Goal: Entertainment & Leisure: Consume media (video, audio)

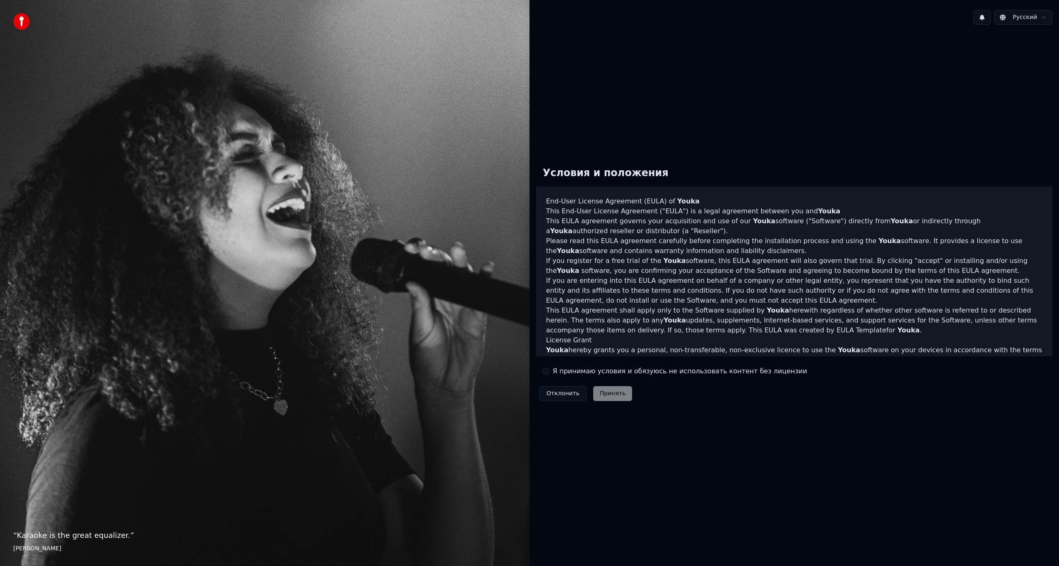
click at [558, 372] on label "Я принимаю условия и обязуюсь не использовать контент без лицензии" at bounding box center [680, 372] width 254 height 10
click at [549, 372] on button "Я принимаю условия и обязуюсь не использовать контент без лицензии" at bounding box center [546, 371] width 7 height 7
click at [614, 394] on button "Принять" at bounding box center [612, 393] width 39 height 15
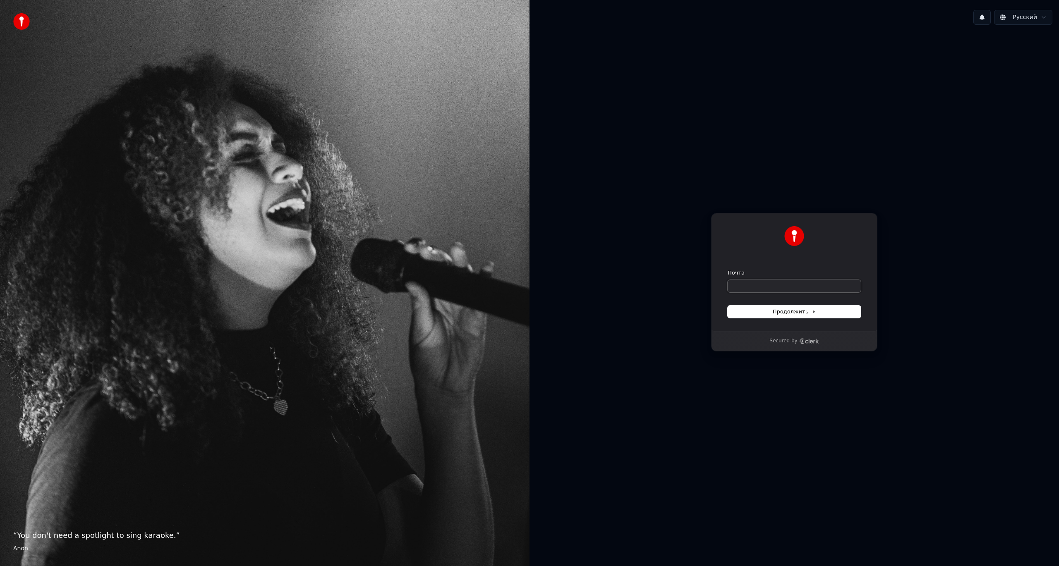
click at [775, 288] on input "Почта" at bounding box center [794, 286] width 133 height 12
type input "*"
click at [728, 269] on button "submit" at bounding box center [728, 269] width 0 height 0
type input "**********"
click at [774, 288] on input "Почта" at bounding box center [794, 286] width 133 height 12
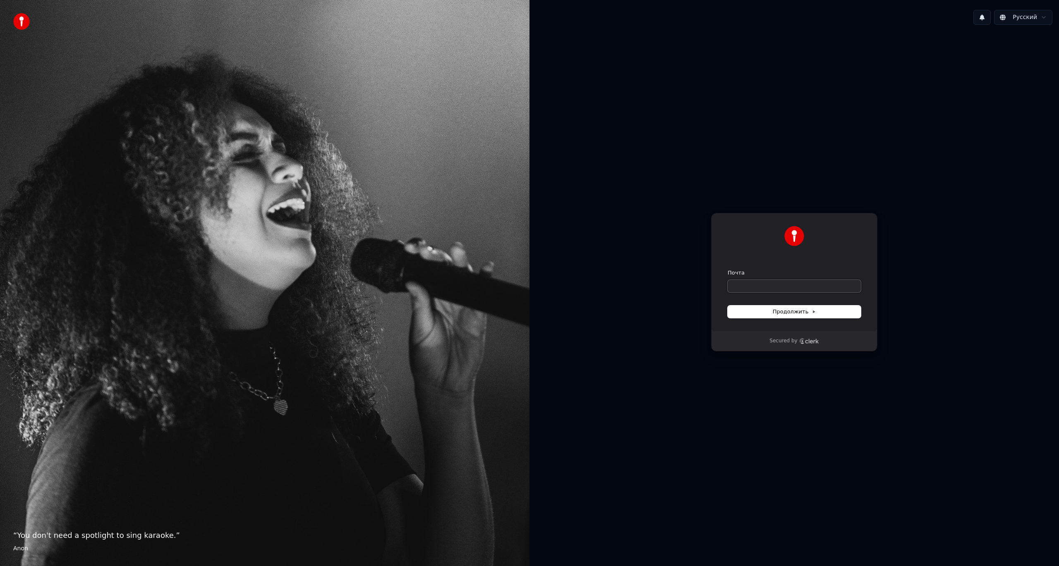
paste input "**********"
click at [728, 269] on button "submit" at bounding box center [728, 269] width 0 height 0
type input "**********"
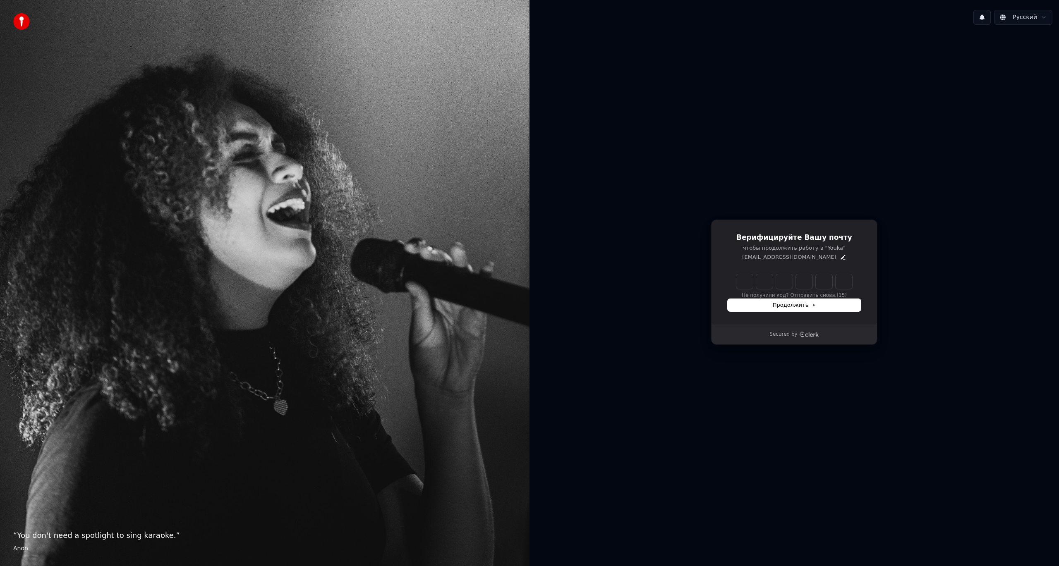
click at [746, 288] on input "Enter verification code" at bounding box center [794, 281] width 116 height 15
type input "******"
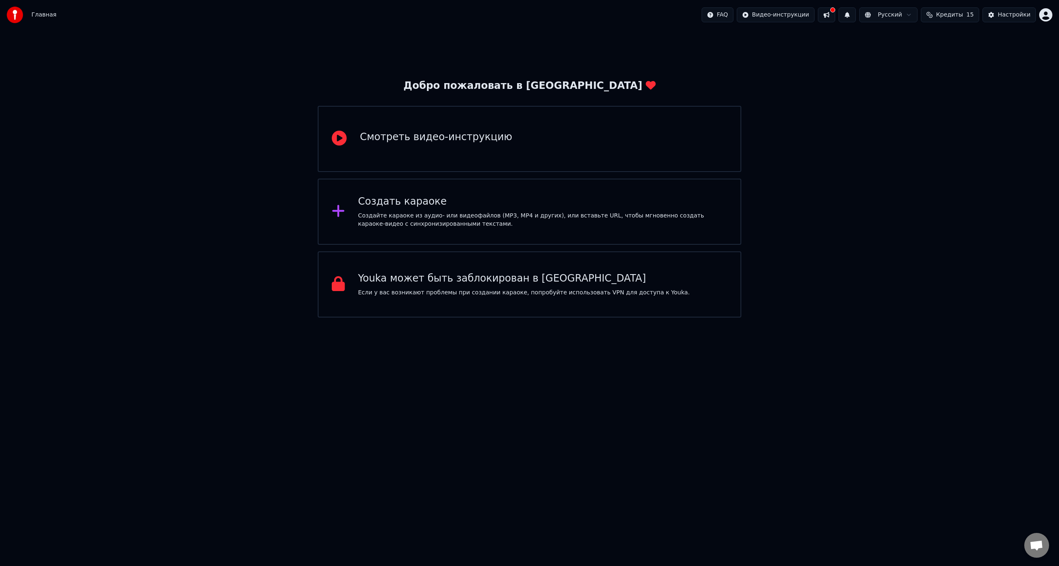
click at [420, 230] on div "Создать караоке Создайте караоке из аудио- или видеофайлов (MP3, MP4 и других),…" at bounding box center [530, 212] width 424 height 66
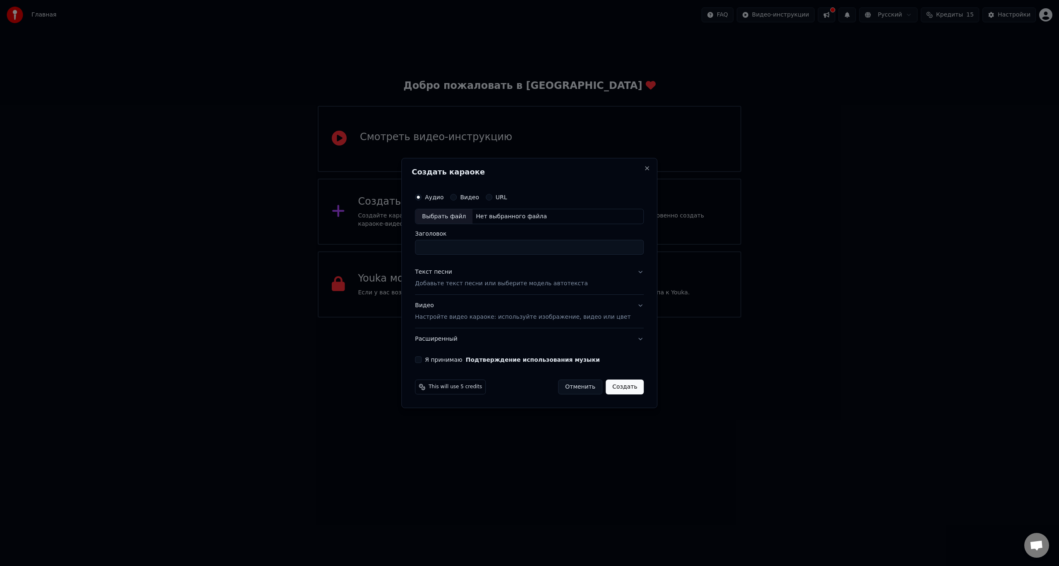
click at [492, 197] on button "URL" at bounding box center [489, 197] width 7 height 7
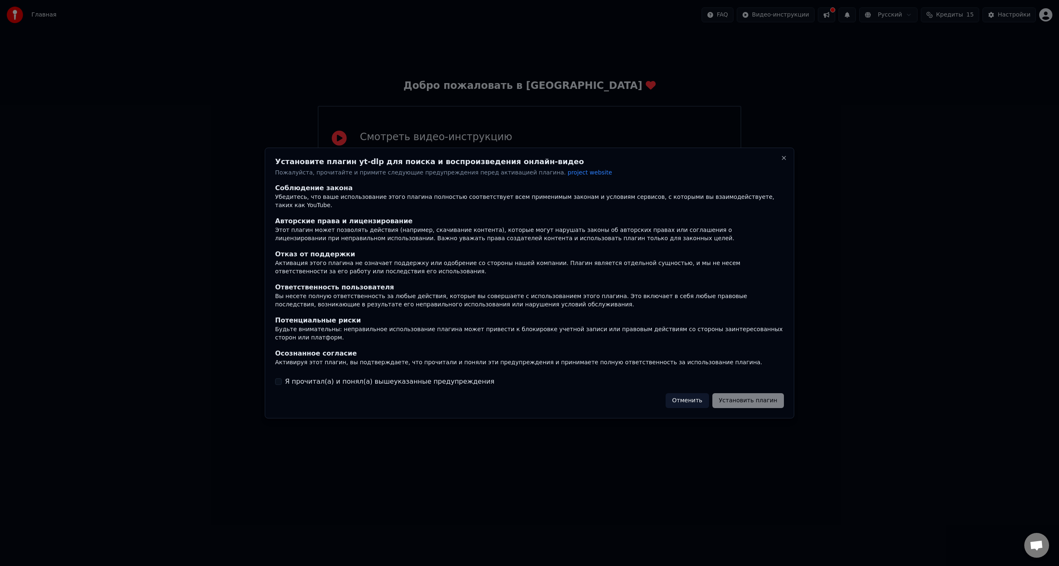
click at [766, 397] on div "Отменить Установить плагин" at bounding box center [725, 400] width 118 height 15
click at [749, 393] on div "Отменить Установить плагин" at bounding box center [725, 400] width 118 height 15
click at [438, 377] on label "Я прочитал(а) и понял(а) вышеуказанные предупреждения" at bounding box center [389, 382] width 209 height 10
click at [282, 379] on button "Я прочитал(а) и понял(а) вышеуказанные предупреждения" at bounding box center [278, 382] width 7 height 7
click at [761, 393] on button "Установить плагин" at bounding box center [748, 400] width 72 height 15
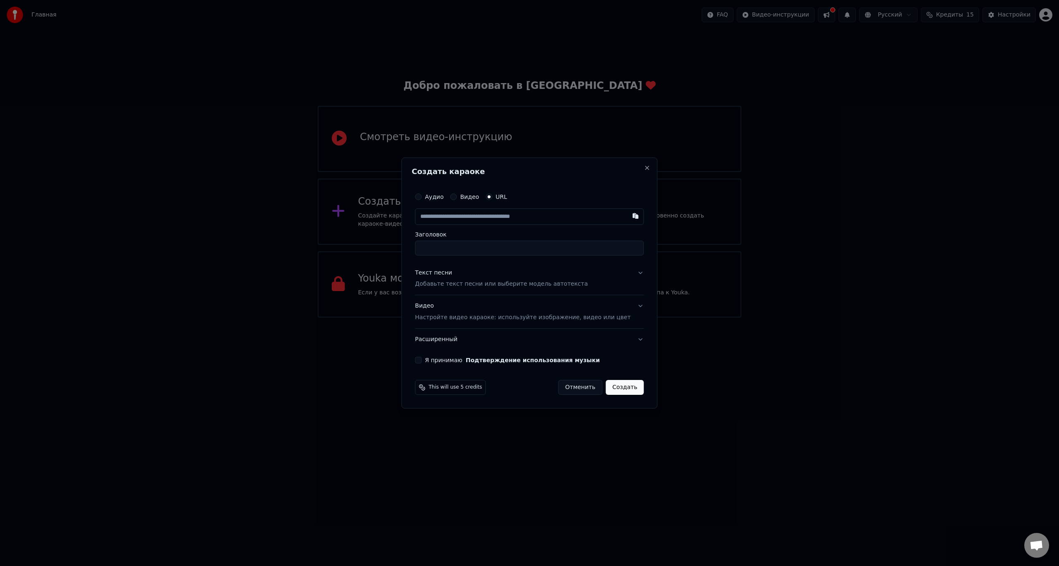
paste input "**********"
type input "**********"
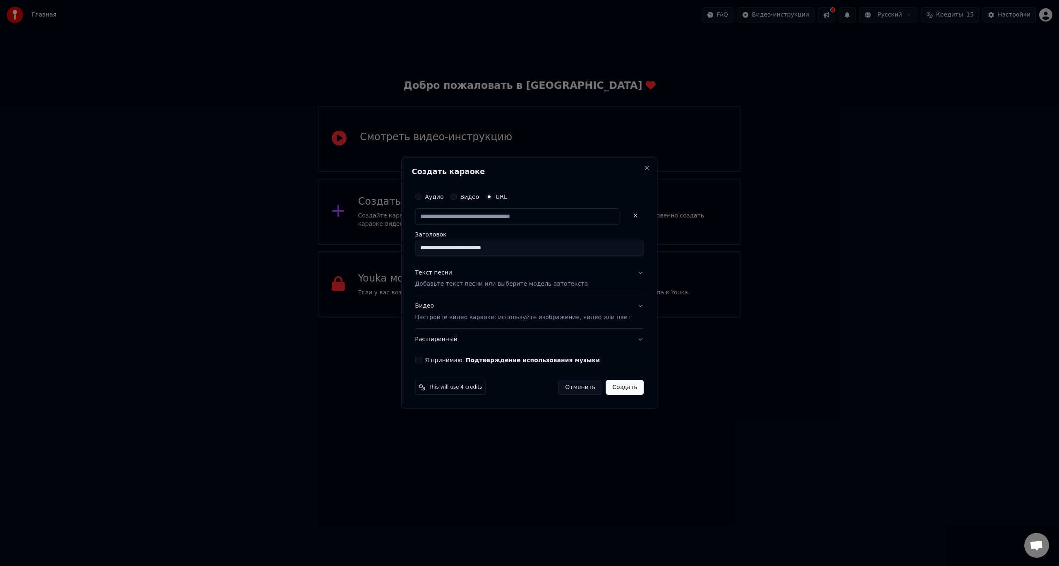
click at [479, 284] on p "Добавьте текст песни или выберите модель автотекста" at bounding box center [501, 285] width 173 height 8
type input "**********"
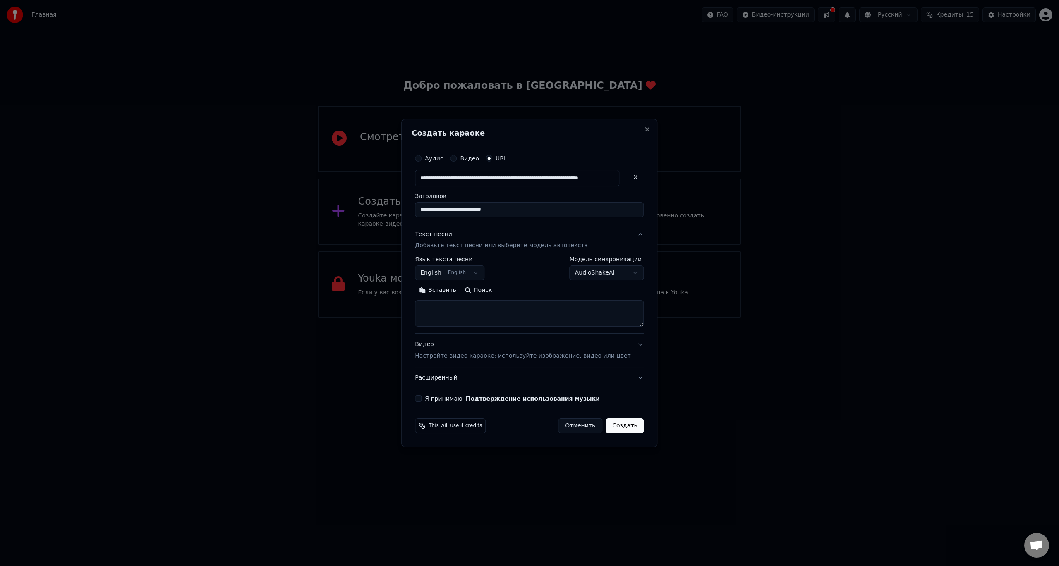
click at [458, 275] on button "English English" at bounding box center [450, 273] width 70 height 15
select select "**"
paste textarea "**********"
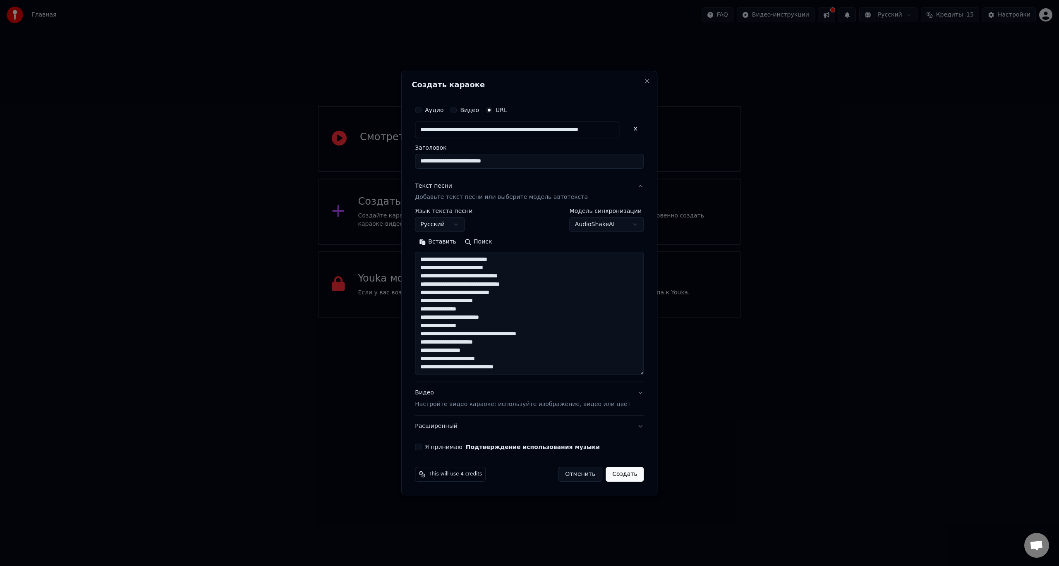
scroll to position [94, 0]
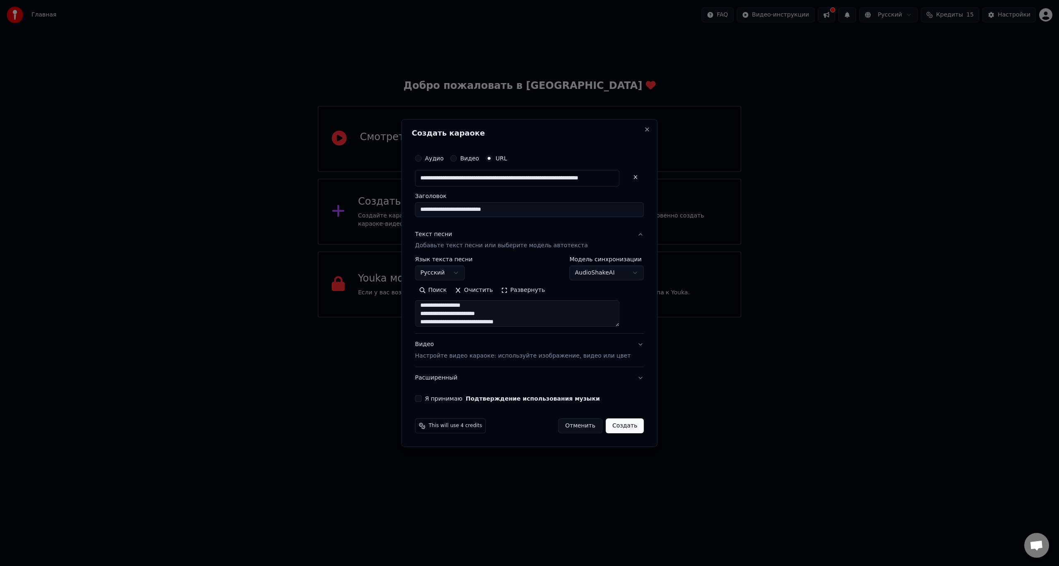
type textarea "**********"
click at [422, 401] on button "Я принимаю Подтверждение использования музыки" at bounding box center [418, 399] width 7 height 7
click at [486, 360] on p "Настройте видео караоке: используйте изображение, видео или цвет" at bounding box center [523, 356] width 216 height 8
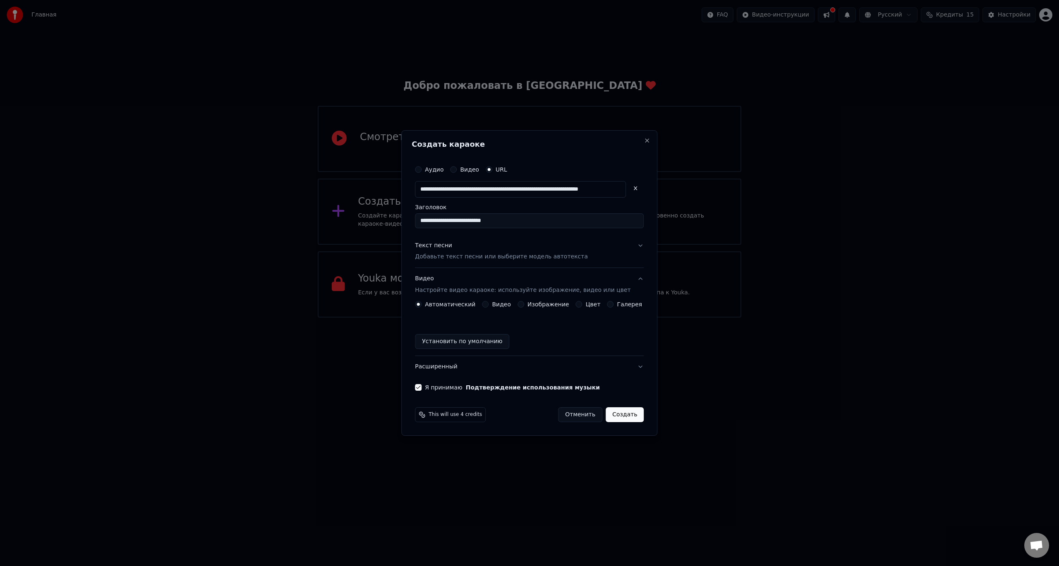
click at [617, 412] on button "Создать" at bounding box center [625, 415] width 38 height 15
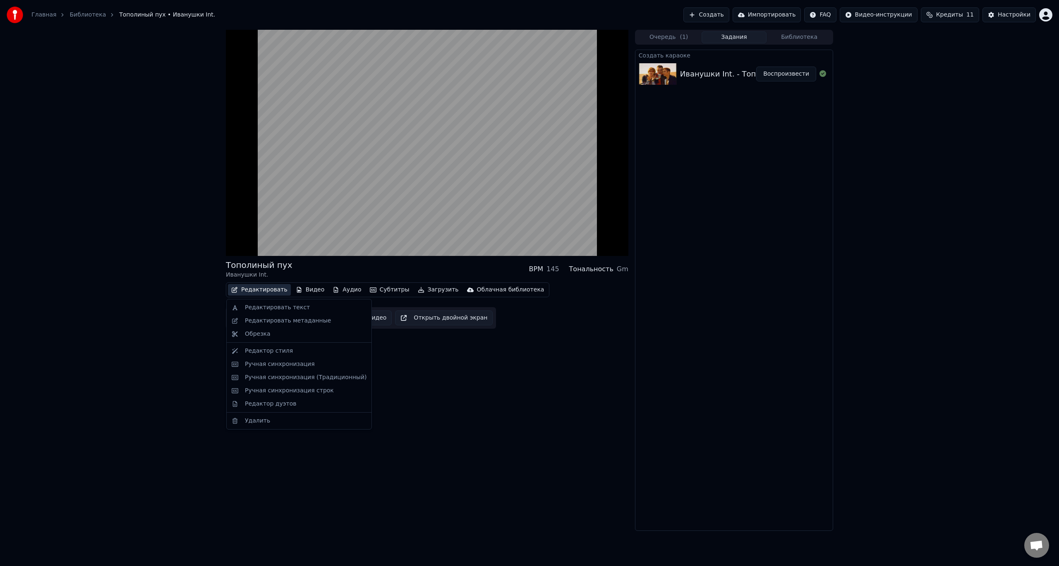
click at [253, 289] on button "Редактировать" at bounding box center [259, 290] width 63 height 12
click at [284, 368] on div "Ручная синхронизация" at bounding box center [280, 364] width 70 height 8
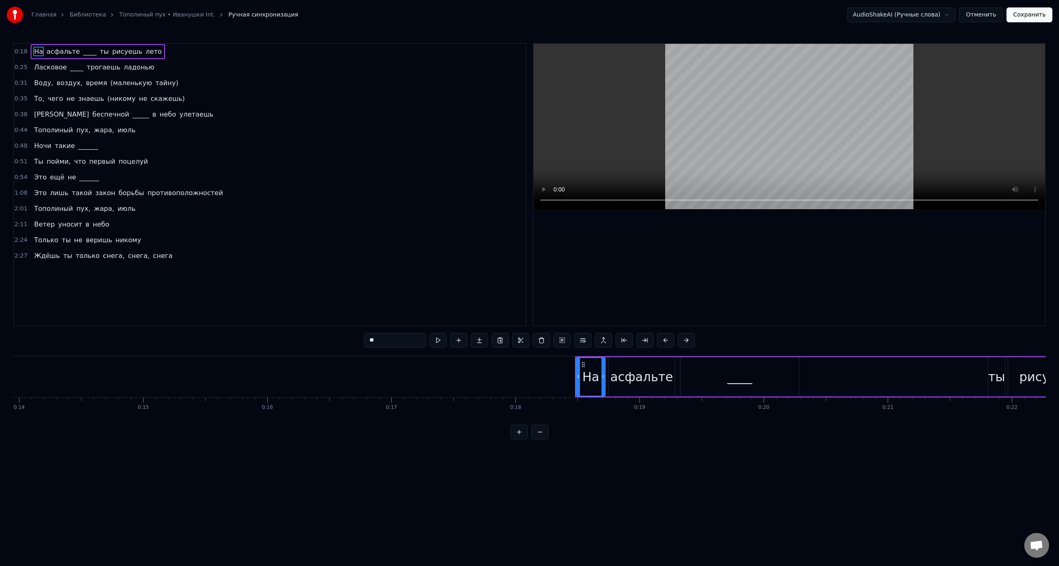
scroll to position [0, 2252]
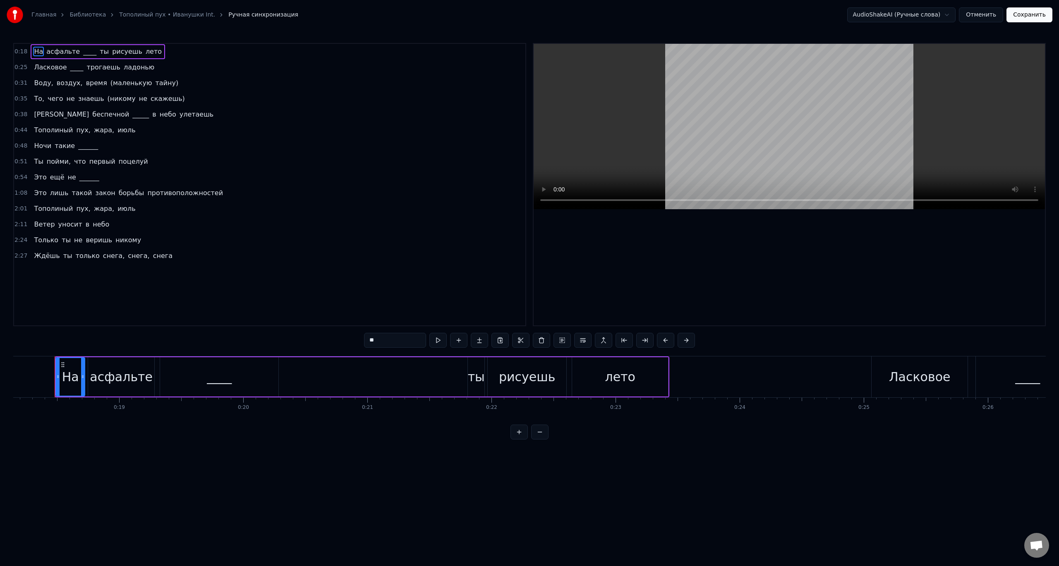
click at [31, 177] on div "Это ещё не ______" at bounding box center [67, 177] width 72 height 15
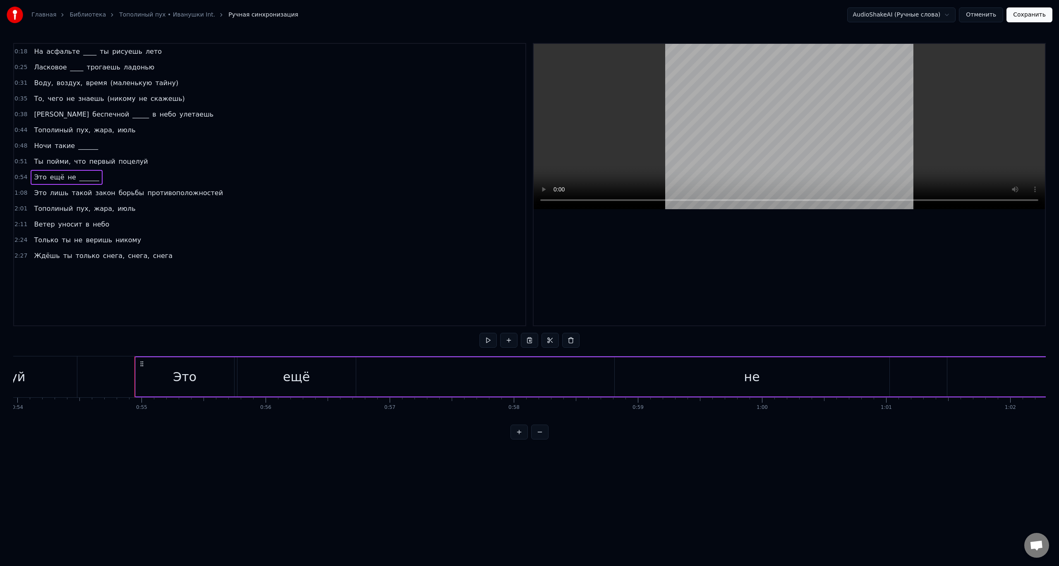
scroll to position [0, 6778]
click at [658, 384] on div "не" at bounding box center [672, 376] width 275 height 39
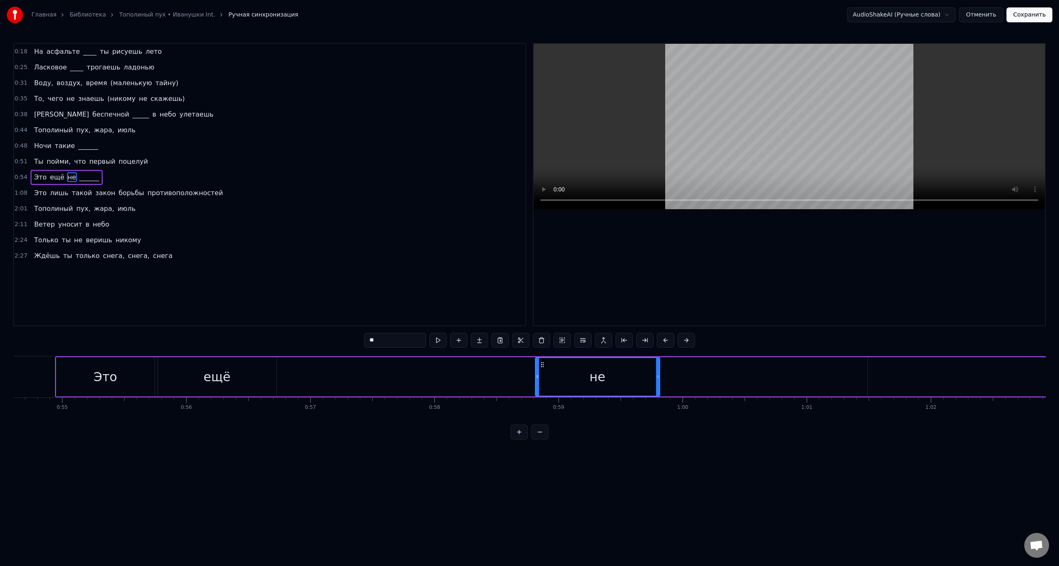
drag, startPoint x: 808, startPoint y: 379, endPoint x: 657, endPoint y: 382, distance: 151.5
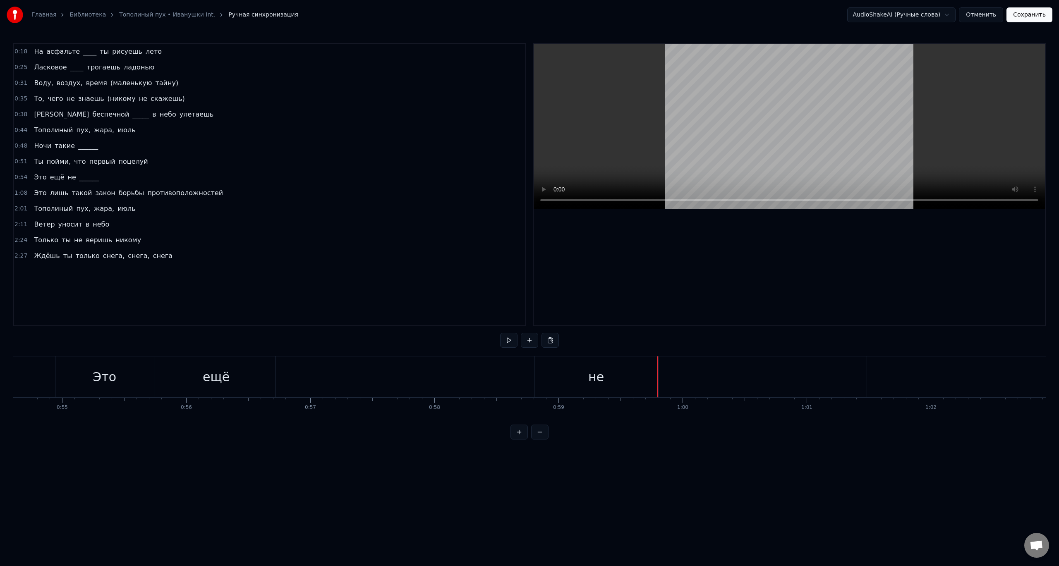
drag, startPoint x: 556, startPoint y: 375, endPoint x: 518, endPoint y: 375, distance: 38.5
click at [518, 375] on div "Это ещё не ______" at bounding box center [887, 377] width 1665 height 41
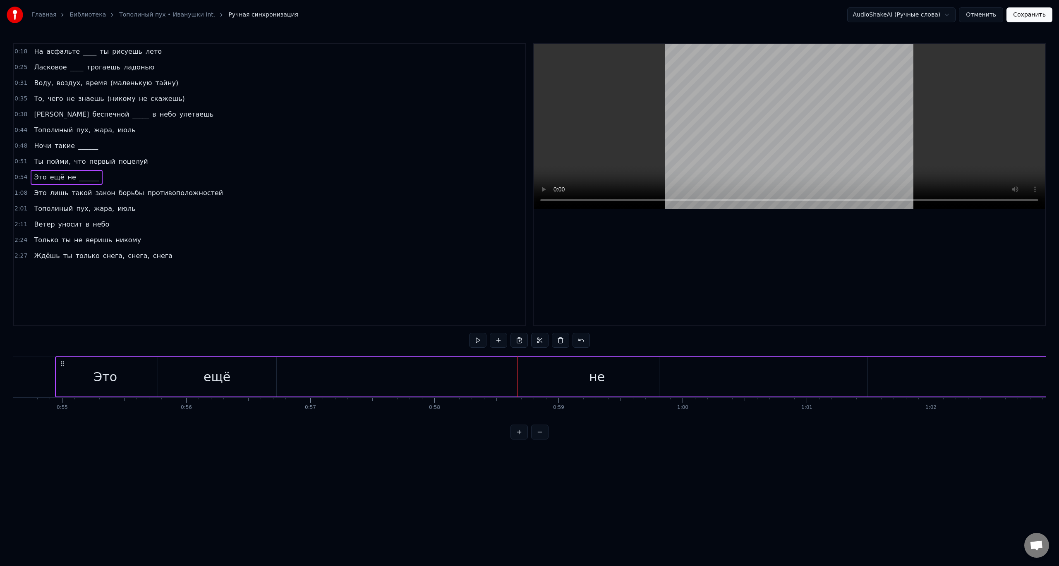
click at [570, 379] on div "не" at bounding box center [597, 376] width 124 height 39
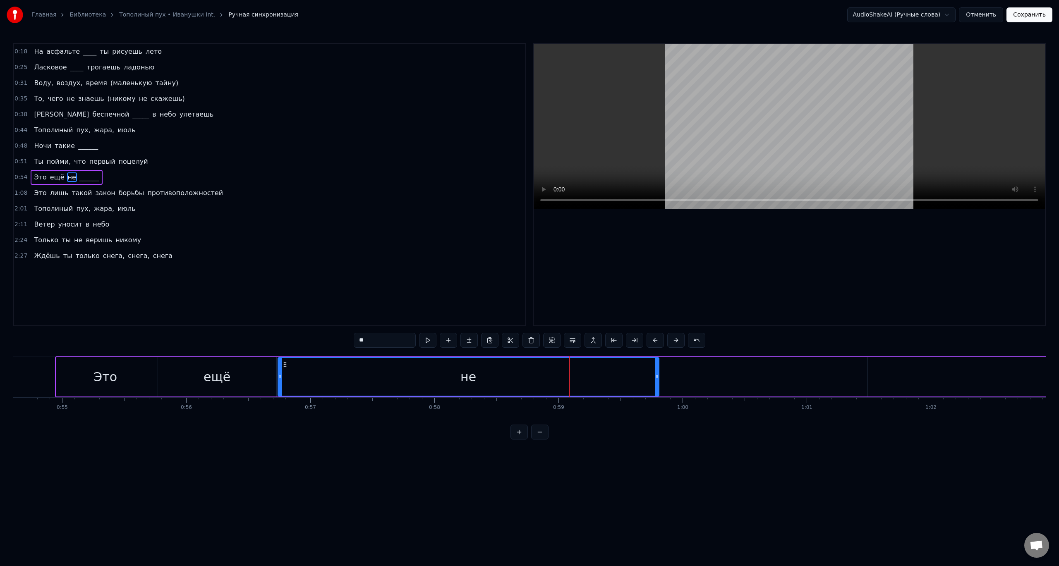
drag, startPoint x: 537, startPoint y: 379, endPoint x: 280, endPoint y: 390, distance: 257.6
click at [280, 390] on div at bounding box center [279, 377] width 3 height 38
drag, startPoint x: 655, startPoint y: 380, endPoint x: 420, endPoint y: 395, distance: 236.3
click at [420, 395] on div at bounding box center [421, 377] width 3 height 38
click at [63, 351] on div "0:18 На асфальте ____ ты рисуешь лето 0:25 Ласковое ____ трогаешь ладонью 0:31 …" at bounding box center [529, 241] width 1033 height 397
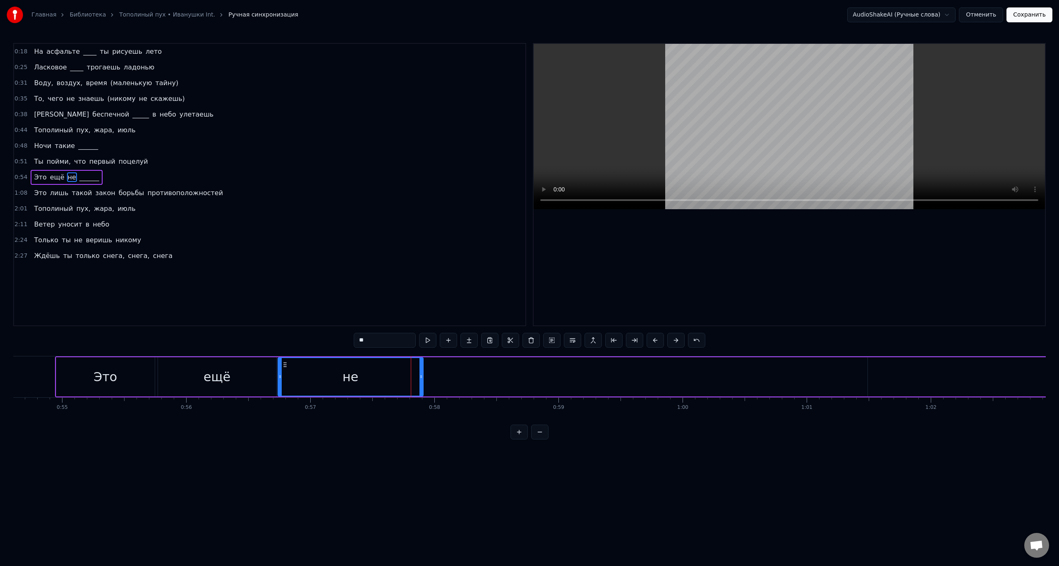
scroll to position [0, 6771]
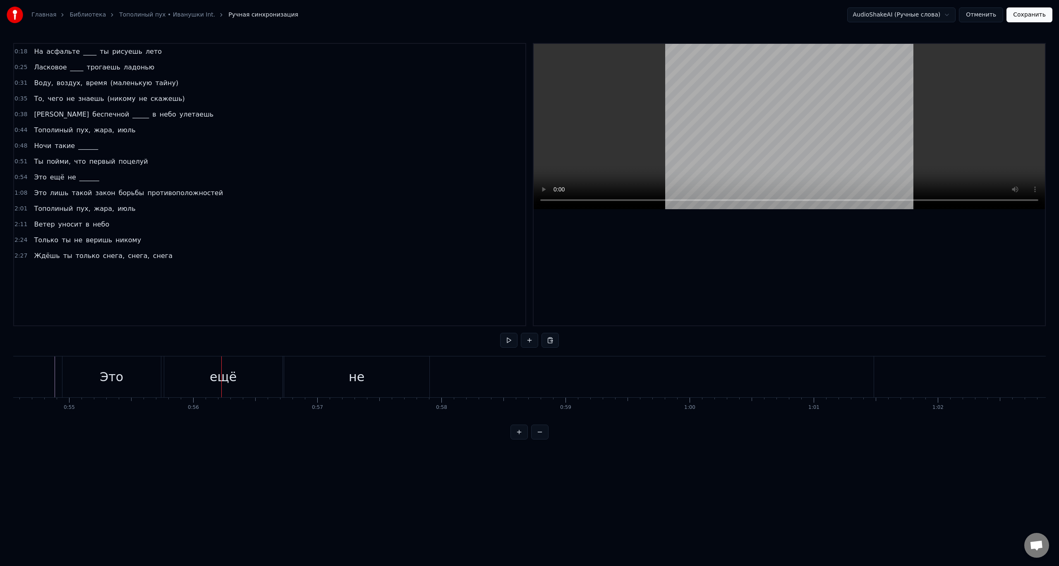
click at [100, 379] on div "Это" at bounding box center [111, 377] width 98 height 41
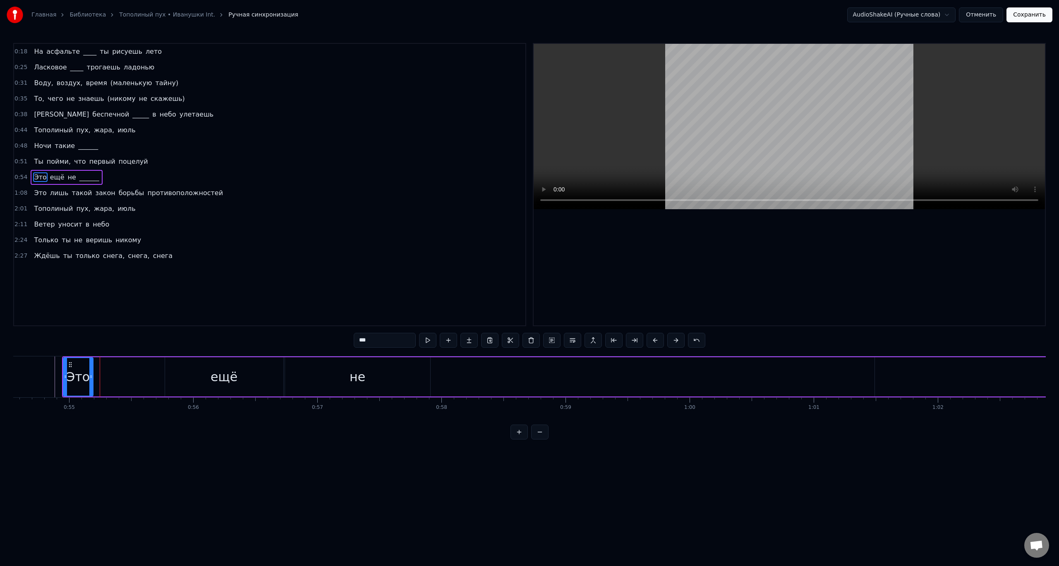
drag, startPoint x: 159, startPoint y: 380, endPoint x: 91, endPoint y: 387, distance: 69.0
click at [91, 387] on div at bounding box center [90, 377] width 3 height 38
drag, startPoint x: 220, startPoint y: 383, endPoint x: 153, endPoint y: 386, distance: 67.5
click at [153, 386] on div "Это ещё не ______" at bounding box center [894, 377] width 1665 height 41
click at [192, 383] on div "ещё" at bounding box center [224, 376] width 118 height 39
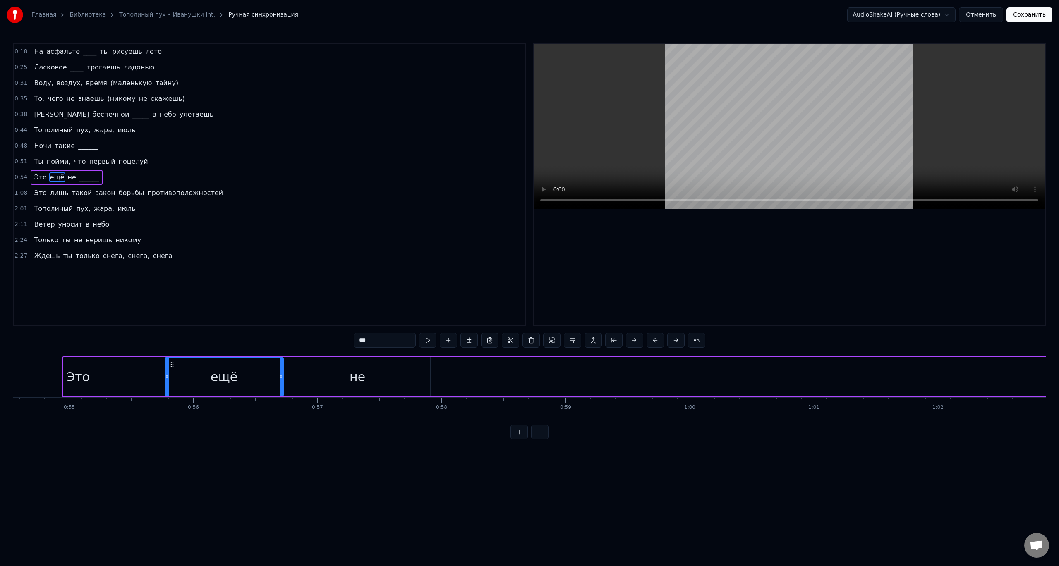
drag, startPoint x: 216, startPoint y: 384, endPoint x: 161, endPoint y: 384, distance: 54.6
click at [161, 384] on div "Это ещё не ______" at bounding box center [894, 377] width 1665 height 41
click at [194, 381] on div "ещё" at bounding box center [224, 376] width 118 height 39
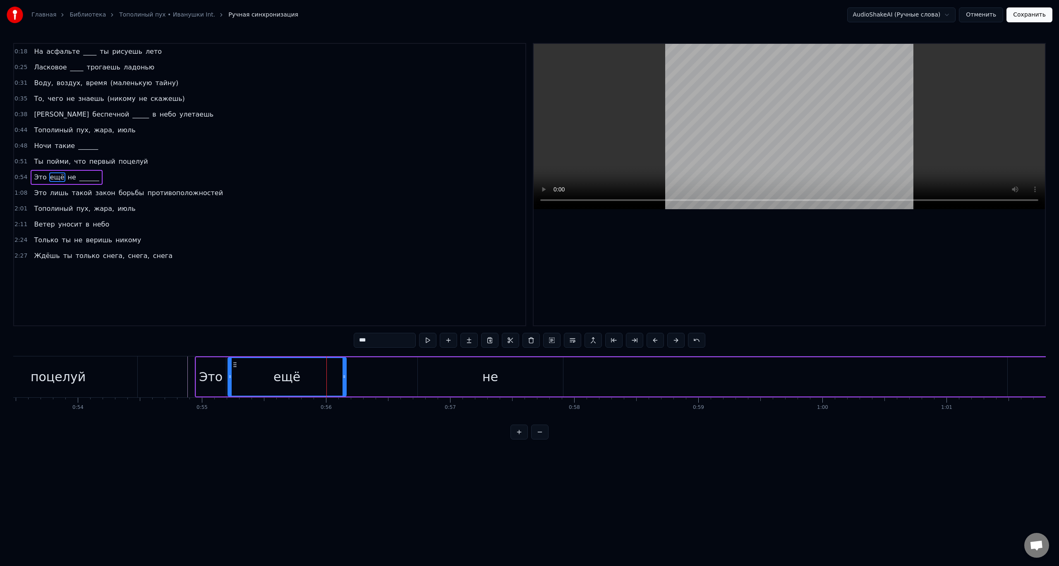
drag, startPoint x: 170, startPoint y: 365, endPoint x: 233, endPoint y: 373, distance: 63.4
click at [233, 373] on div "ещё" at bounding box center [286, 377] width 117 height 38
drag, startPoint x: 231, startPoint y: 377, endPoint x: 288, endPoint y: 380, distance: 57.6
click at [283, 380] on div at bounding box center [281, 377] width 3 height 38
drag, startPoint x: 293, startPoint y: 364, endPoint x: 232, endPoint y: 367, distance: 60.5
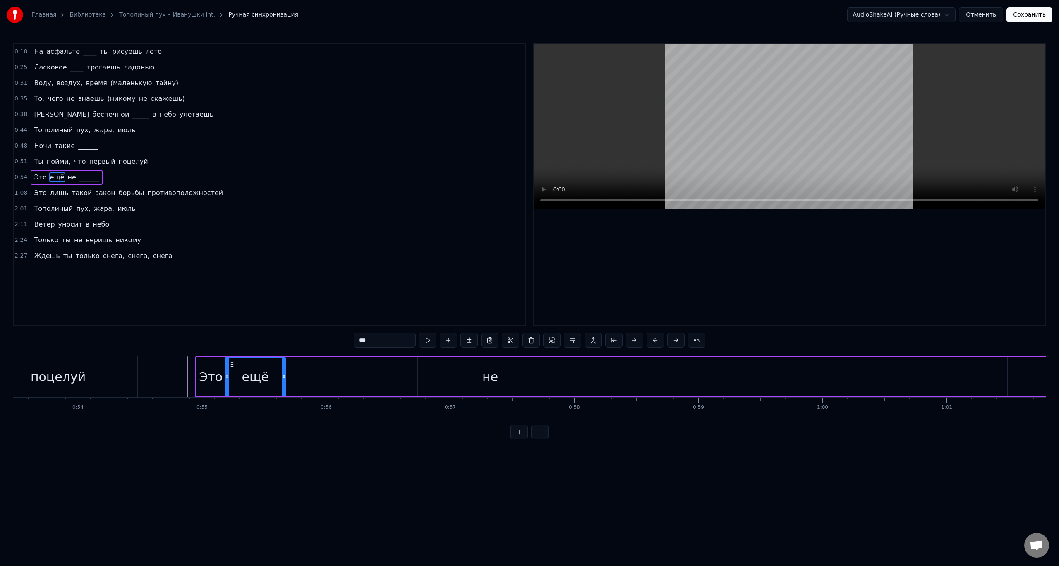
click at [232, 367] on icon at bounding box center [232, 365] width 7 height 7
drag, startPoint x: 514, startPoint y: 372, endPoint x: 408, endPoint y: 378, distance: 106.5
click at [408, 378] on div "Это ещё не ______" at bounding box center [1027, 377] width 1665 height 41
click at [436, 376] on div "не" at bounding box center [490, 376] width 145 height 39
drag, startPoint x: 436, startPoint y: 376, endPoint x: 413, endPoint y: 376, distance: 23.2
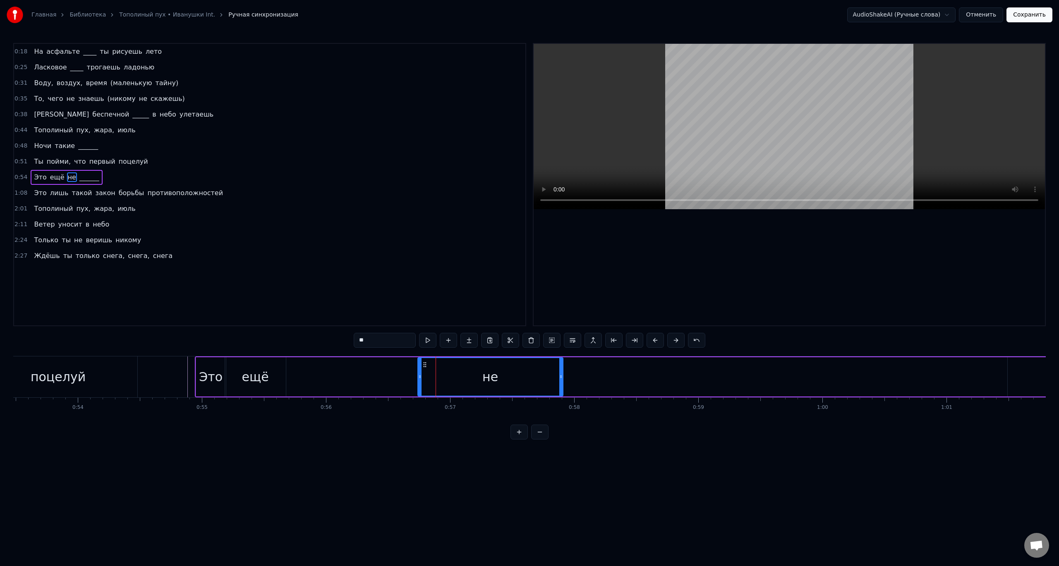
click at [413, 376] on div "Это ещё не ______" at bounding box center [1027, 377] width 1665 height 41
click at [431, 372] on div "не" at bounding box center [490, 376] width 145 height 39
drag, startPoint x: 422, startPoint y: 365, endPoint x: 291, endPoint y: 372, distance: 131.3
click at [291, 372] on div "не" at bounding box center [359, 377] width 144 height 38
drag, startPoint x: 428, startPoint y: 380, endPoint x: 319, endPoint y: 382, distance: 108.4
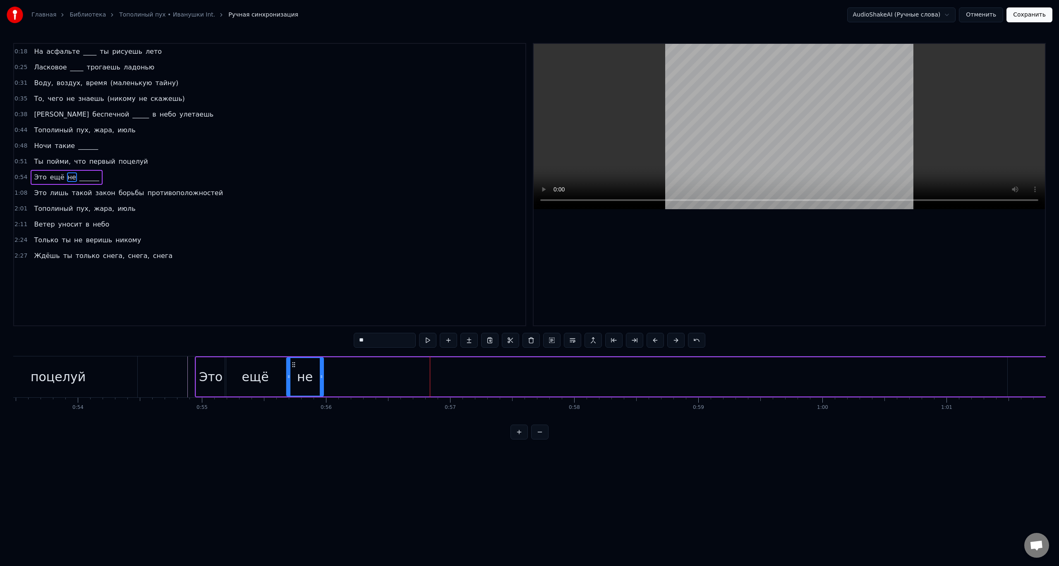
click at [320, 382] on div at bounding box center [321, 377] width 3 height 38
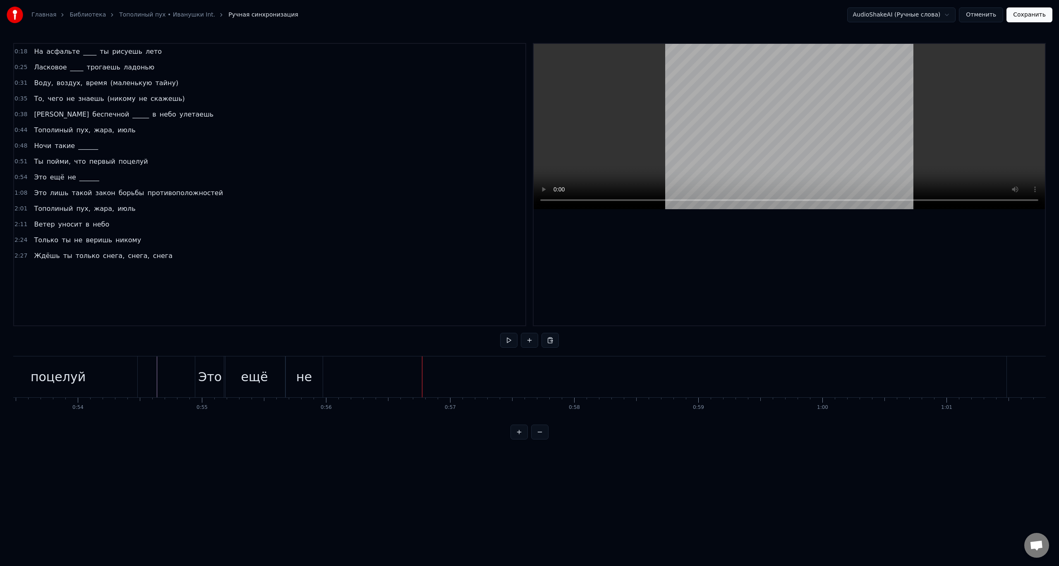
click at [237, 379] on div "ещё" at bounding box center [254, 377] width 61 height 41
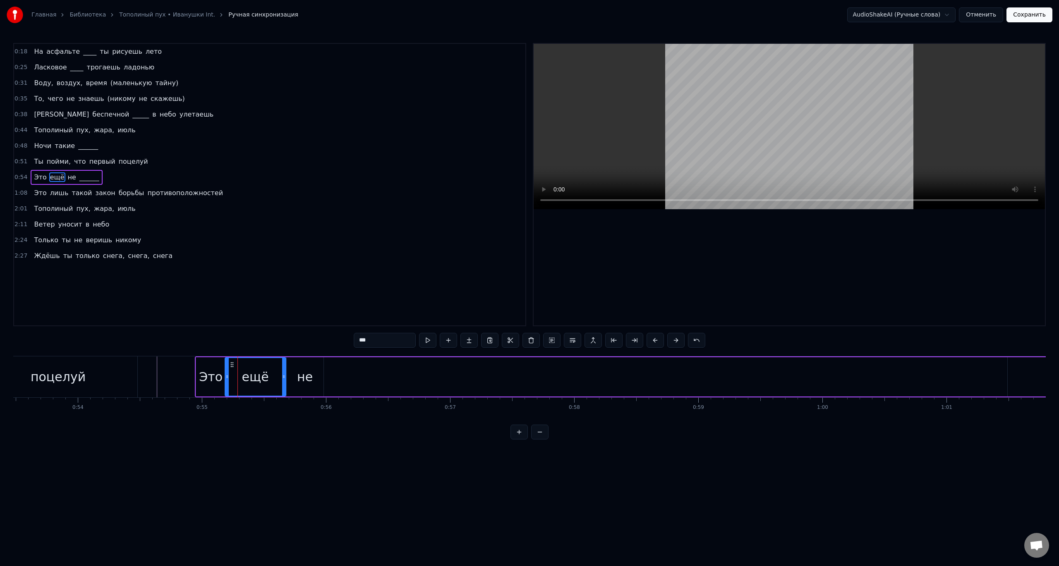
click at [207, 379] on div "Это" at bounding box center [211, 377] width 24 height 19
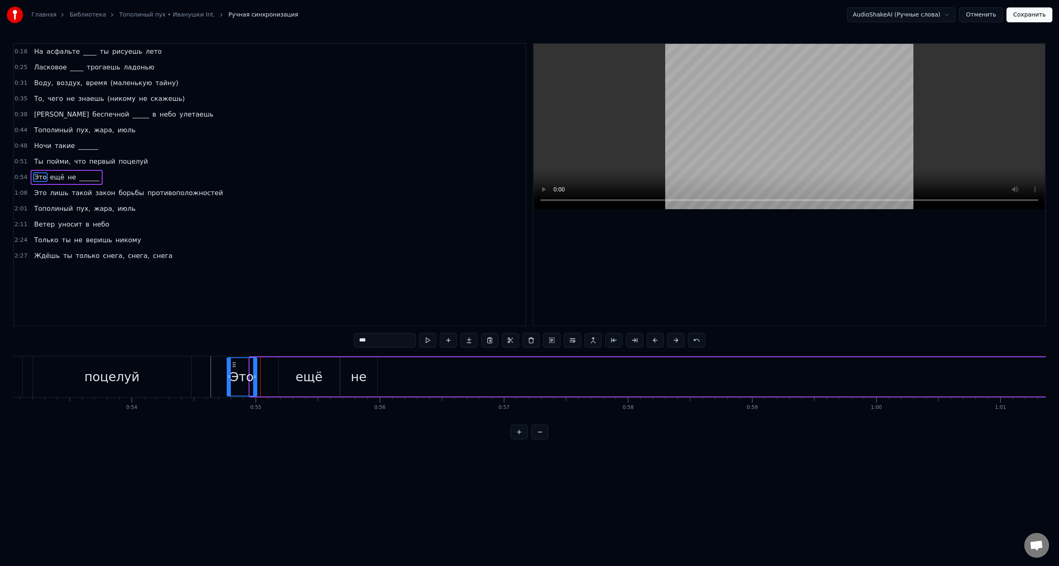
scroll to position [0, 6584]
drag, startPoint x: 202, startPoint y: 365, endPoint x: 249, endPoint y: 370, distance: 47.1
click at [249, 370] on div "Это" at bounding box center [257, 377] width 29 height 38
click at [310, 376] on div "ещё" at bounding box center [309, 377] width 27 height 19
drag, startPoint x: 285, startPoint y: 364, endPoint x: 257, endPoint y: 364, distance: 28.6
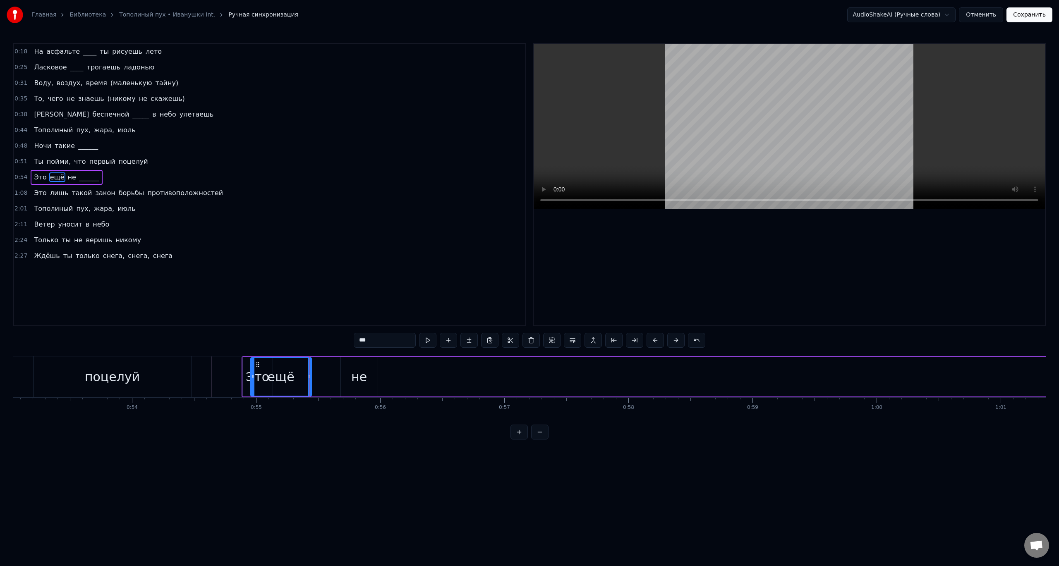
click at [257, 364] on icon at bounding box center [257, 365] width 7 height 7
click at [358, 374] on div "не" at bounding box center [359, 377] width 16 height 19
type input "**"
drag, startPoint x: 349, startPoint y: 366, endPoint x: 291, endPoint y: 366, distance: 57.9
click at [291, 366] on icon at bounding box center [290, 365] width 7 height 7
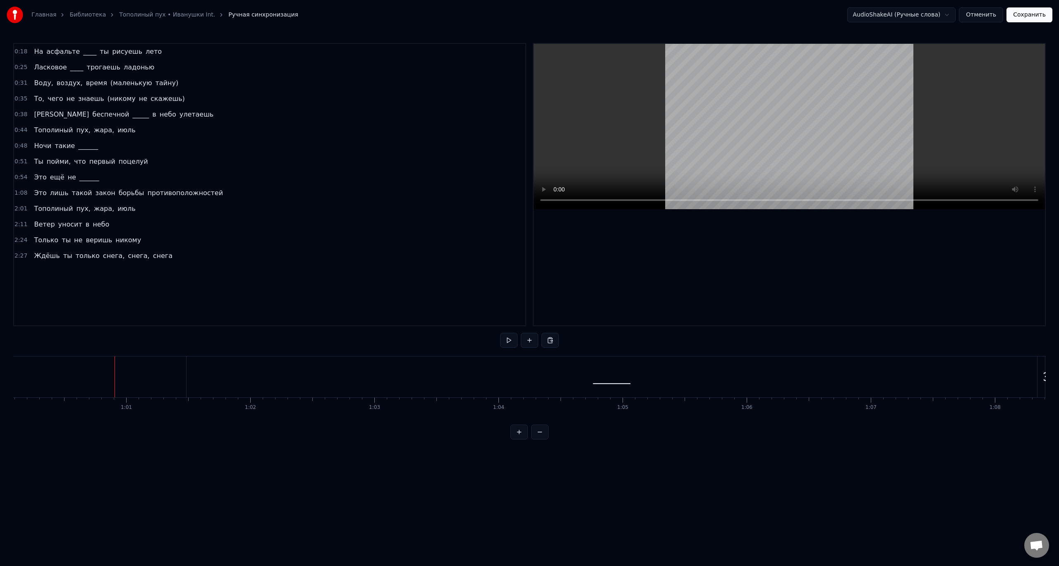
scroll to position [0, 7518]
click at [650, 382] on div "______" at bounding box center [552, 377] width 851 height 41
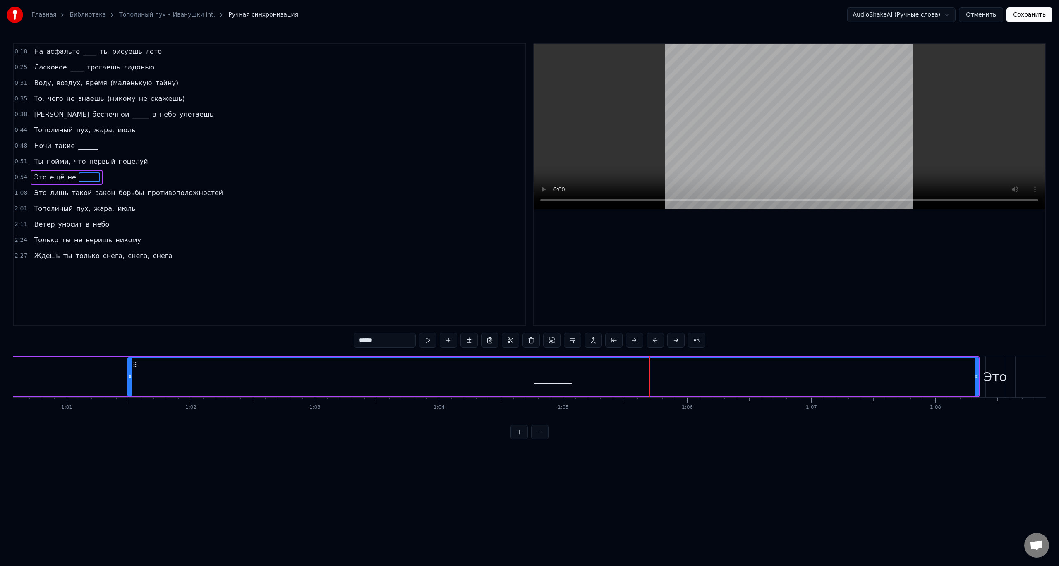
click at [979, 387] on div "Это ещё не ______" at bounding box center [143, 377] width 1672 height 41
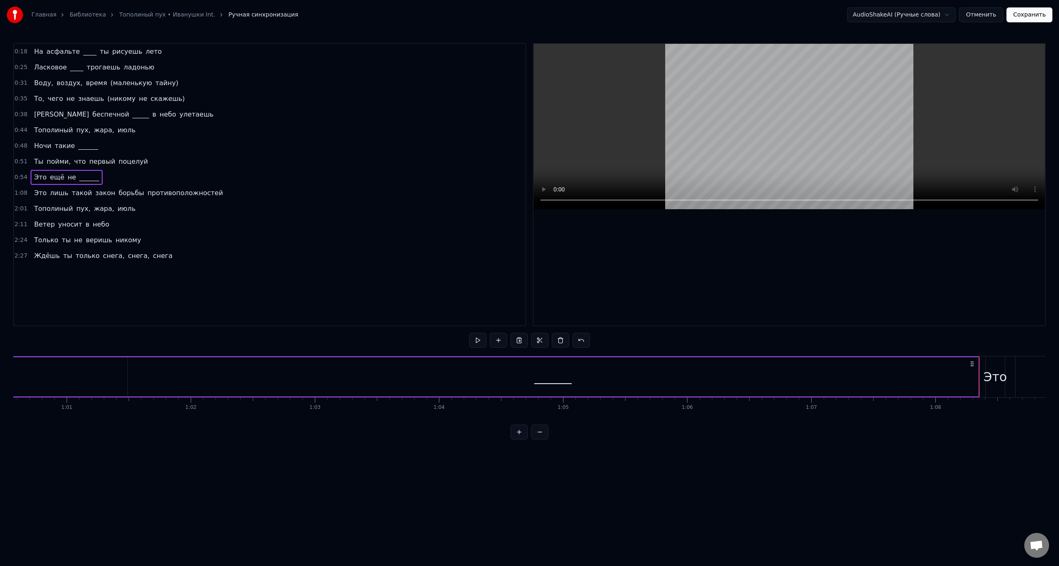
click at [979, 387] on div at bounding box center [979, 377] width 0 height 41
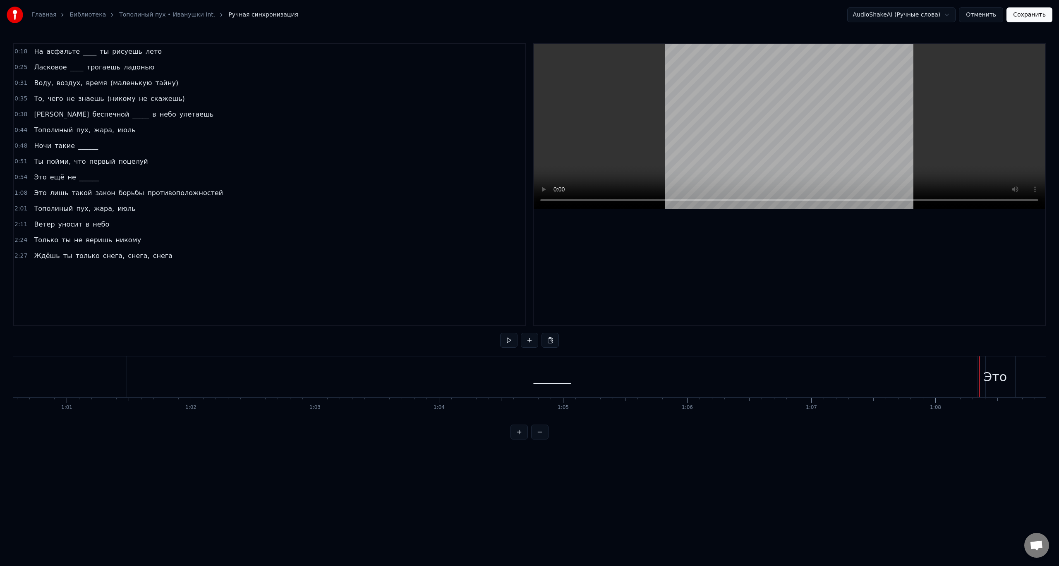
click at [696, 385] on div "______" at bounding box center [552, 377] width 851 height 41
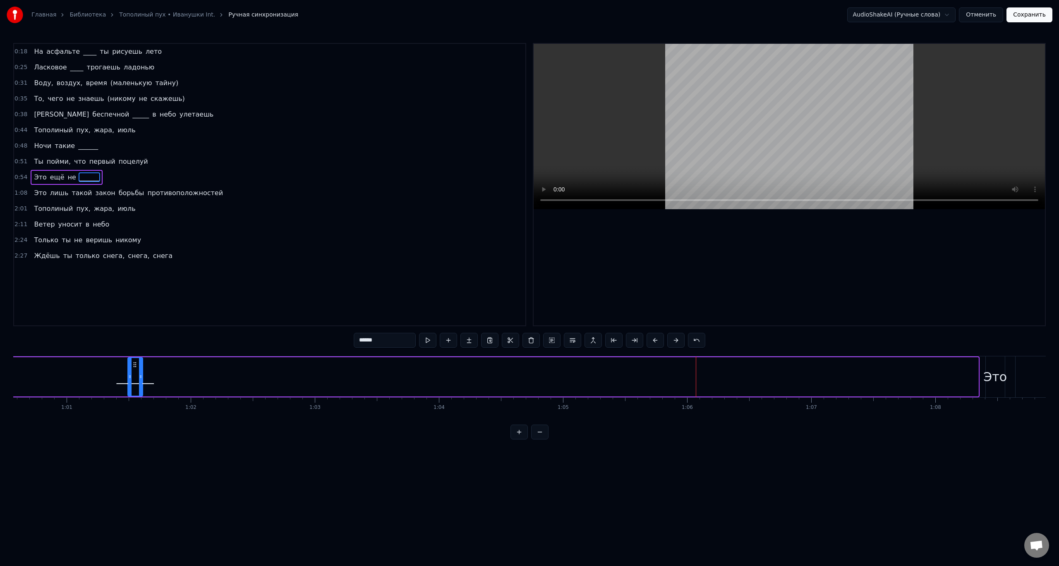
drag, startPoint x: 976, startPoint y: 383, endPoint x: 141, endPoint y: 412, distance: 836.2
click at [141, 412] on div "На асфальте ____ ты рисуешь лето [PERSON_NAME] ____ трогаешь ладонью Воду, возд…" at bounding box center [529, 387] width 1033 height 62
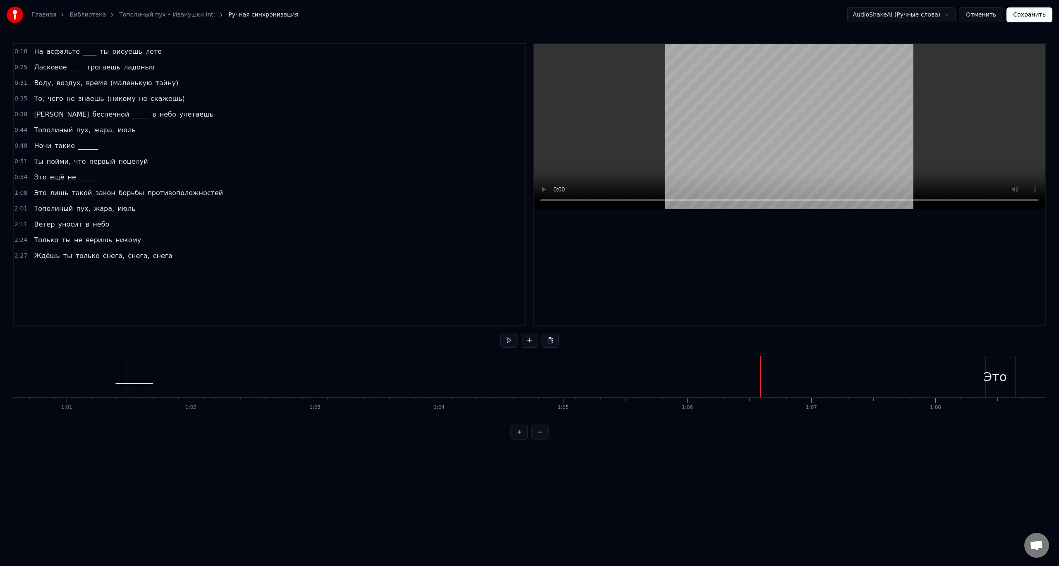
click at [990, 386] on div "Это" at bounding box center [995, 377] width 24 height 19
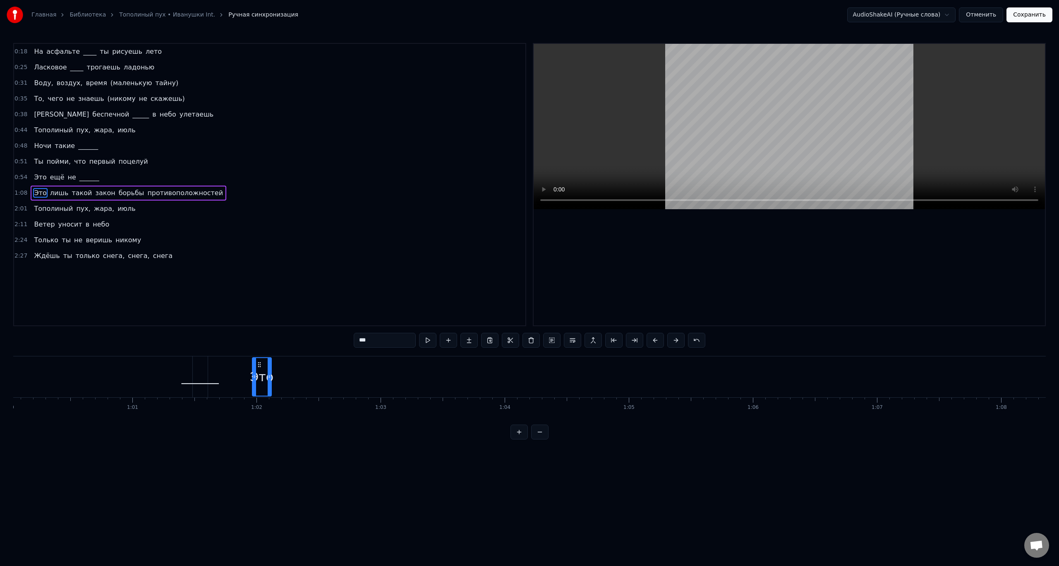
scroll to position [0, 7447]
drag, startPoint x: 994, startPoint y: 367, endPoint x: 224, endPoint y: 392, distance: 770.8
click at [223, 391] on div "Это" at bounding box center [225, 377] width 18 height 38
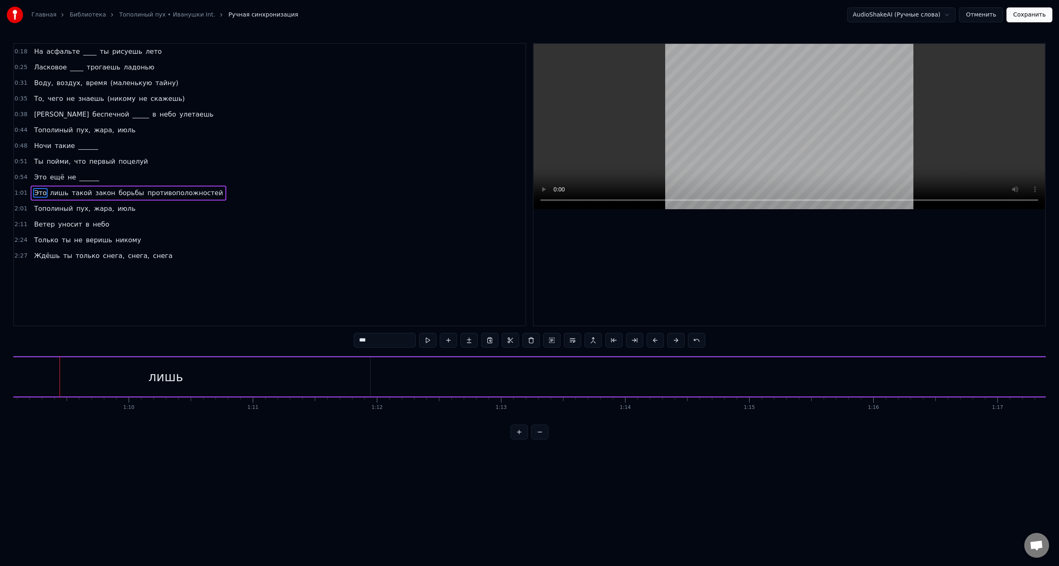
scroll to position [0, 8578]
drag, startPoint x: 246, startPoint y: 378, endPoint x: 50, endPoint y: 374, distance: 195.3
click at [50, 374] on div "лишь" at bounding box center [161, 376] width 409 height 39
type input "****"
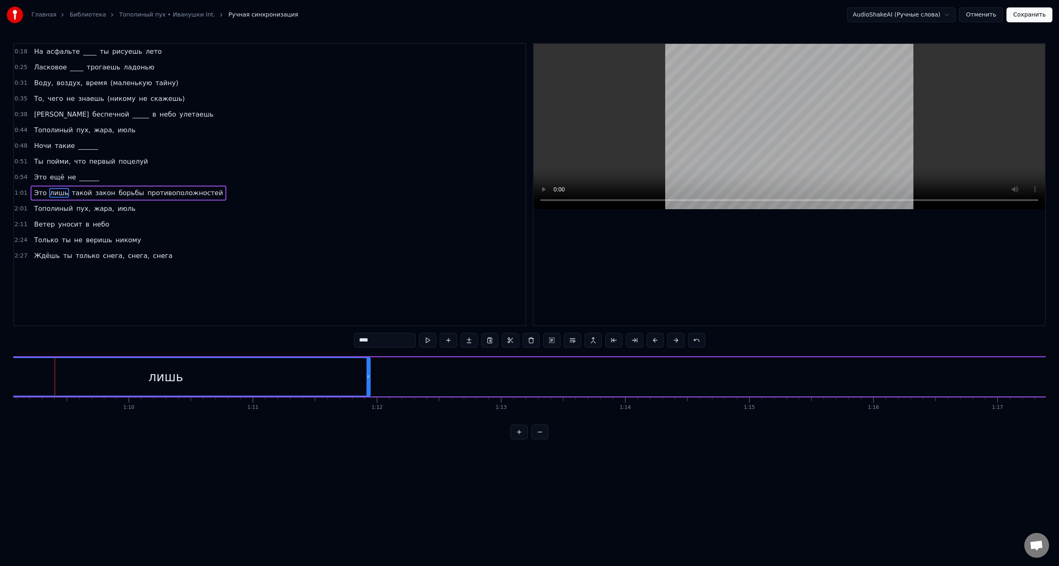
click at [101, 376] on div "лишь" at bounding box center [166, 377] width 408 height 38
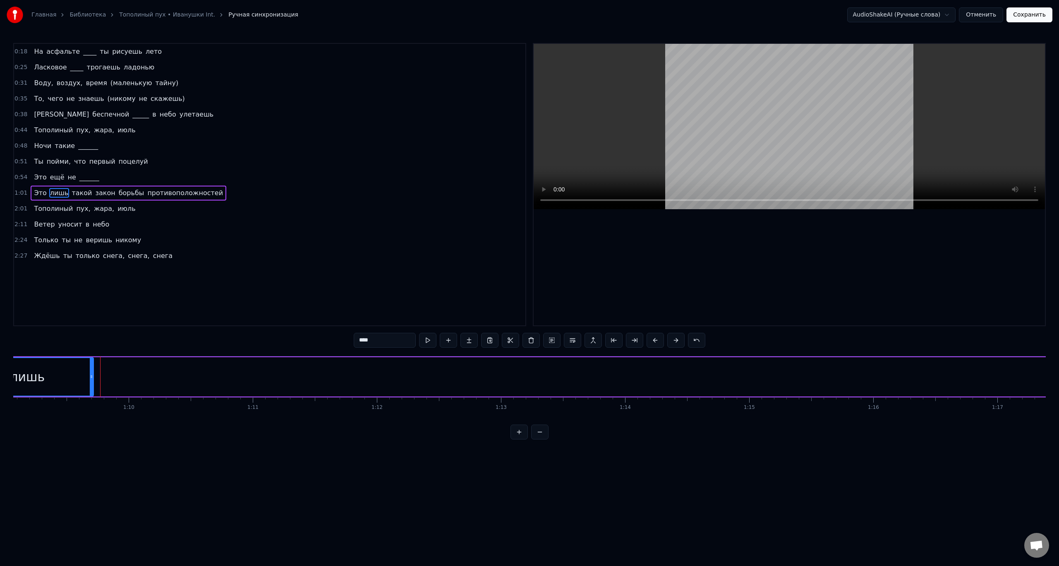
drag, startPoint x: 369, startPoint y: 375, endPoint x: 92, endPoint y: 381, distance: 276.8
click at [92, 381] on div at bounding box center [91, 377] width 3 height 38
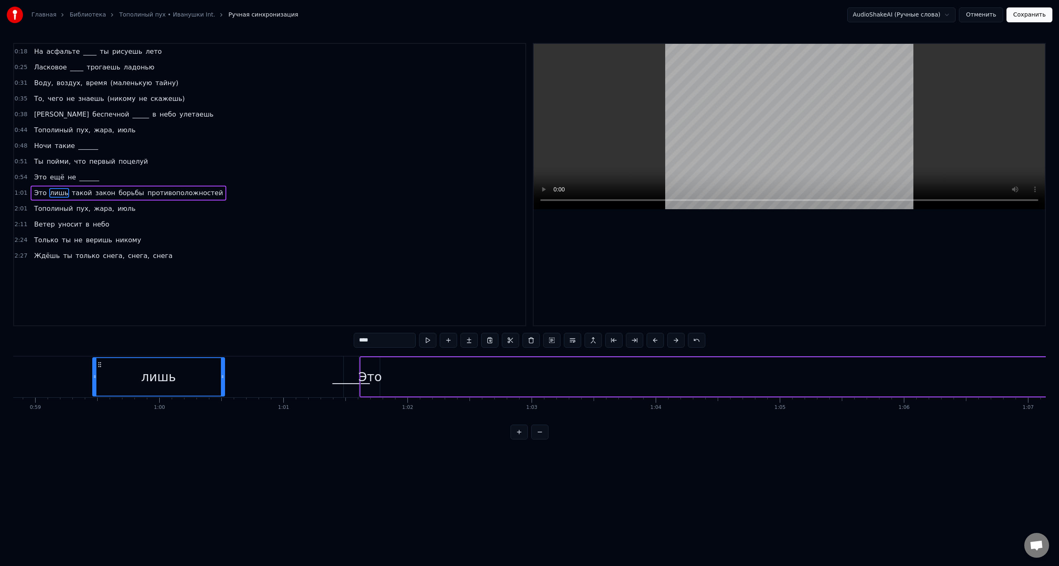
scroll to position [0, 7280]
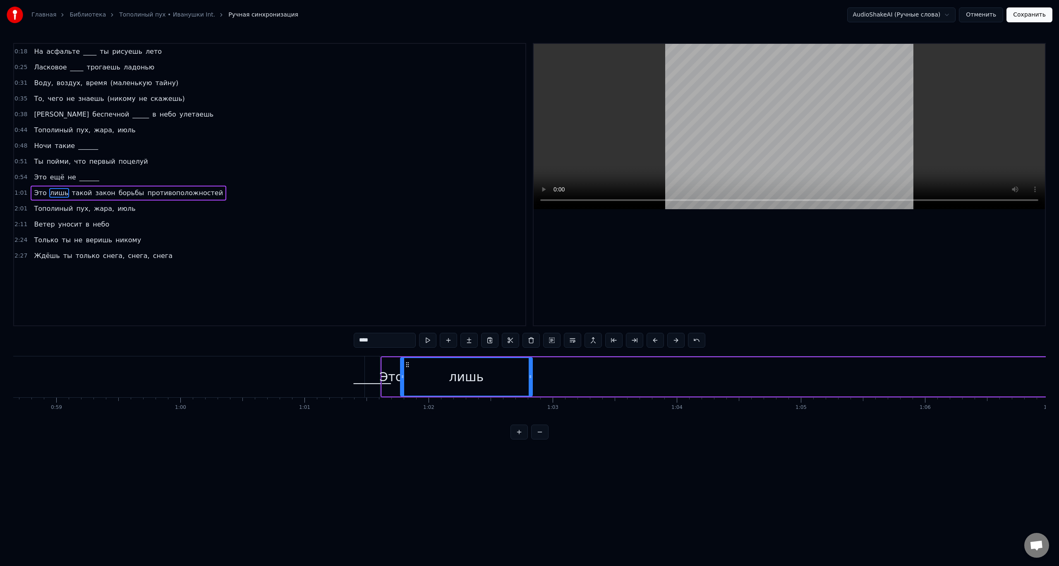
drag, startPoint x: 57, startPoint y: 366, endPoint x: 410, endPoint y: 361, distance: 353.4
click at [410, 362] on icon at bounding box center [407, 365] width 7 height 7
drag, startPoint x: 533, startPoint y: 379, endPoint x: 424, endPoint y: 390, distance: 109.4
click at [424, 390] on div at bounding box center [424, 377] width 3 height 38
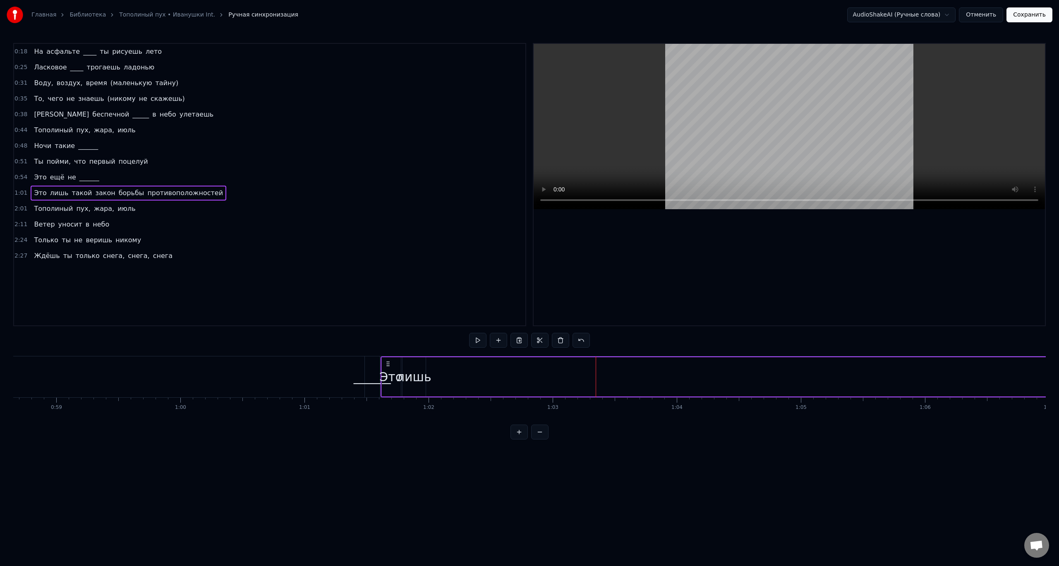
drag, startPoint x: 371, startPoint y: 373, endPoint x: 252, endPoint y: 373, distance: 119.6
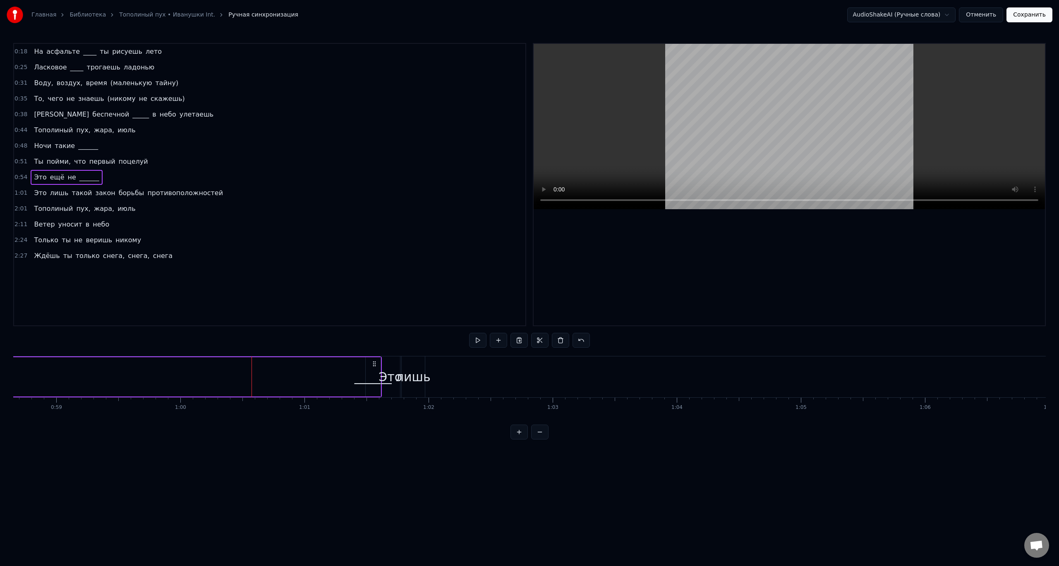
click at [374, 372] on div "______" at bounding box center [373, 377] width 37 height 19
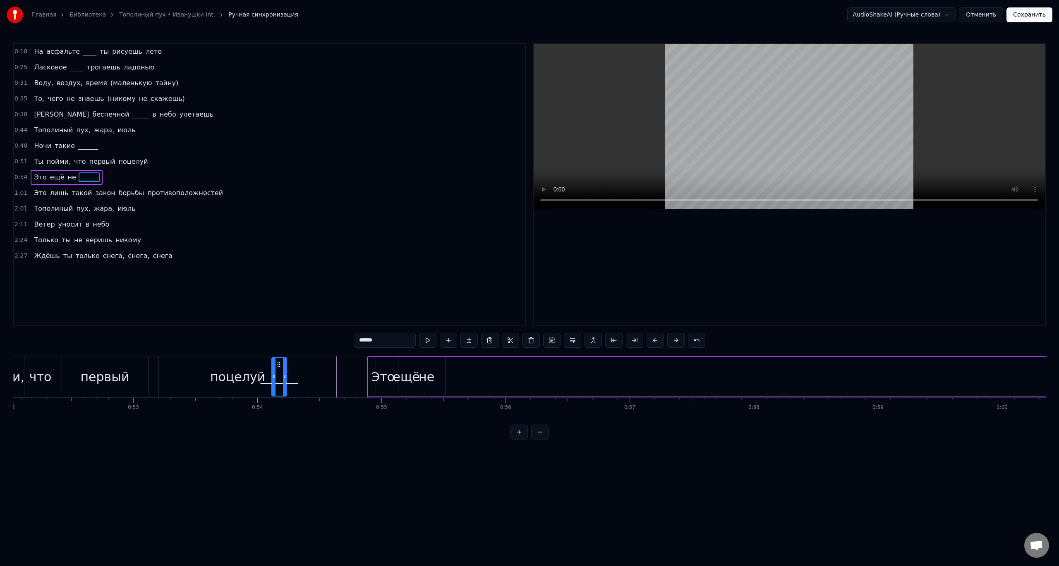
scroll to position [0, 6449]
drag, startPoint x: 372, startPoint y: 365, endPoint x: 458, endPoint y: 386, distance: 88.2
click at [458, 386] on div "______" at bounding box center [459, 377] width 14 height 38
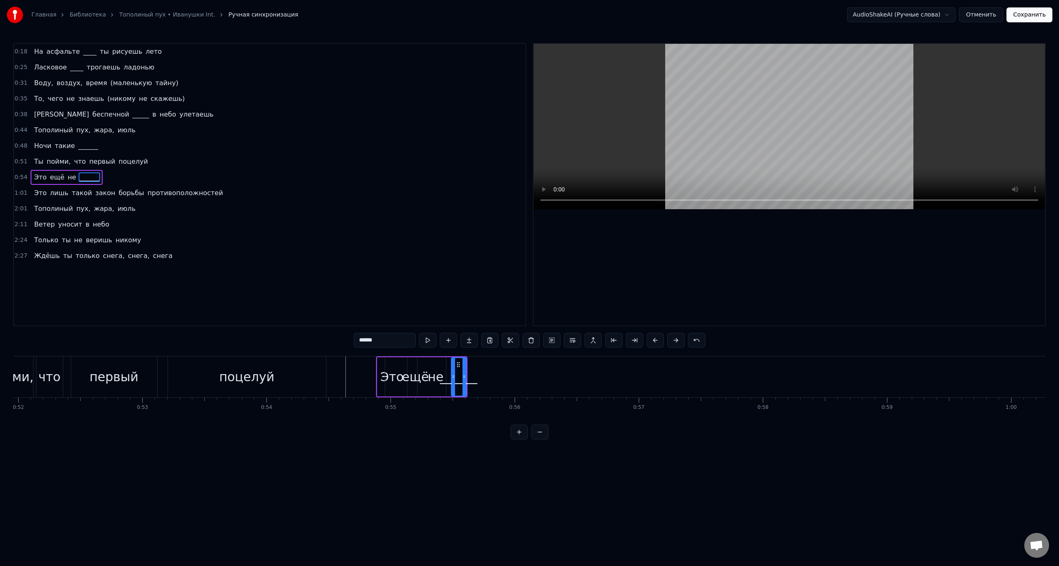
click at [383, 381] on div "Это" at bounding box center [392, 377] width 24 height 19
drag, startPoint x: 404, startPoint y: 366, endPoint x: 388, endPoint y: 368, distance: 15.4
click at [388, 368] on div at bounding box center [389, 377] width 3 height 38
click at [402, 372] on div "ещё" at bounding box center [415, 376] width 61 height 39
type input "***"
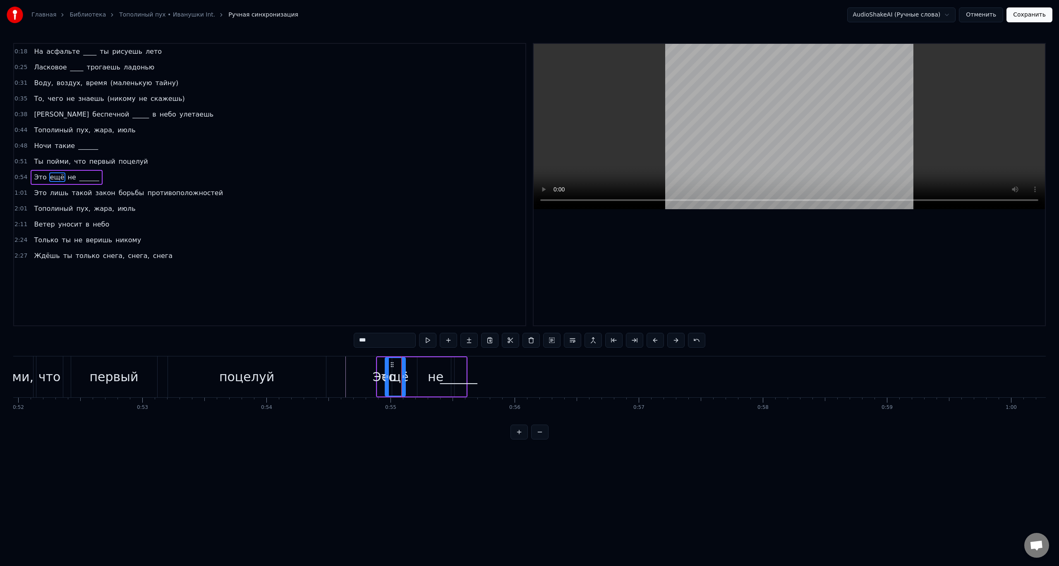
drag, startPoint x: 442, startPoint y: 373, endPoint x: 402, endPoint y: 373, distance: 40.5
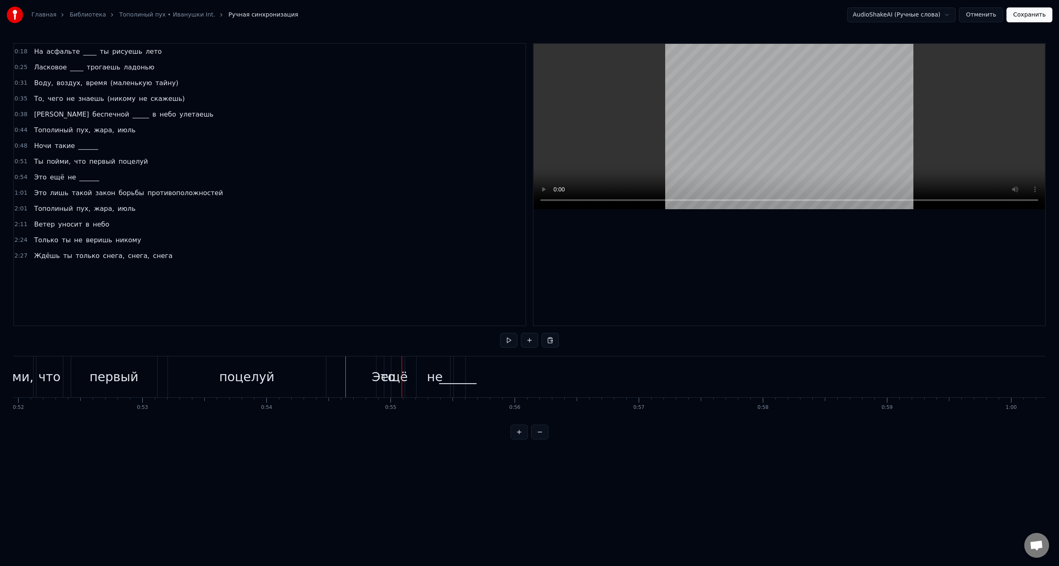
click at [430, 373] on div "не" at bounding box center [435, 377] width 16 height 19
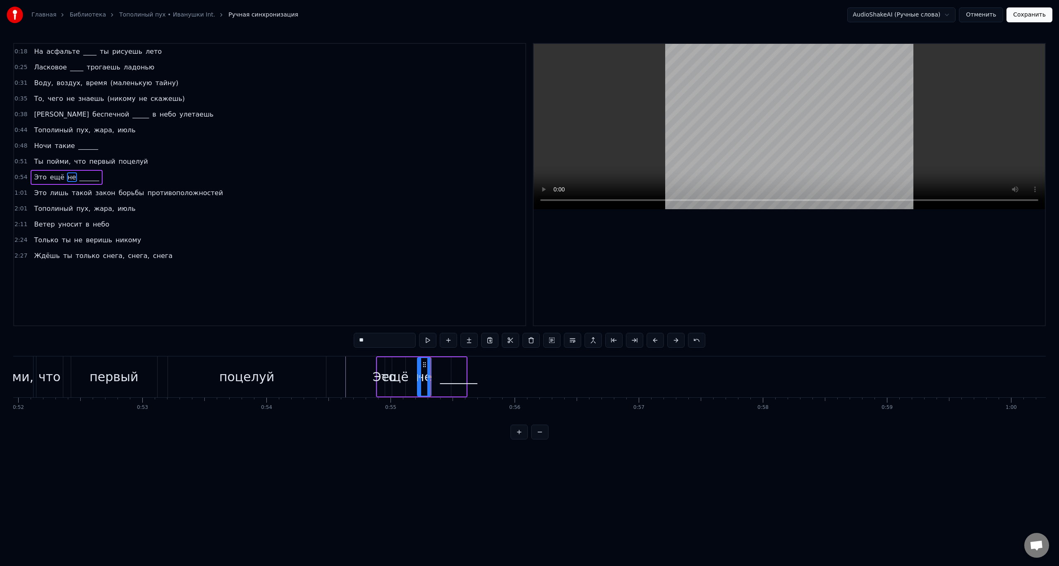
drag, startPoint x: 452, startPoint y: 372, endPoint x: 429, endPoint y: 373, distance: 23.2
click at [429, 373] on div at bounding box center [428, 377] width 3 height 38
drag, startPoint x: 423, startPoint y: 372, endPoint x: 410, endPoint y: 372, distance: 13.7
click at [410, 372] on div "Это ещё не ______" at bounding box center [421, 377] width 91 height 41
click at [422, 364] on div "не" at bounding box center [424, 376] width 14 height 39
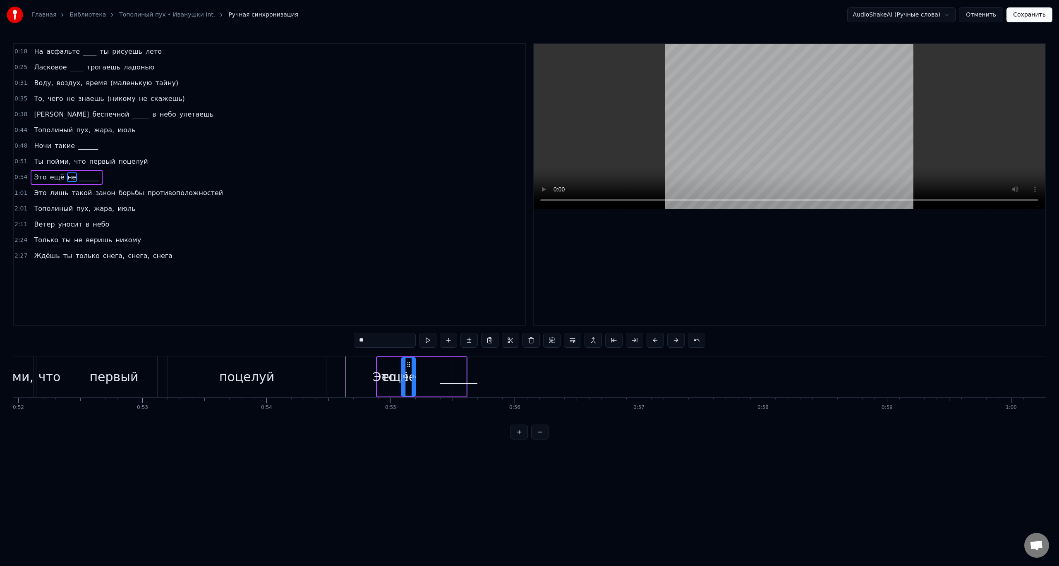
drag, startPoint x: 424, startPoint y: 361, endPoint x: 408, endPoint y: 363, distance: 16.2
click at [408, 363] on icon at bounding box center [408, 365] width 7 height 7
click at [451, 371] on div "______" at bounding box center [458, 377] width 37 height 19
type input "******"
drag, startPoint x: 457, startPoint y: 365, endPoint x: 419, endPoint y: 365, distance: 38.5
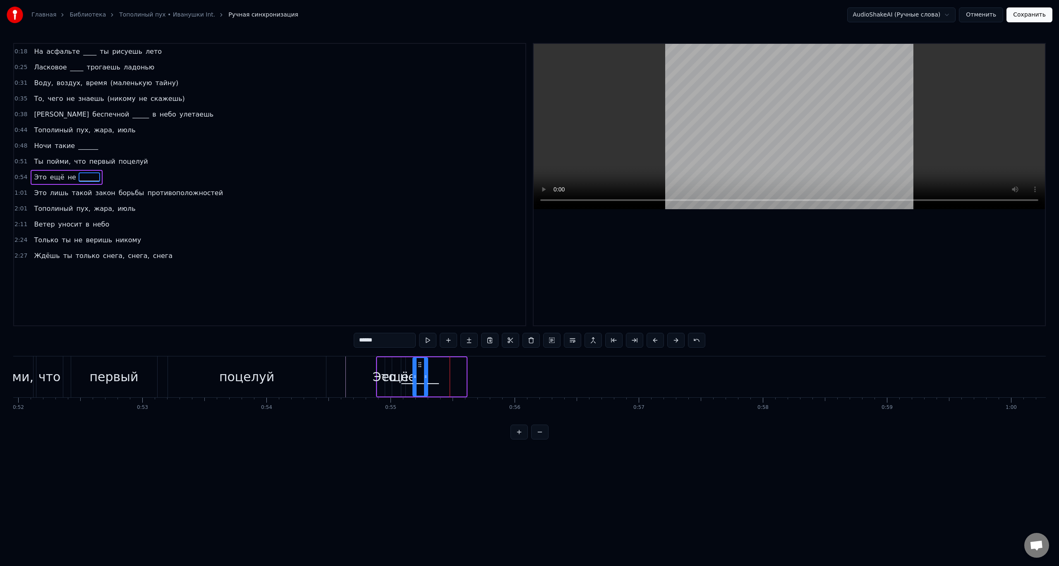
click at [419, 365] on icon at bounding box center [420, 365] width 7 height 7
click at [327, 364] on div "Ты пойми, что первый поцелуй" at bounding box center [147, 377] width 362 height 41
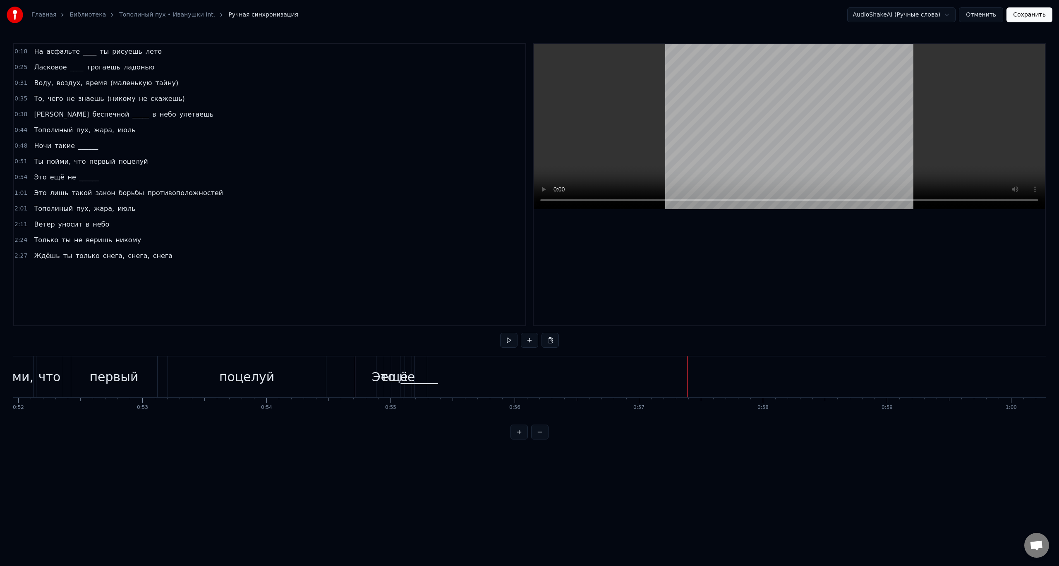
click at [537, 439] on button at bounding box center [539, 432] width 17 height 15
click at [521, 439] on button at bounding box center [519, 432] width 17 height 15
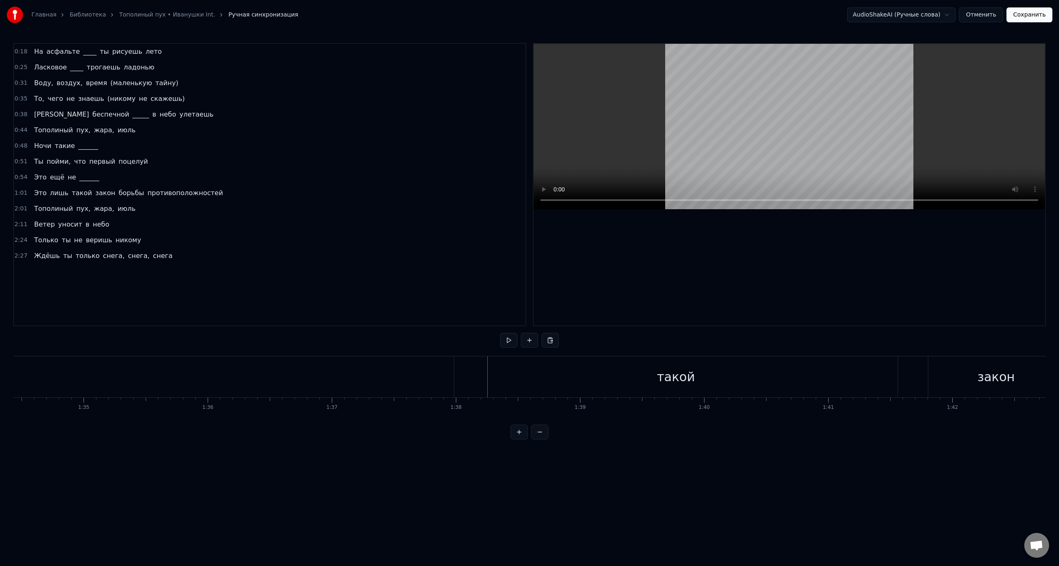
drag, startPoint x: 861, startPoint y: 374, endPoint x: 783, endPoint y: 372, distance: 78.6
click at [783, 372] on div "такой" at bounding box center [676, 377] width 444 height 41
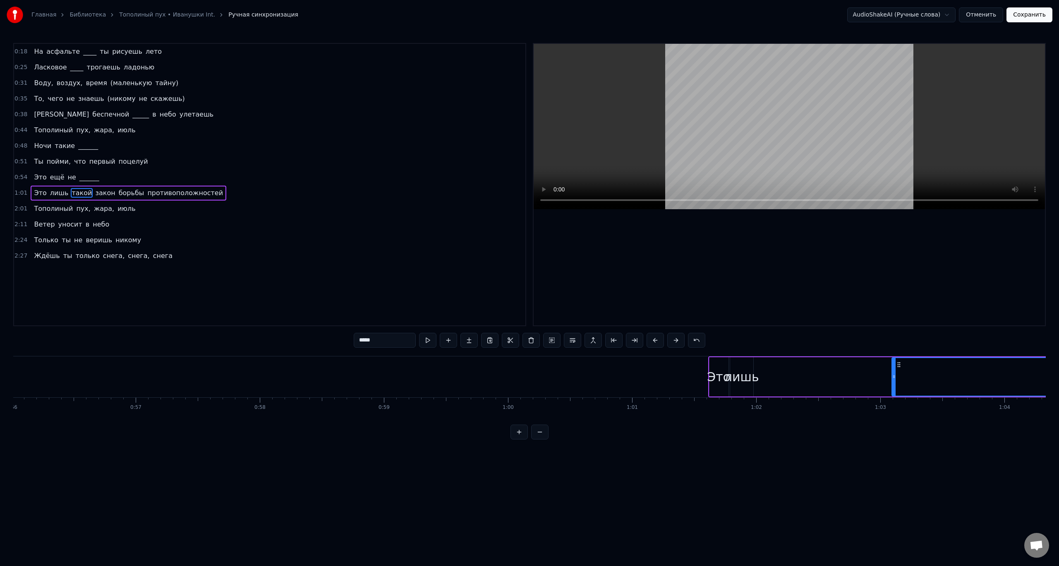
scroll to position [0, 6954]
drag, startPoint x: 462, startPoint y: 365, endPoint x: 825, endPoint y: 401, distance: 365.5
click at [825, 401] on div "На асфальте ____ ты рисуешь лето [PERSON_NAME] ____ трогаешь ладонью Воду, возд…" at bounding box center [529, 387] width 1033 height 62
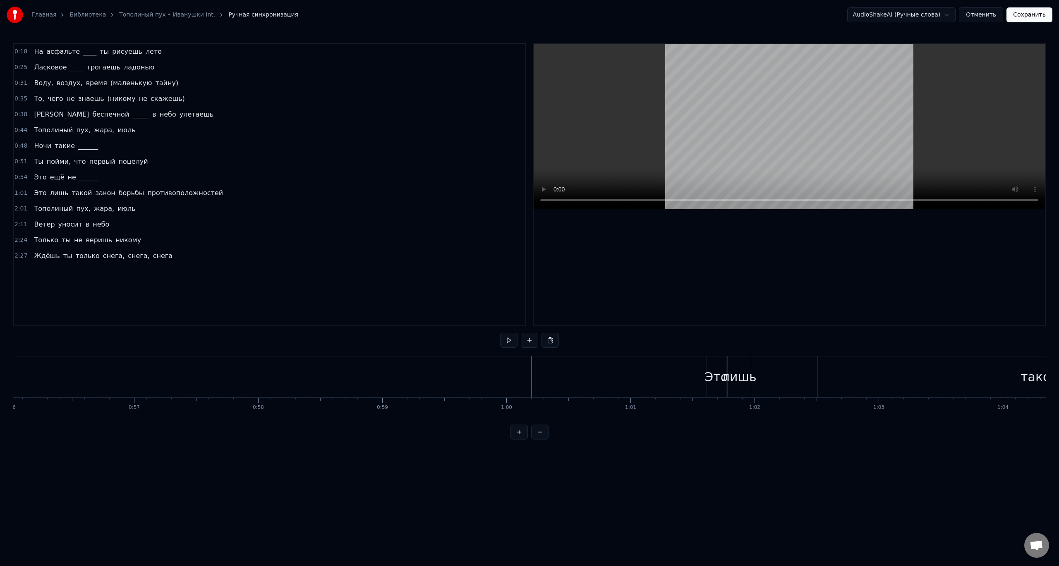
click at [714, 373] on div "Это" at bounding box center [717, 377] width 24 height 19
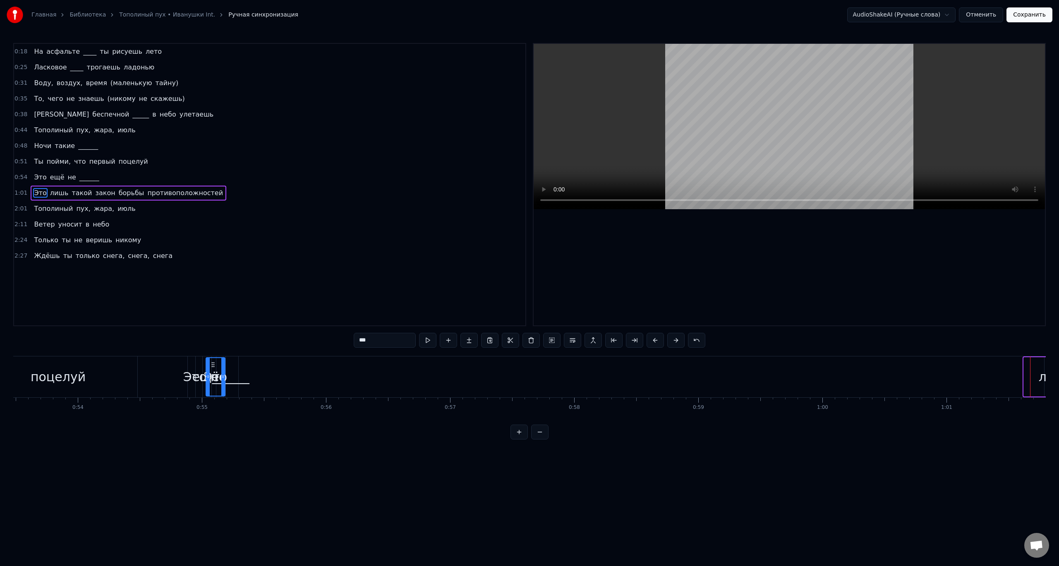
scroll to position [0, 6636]
drag, startPoint x: 713, startPoint y: 364, endPoint x: 246, endPoint y: 402, distance: 469.1
click at [246, 402] on div "На асфальте ____ ты рисуешь лето [PERSON_NAME] ____ трогаешь ладонью Воду, возд…" at bounding box center [529, 387] width 1033 height 62
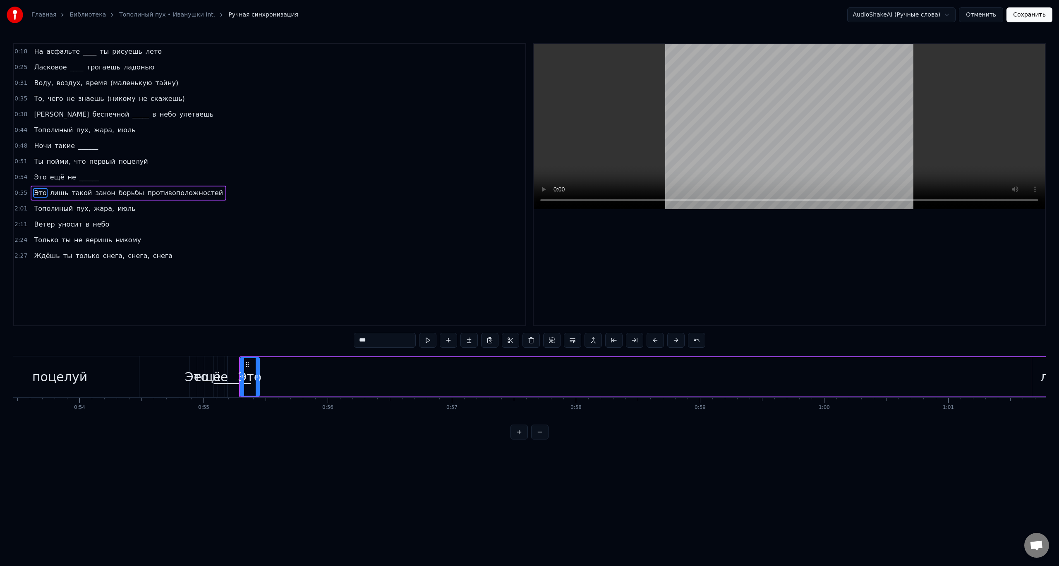
click at [125, 380] on div "поцелуй" at bounding box center [60, 377] width 158 height 41
type input "*******"
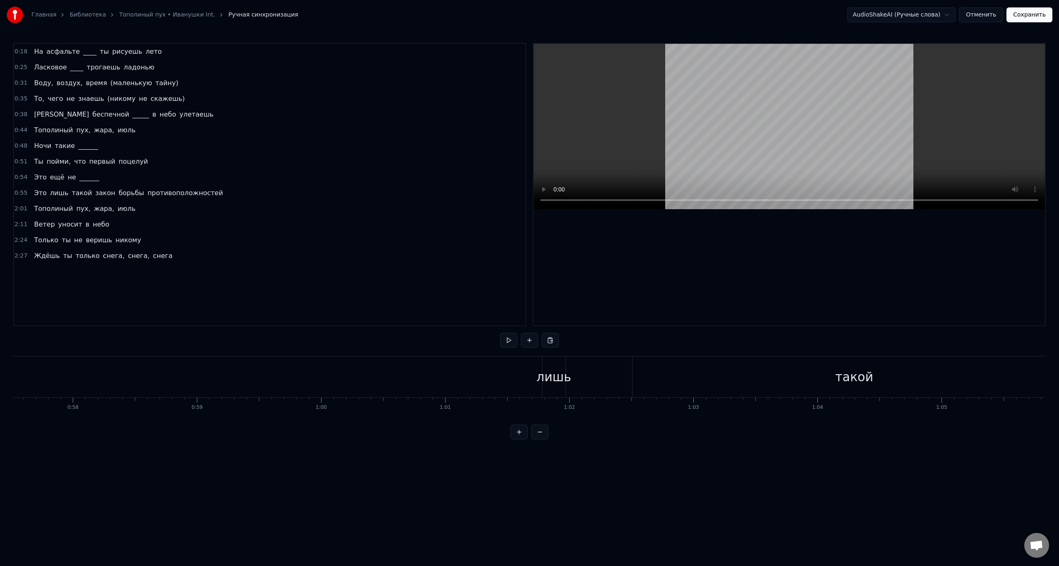
scroll to position [0, 7141]
drag, startPoint x: 557, startPoint y: 378, endPoint x: 301, endPoint y: 382, distance: 256.1
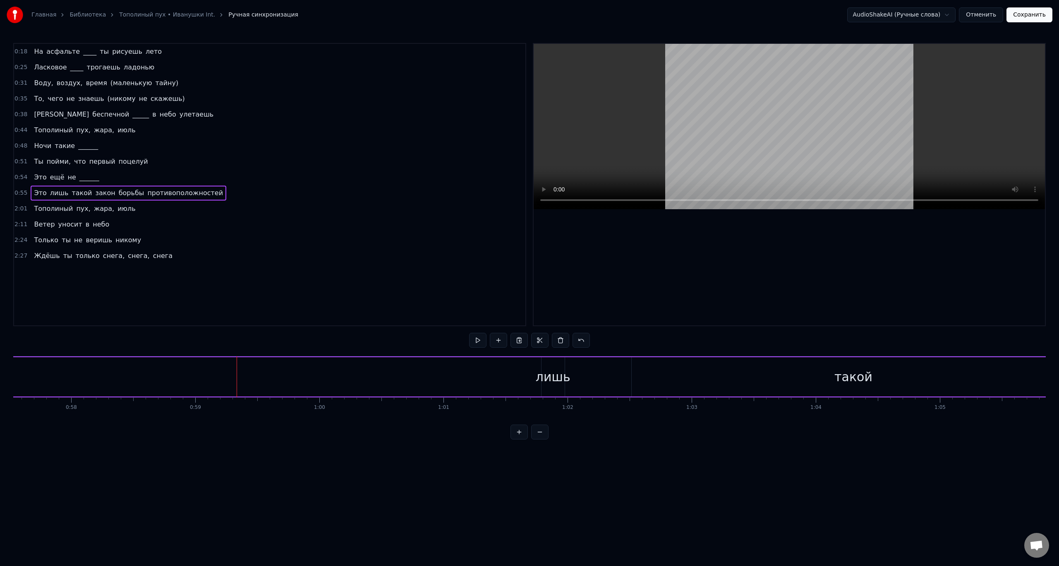
click at [554, 382] on div "лишь" at bounding box center [553, 377] width 35 height 19
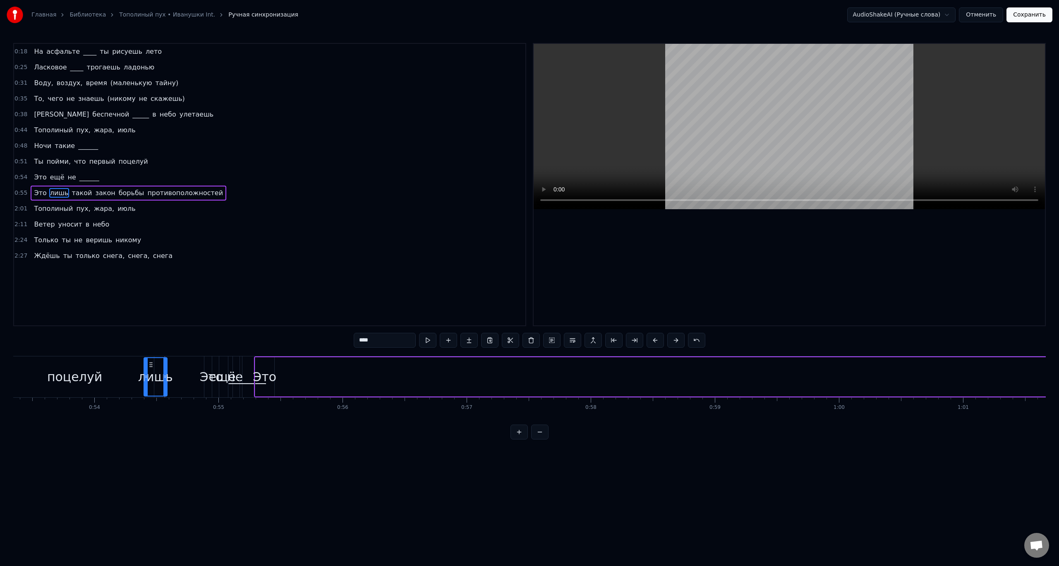
scroll to position [0, 6577]
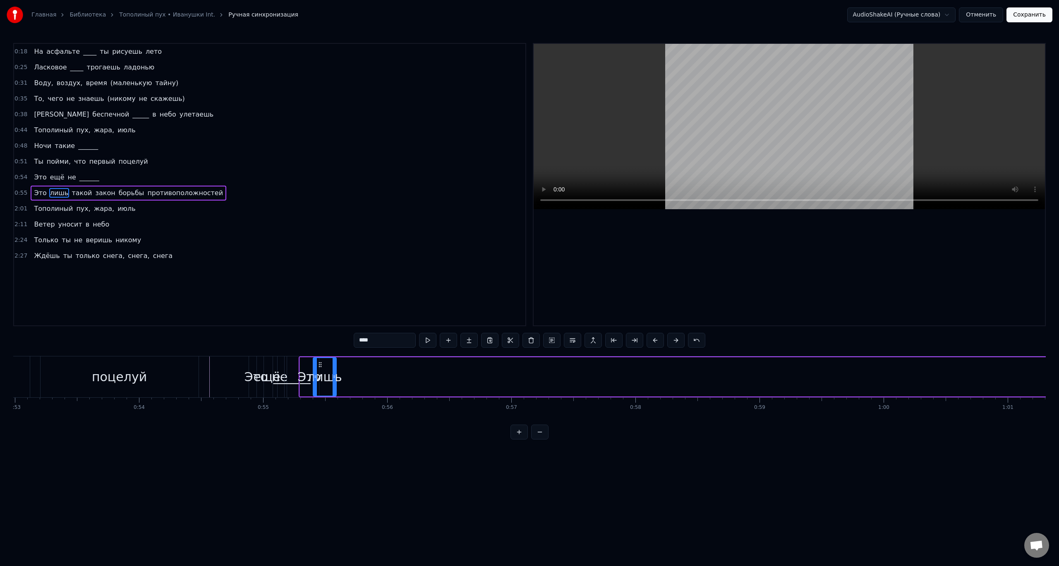
drag, startPoint x: 549, startPoint y: 366, endPoint x: 321, endPoint y: 376, distance: 228.6
click at [321, 376] on div "лишь" at bounding box center [325, 377] width 22 height 38
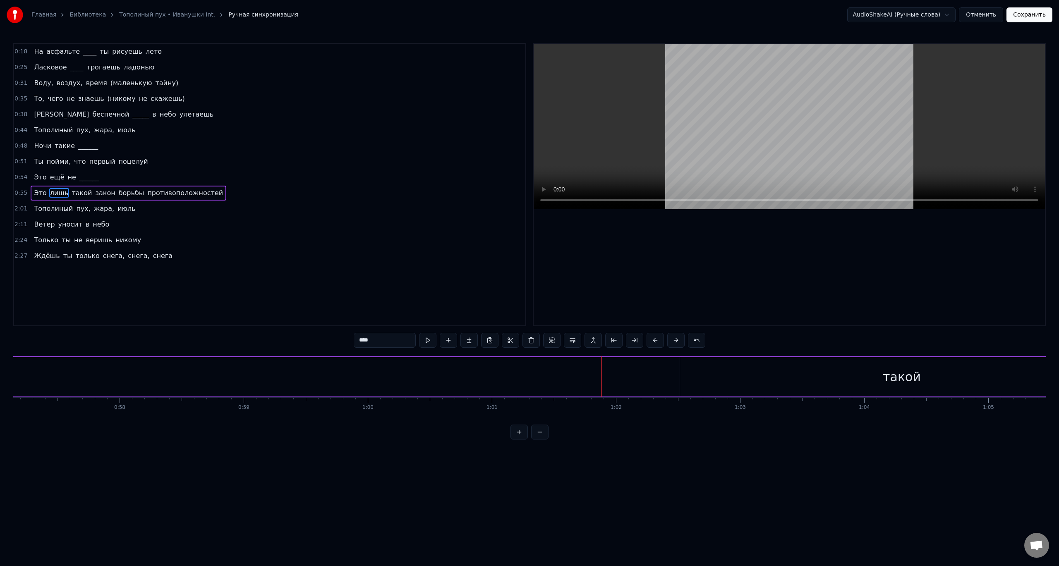
scroll to position [0, 7186]
click at [786, 379] on div "такой" at bounding box center [809, 376] width 444 height 39
drag, startPoint x: 1029, startPoint y: 376, endPoint x: 602, endPoint y: 375, distance: 426.6
click at [602, 375] on icon at bounding box center [601, 377] width 3 height 7
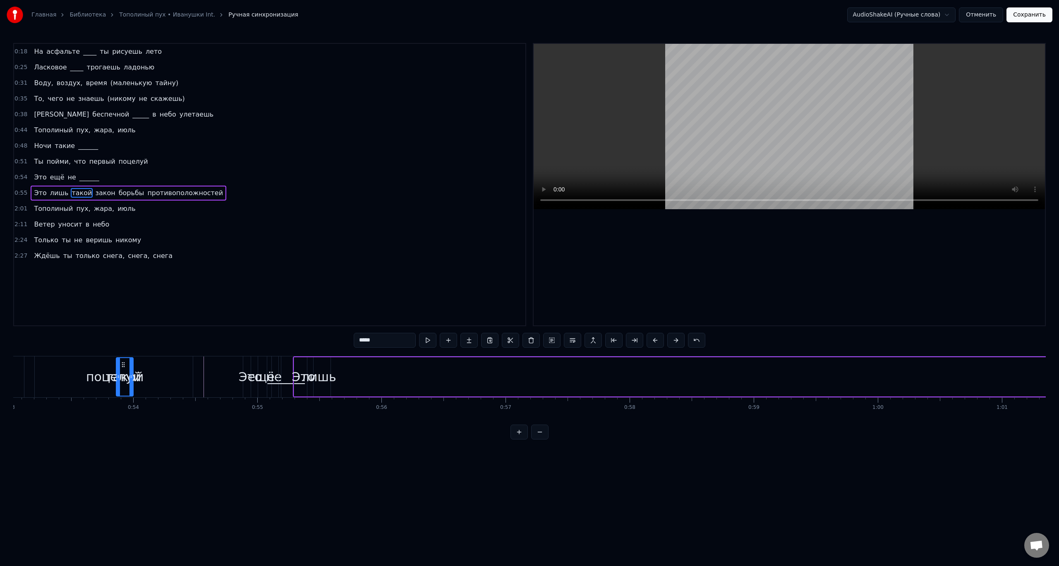
scroll to position [0, 6577]
drag, startPoint x: 593, startPoint y: 366, endPoint x: 338, endPoint y: 357, distance: 254.6
click at [338, 357] on div "такой" at bounding box center [341, 376] width 18 height 39
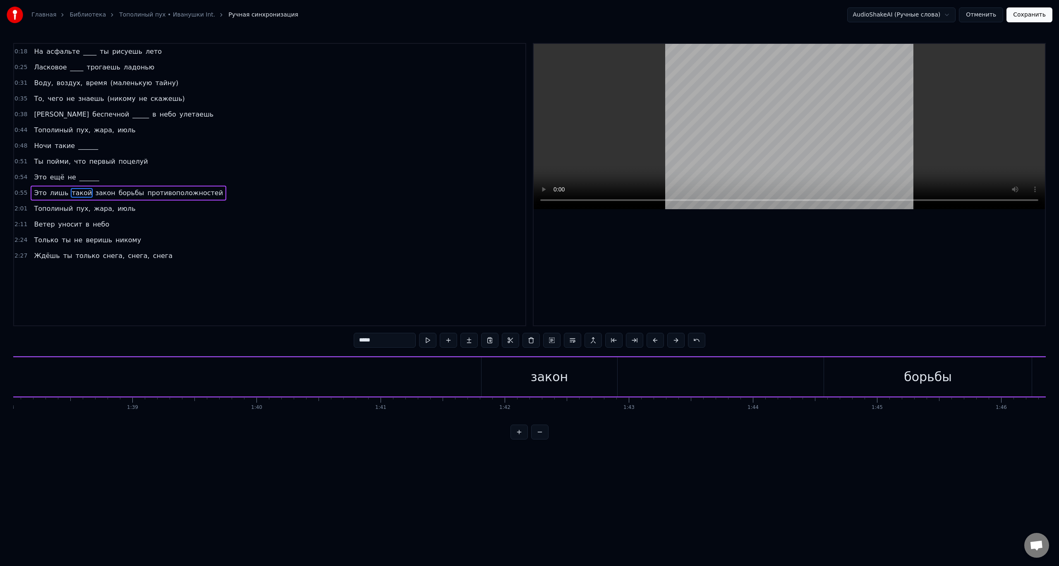
scroll to position [0, 12180]
click at [530, 383] on div "закон" at bounding box center [537, 377] width 37 height 19
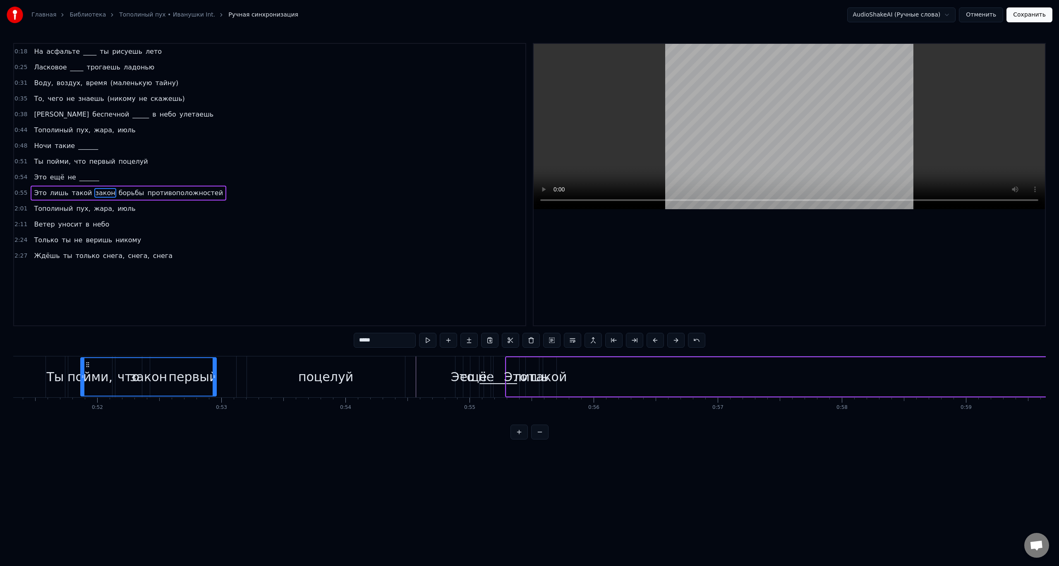
scroll to position [0, 6351]
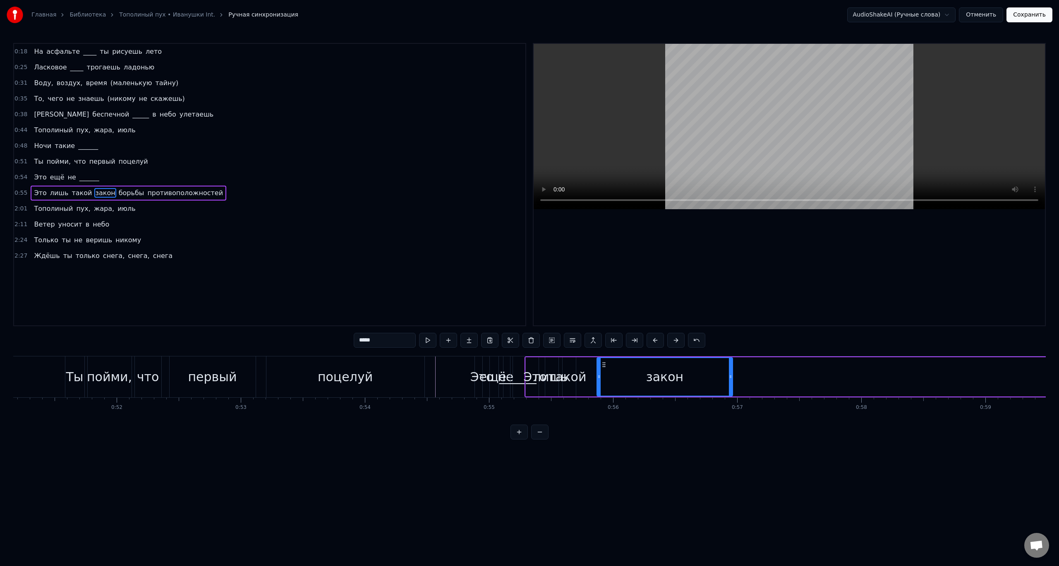
drag, startPoint x: 478, startPoint y: 366, endPoint x: 605, endPoint y: 405, distance: 132.3
click at [605, 405] on div "На асфальте ____ ты рисуешь лето [PERSON_NAME] ____ трогаешь ладонью Воду, возд…" at bounding box center [529, 387] width 1033 height 62
drag, startPoint x: 730, startPoint y: 384, endPoint x: 611, endPoint y: 388, distance: 119.2
click at [611, 388] on div at bounding box center [611, 377] width 3 height 38
drag, startPoint x: 602, startPoint y: 362, endPoint x: 587, endPoint y: 367, distance: 16.0
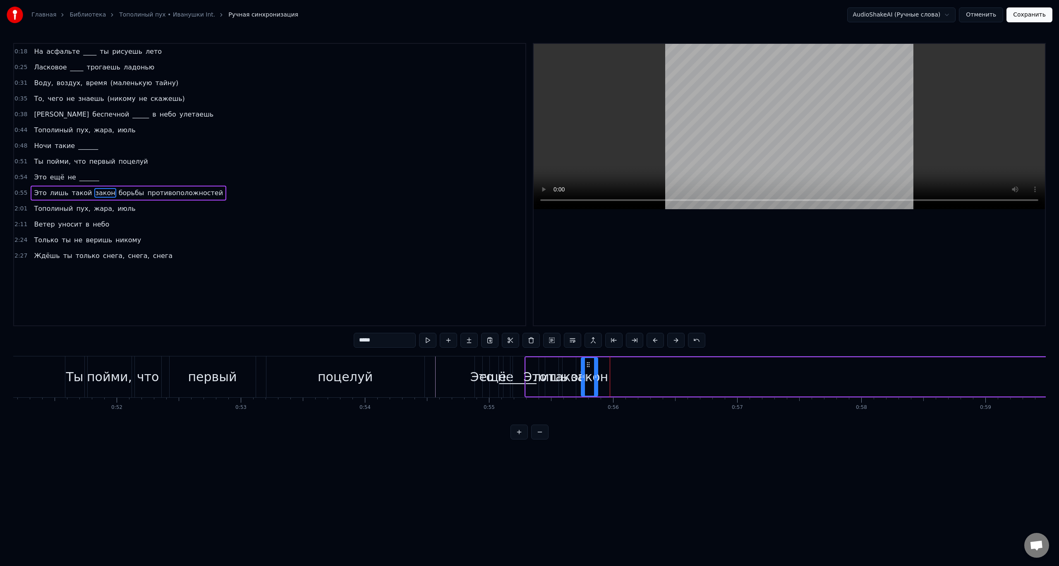
click at [587, 367] on icon at bounding box center [588, 365] width 7 height 7
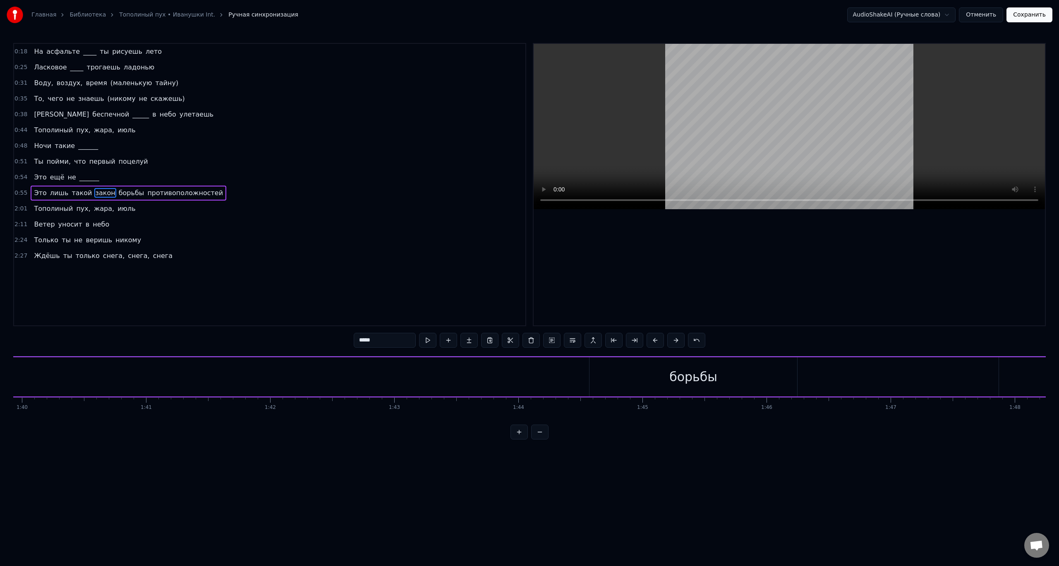
scroll to position [0, 12591]
click at [496, 372] on div "борьбы" at bounding box center [506, 377] width 48 height 19
type input "******"
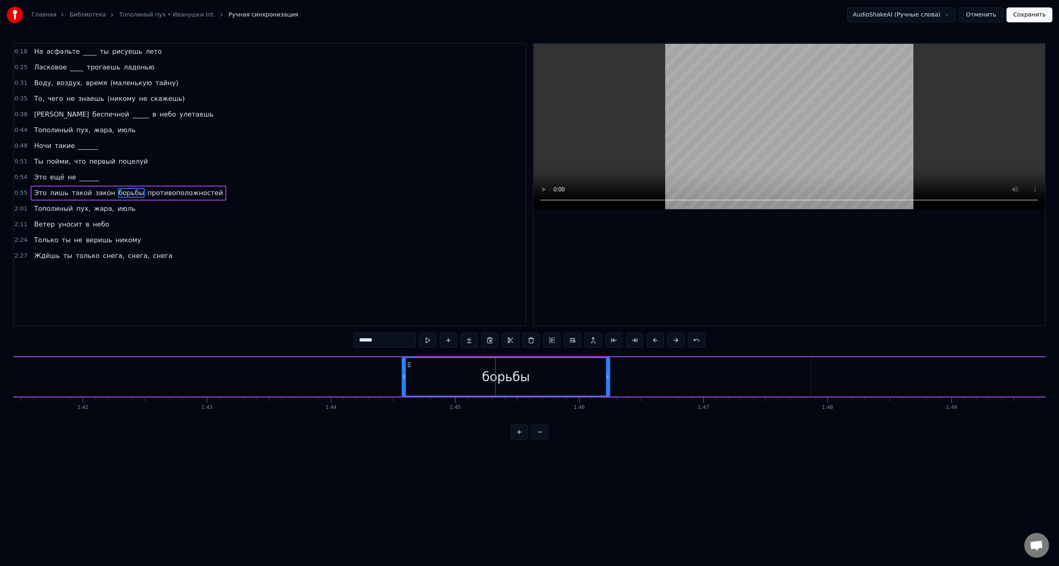
drag, startPoint x: 411, startPoint y: 368, endPoint x: 362, endPoint y: 374, distance: 48.7
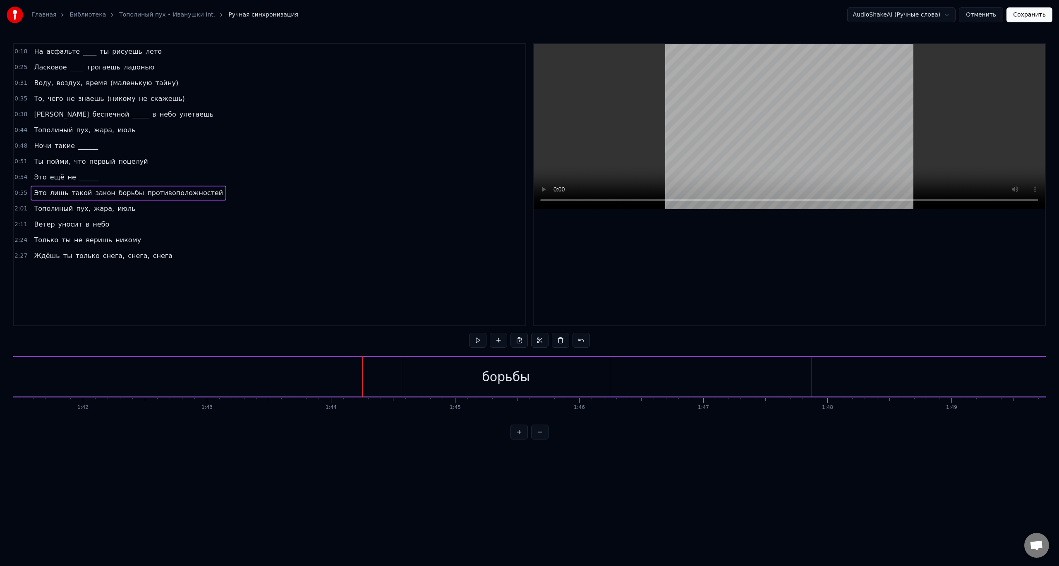
click at [415, 369] on div "борьбы" at bounding box center [506, 376] width 208 height 39
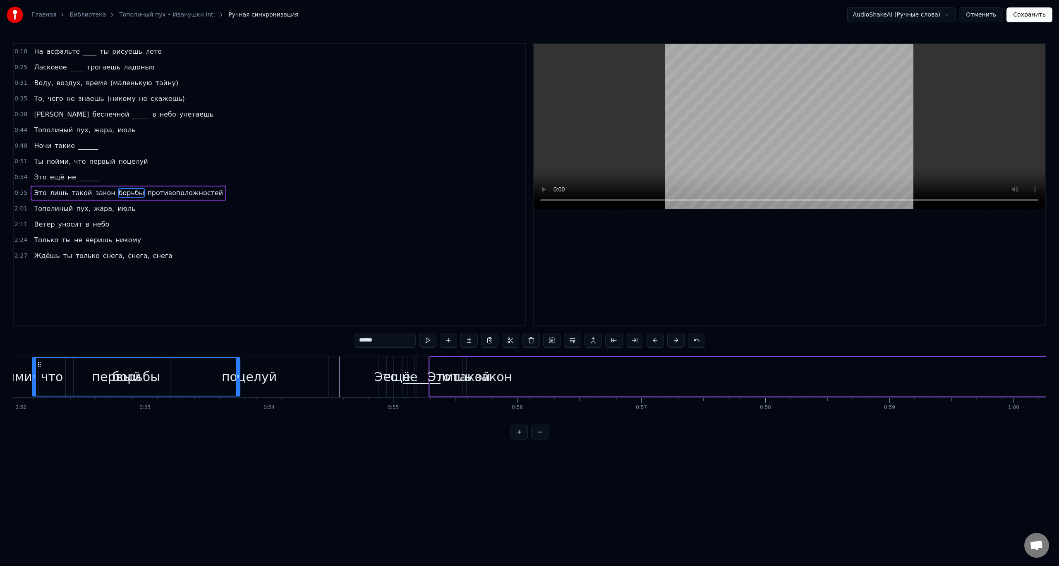
scroll to position [0, 6416]
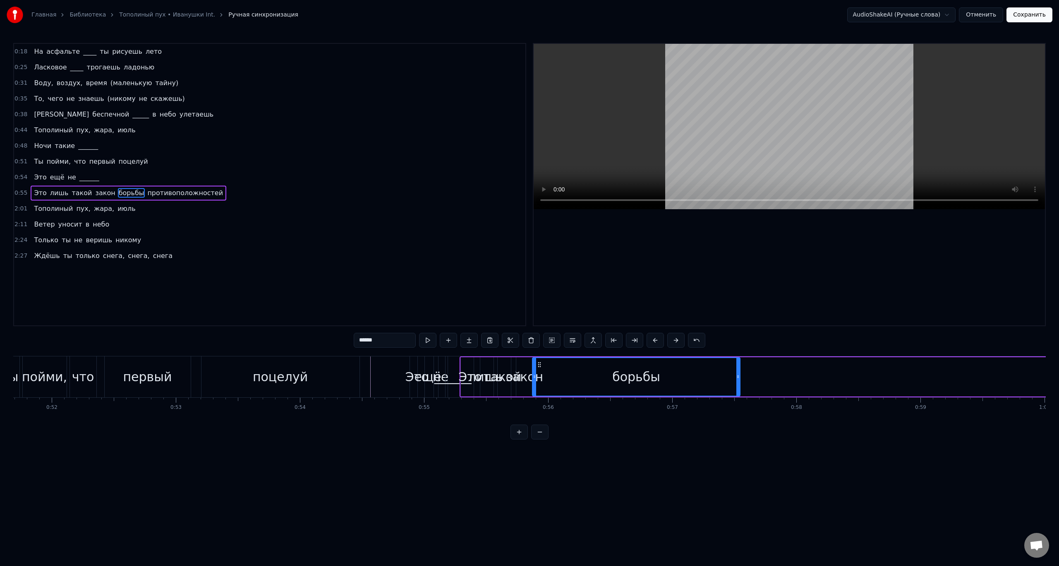
drag, startPoint x: 410, startPoint y: 364, endPoint x: 540, endPoint y: 396, distance: 134.0
click at [540, 396] on div "борьбы" at bounding box center [636, 377] width 207 height 38
drag, startPoint x: 737, startPoint y: 381, endPoint x: 544, endPoint y: 384, distance: 193.6
click at [544, 384] on div at bounding box center [544, 377] width 3 height 38
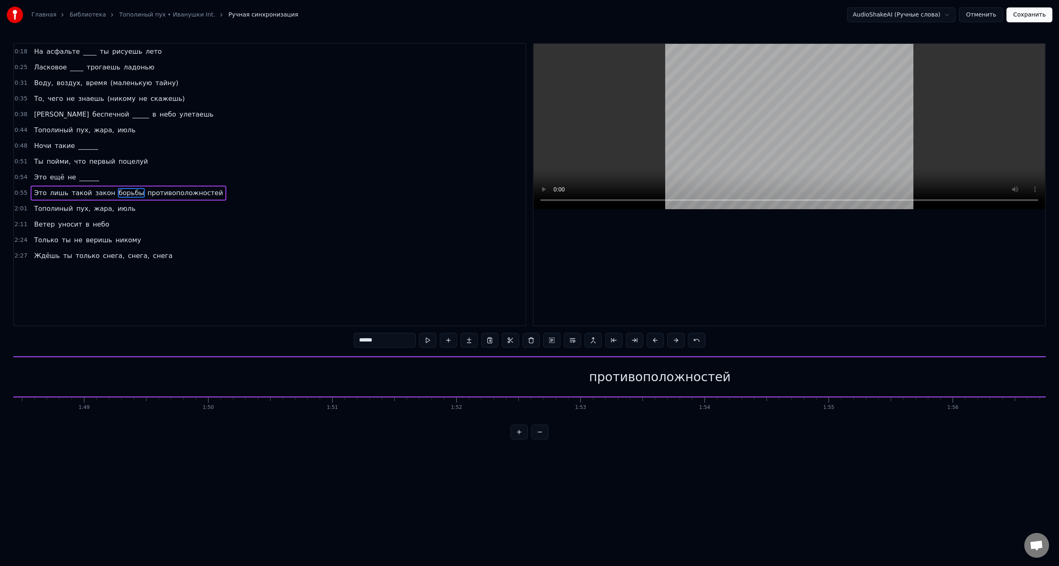
scroll to position [0, 13470]
click at [600, 369] on div "противоположностей" at bounding box center [648, 377] width 141 height 19
type input "**********"
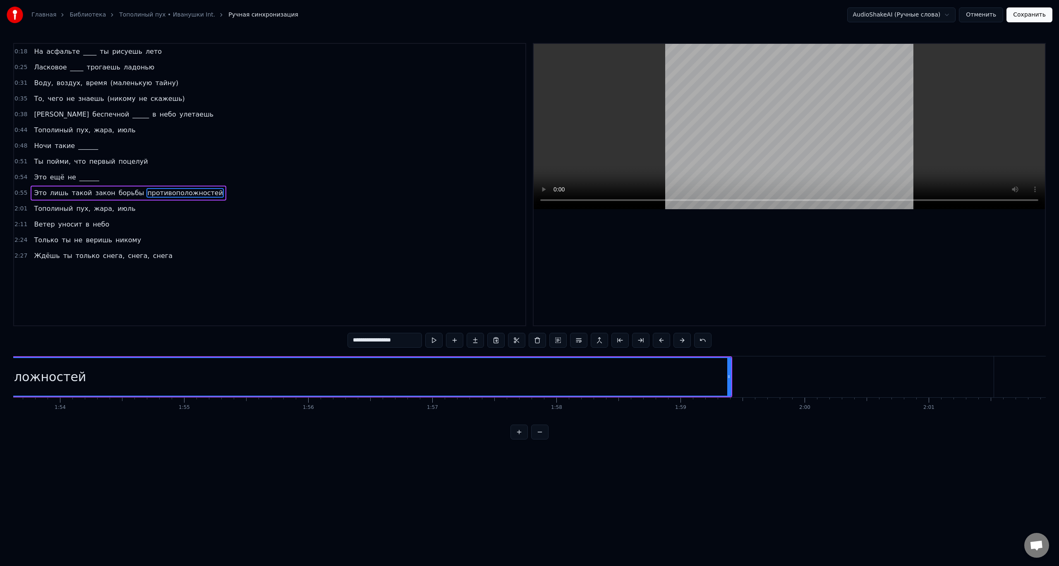
scroll to position [0, 14185]
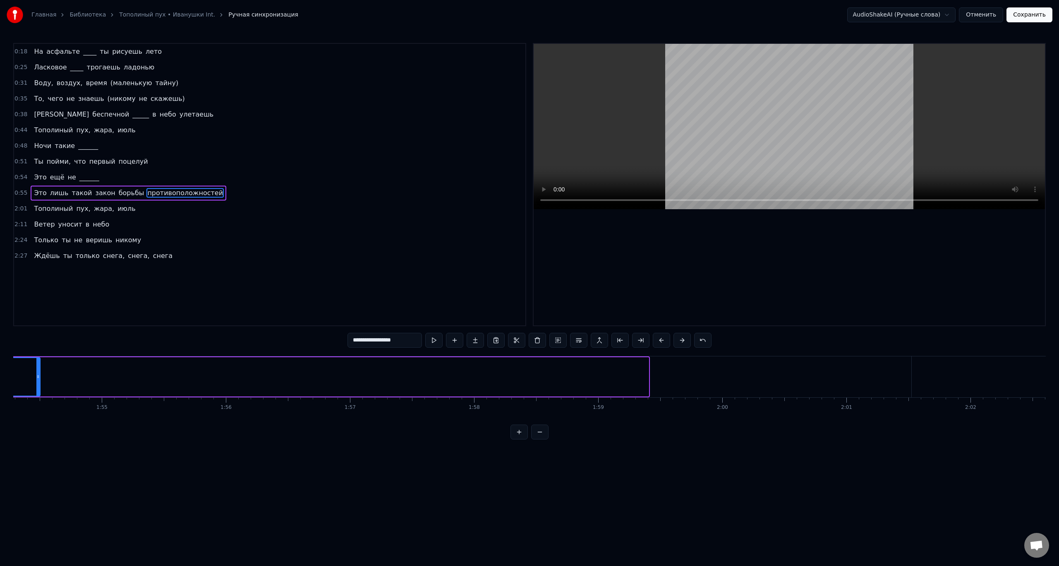
drag, startPoint x: 646, startPoint y: 376, endPoint x: 67, endPoint y: 375, distance: 579.6
click at [40, 375] on icon at bounding box center [37, 377] width 3 height 7
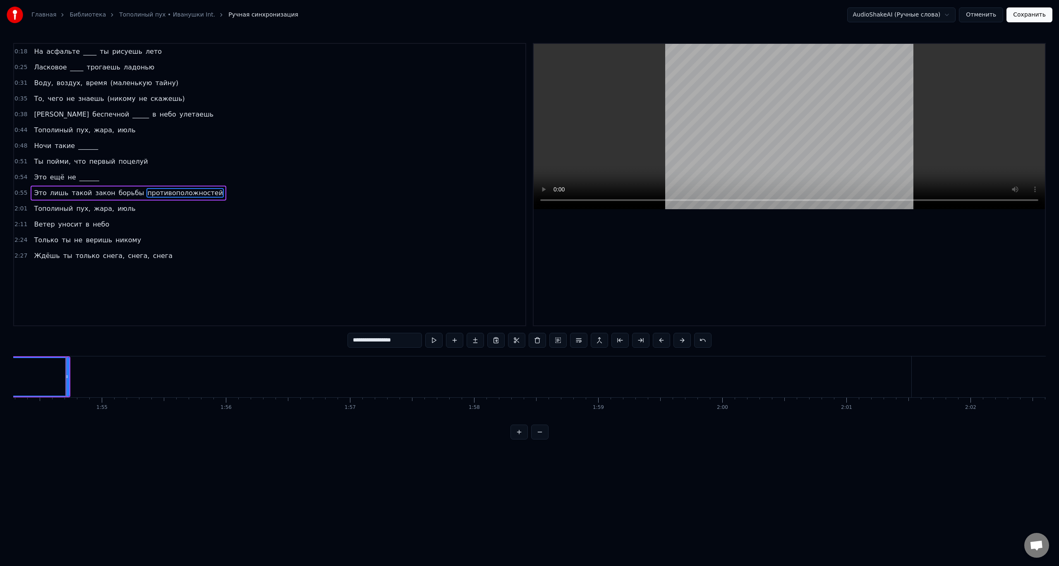
drag, startPoint x: 540, startPoint y: 425, endPoint x: 517, endPoint y: 425, distance: 23.2
click at [517, 425] on div "**********" at bounding box center [529, 241] width 1033 height 397
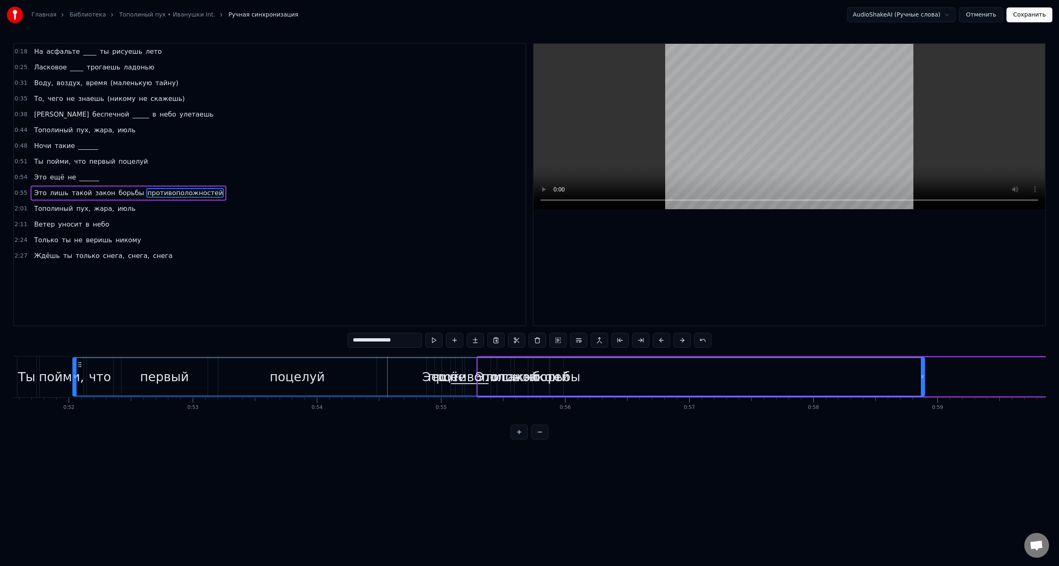
scroll to position [0, 6383]
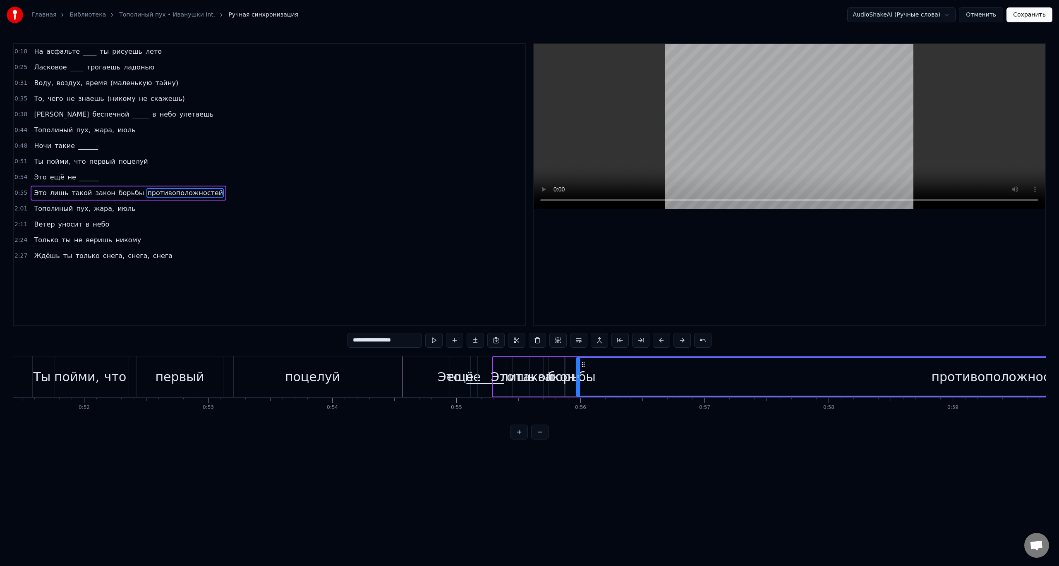
drag, startPoint x: 443, startPoint y: 366, endPoint x: 583, endPoint y: 401, distance: 144.3
click at [583, 401] on div "На асфальте ____ ты рисуешь лето [PERSON_NAME] ____ трогаешь ладонью Воду, возд…" at bounding box center [529, 387] width 1033 height 62
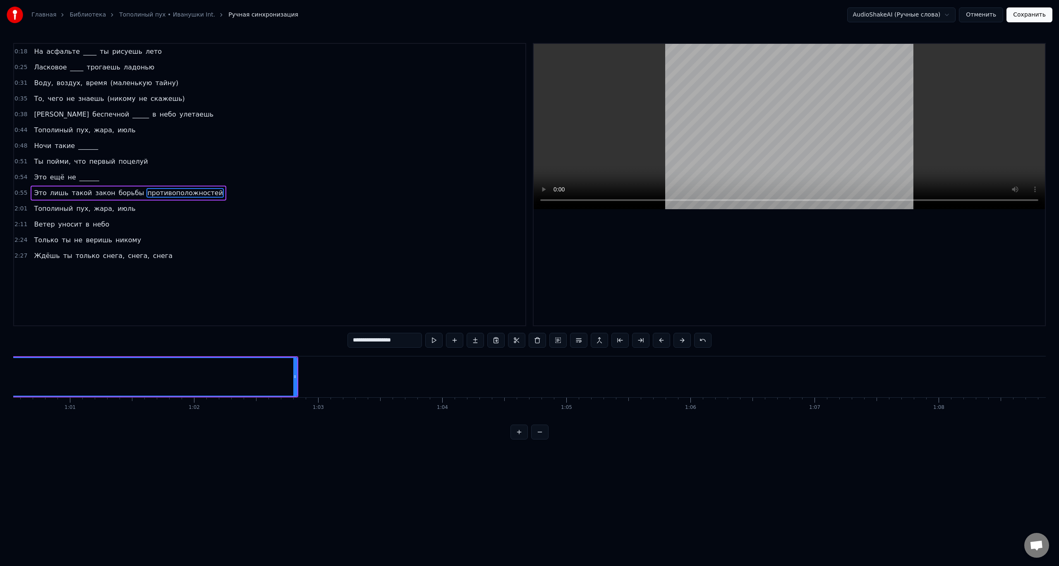
scroll to position [0, 7362]
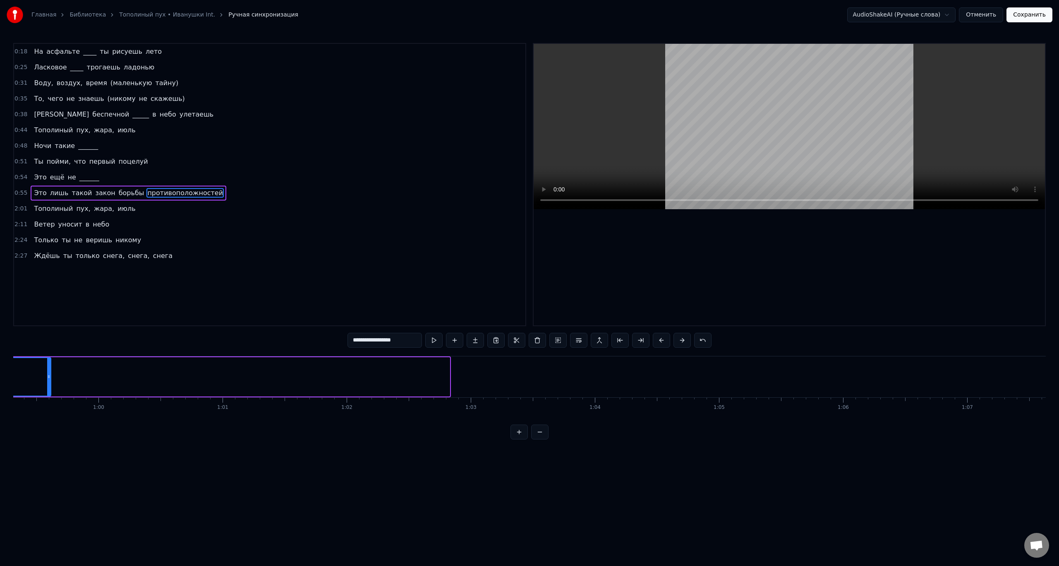
drag, startPoint x: 446, startPoint y: 376, endPoint x: 48, endPoint y: 371, distance: 398.9
click at [48, 371] on div at bounding box center [48, 377] width 3 height 38
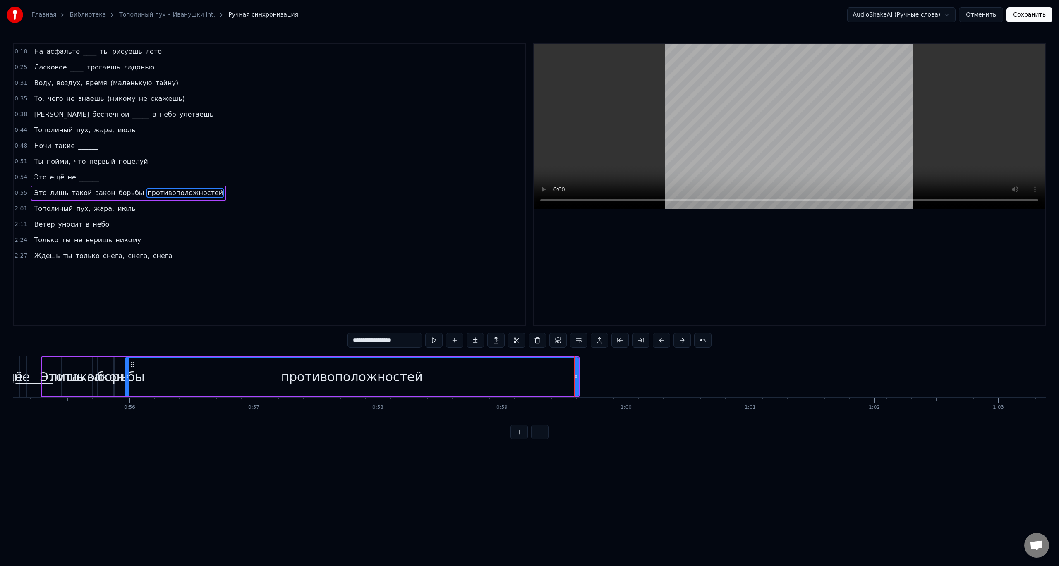
scroll to position [0, 6811]
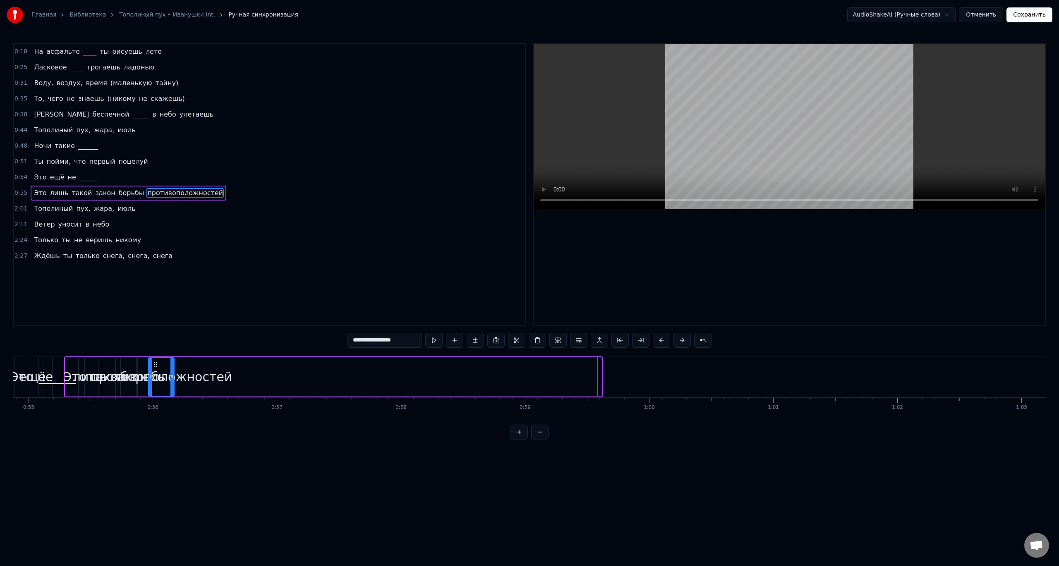
drag, startPoint x: 599, startPoint y: 377, endPoint x: 171, endPoint y: 392, distance: 427.7
click at [171, 392] on div at bounding box center [171, 377] width 3 height 38
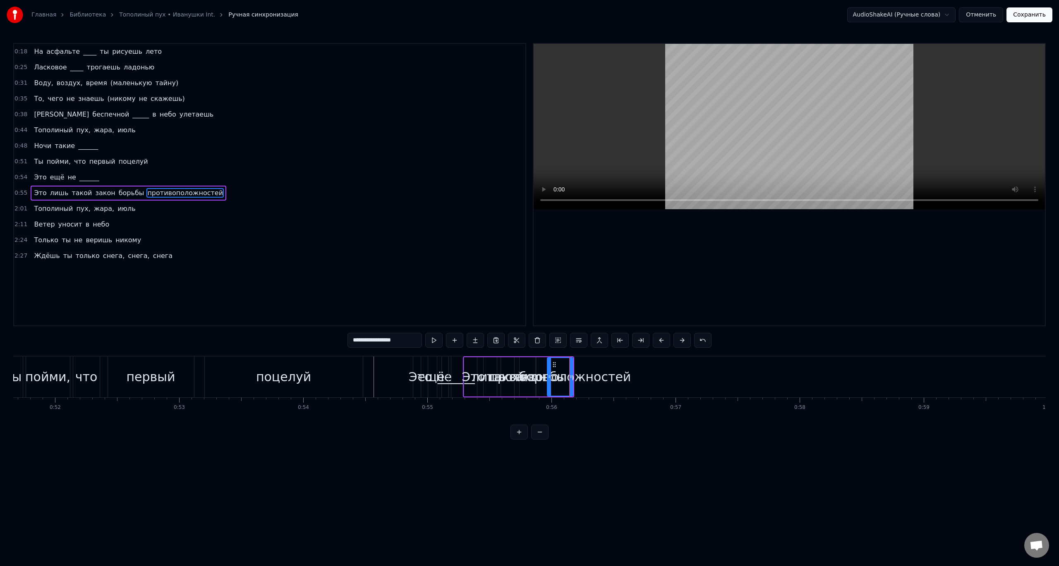
scroll to position [0, 6460]
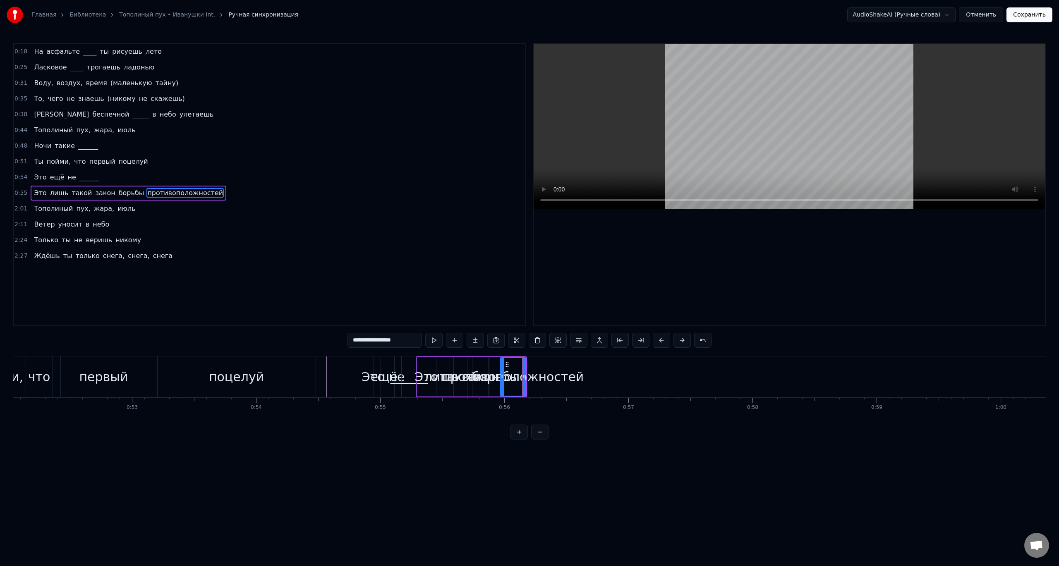
click at [329, 352] on div "**********" at bounding box center [529, 241] width 1033 height 397
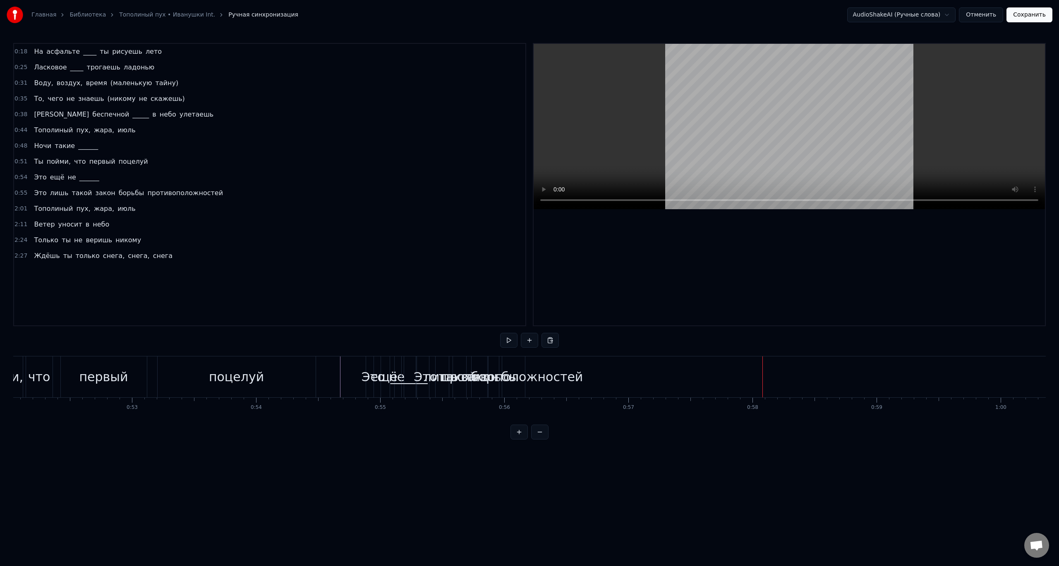
click at [544, 381] on div "противоположностей" at bounding box center [511, 377] width 141 height 19
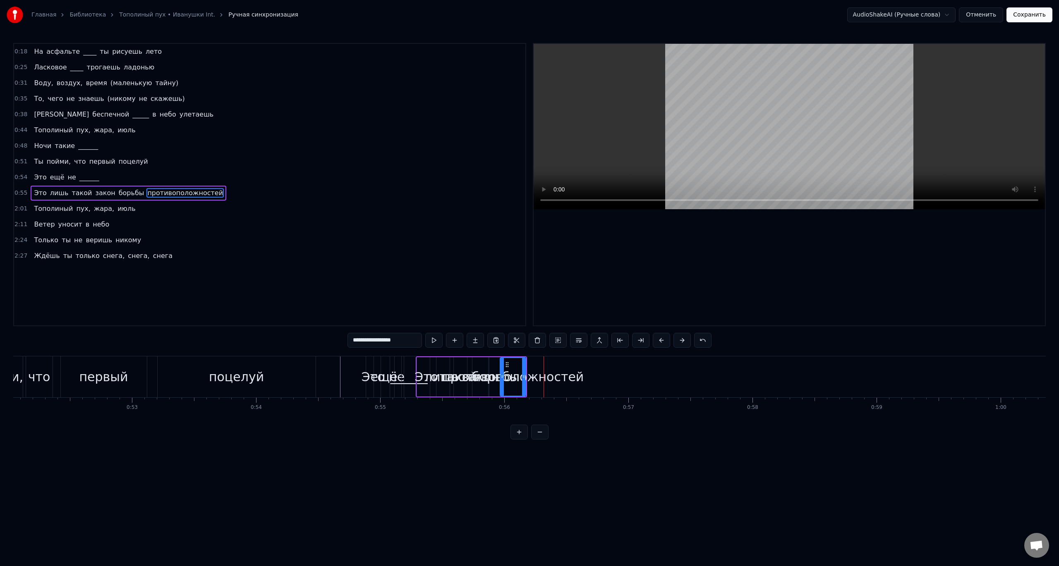
click at [535, 376] on div "противоположностей" at bounding box center [512, 377] width 141 height 19
click at [538, 380] on div "противоположностей" at bounding box center [512, 377] width 141 height 19
click at [562, 380] on div "противоположностей" at bounding box center [512, 377] width 141 height 19
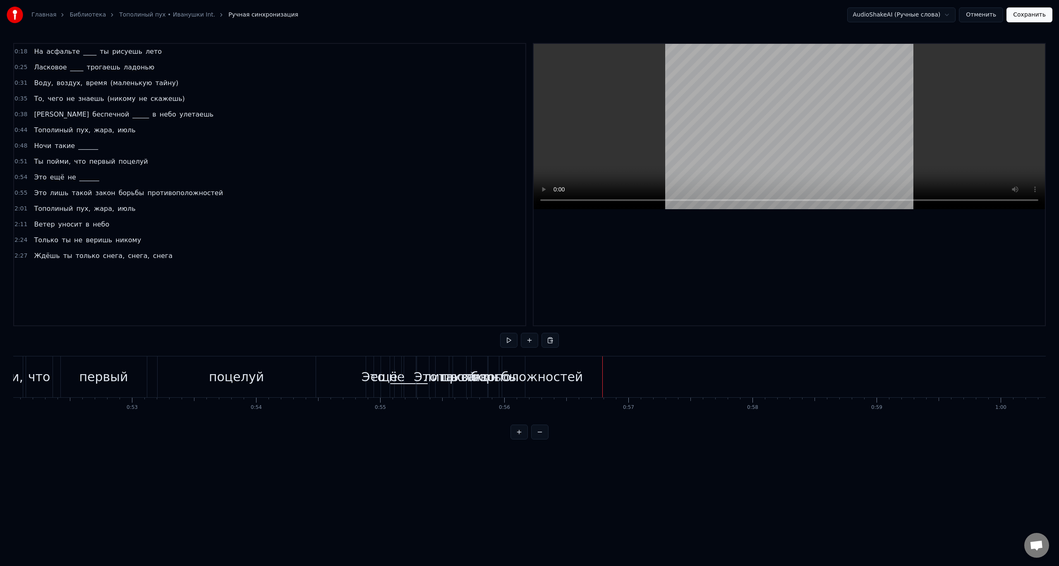
click at [518, 382] on div "противоположностей" at bounding box center [511, 377] width 141 height 19
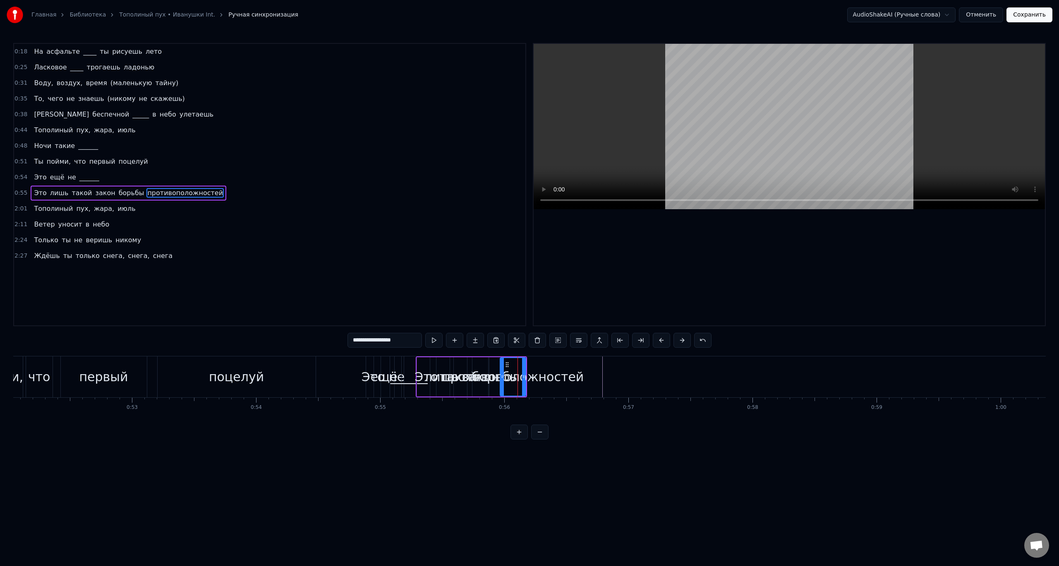
click at [515, 378] on div "противоположностей" at bounding box center [512, 377] width 141 height 19
drag, startPoint x: 506, startPoint y: 365, endPoint x: 528, endPoint y: 369, distance: 22.2
click at [528, 369] on div "противоположностей" at bounding box center [535, 377] width 25 height 38
click at [514, 372] on div at bounding box center [514, 377] width 0 height 41
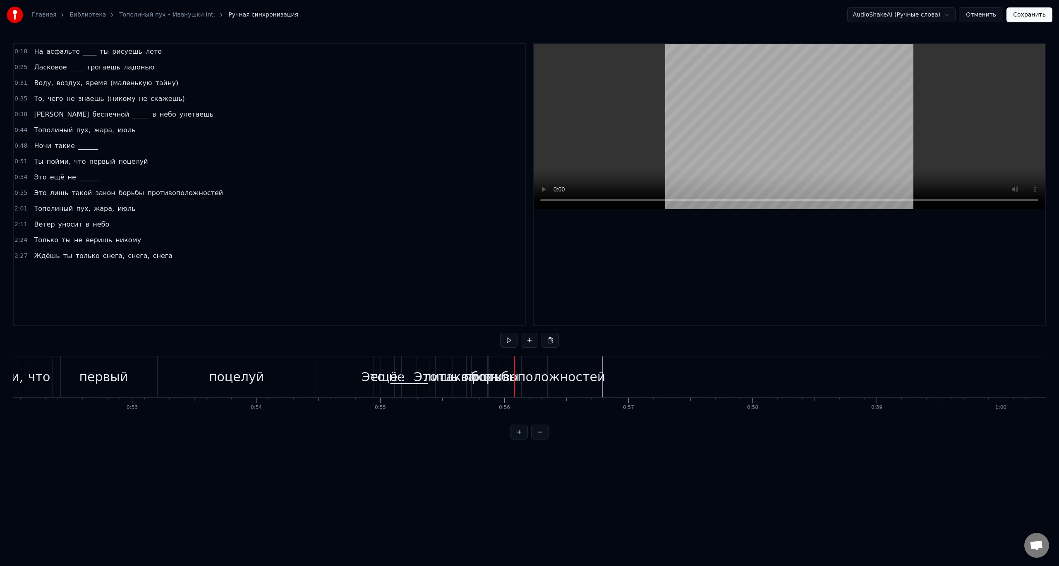
click at [413, 384] on div "______" at bounding box center [409, 377] width 37 height 19
click at [376, 384] on div "ещё" at bounding box center [385, 377] width 27 height 19
type input "***"
click at [405, 373] on div "______" at bounding box center [409, 377] width 37 height 19
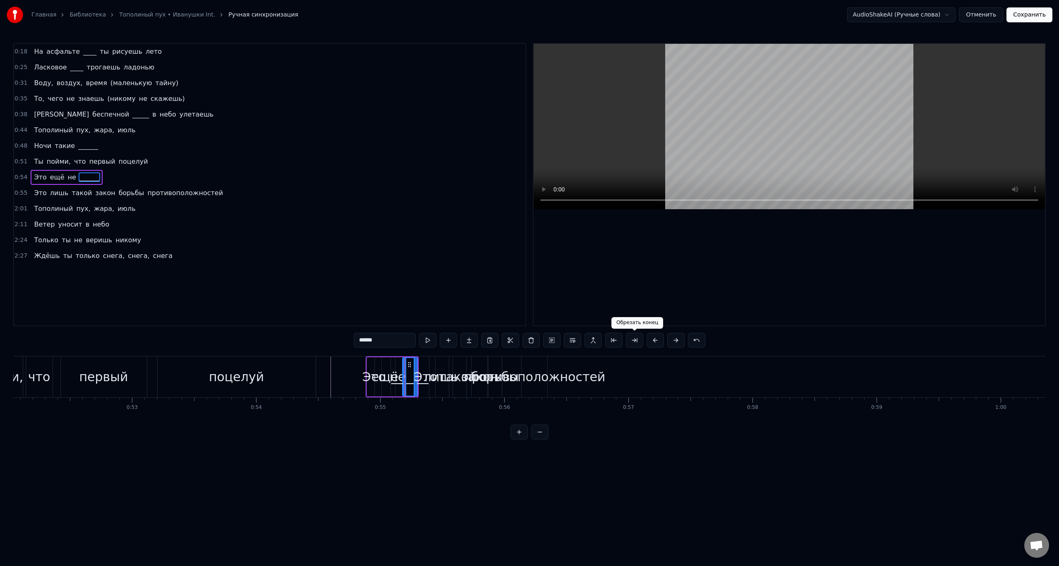
click at [629, 340] on button at bounding box center [634, 340] width 17 height 15
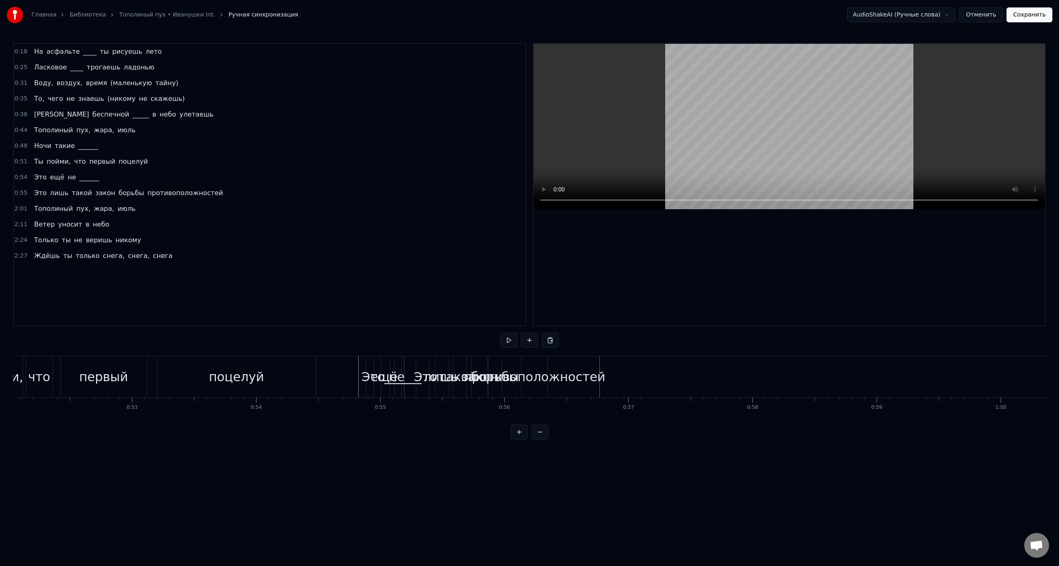
click at [365, 380] on div "Это" at bounding box center [374, 377] width 24 height 19
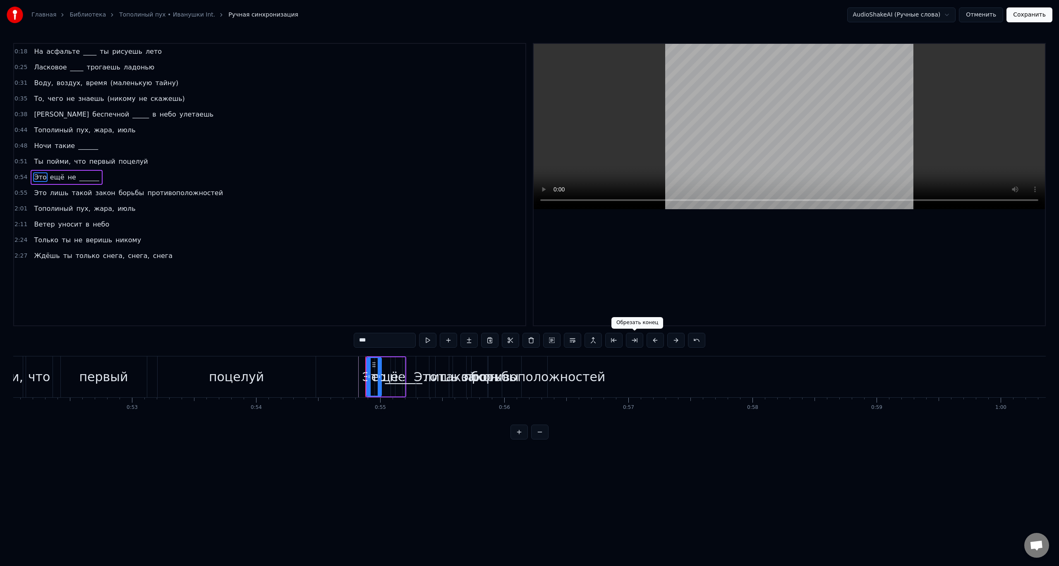
click at [630, 343] on button at bounding box center [634, 340] width 17 height 15
click at [637, 340] on button at bounding box center [634, 340] width 17 height 15
click at [387, 381] on div "ещё" at bounding box center [385, 377] width 27 height 19
click at [638, 342] on button at bounding box center [634, 340] width 17 height 15
click at [397, 387] on div "не" at bounding box center [398, 376] width 14 height 39
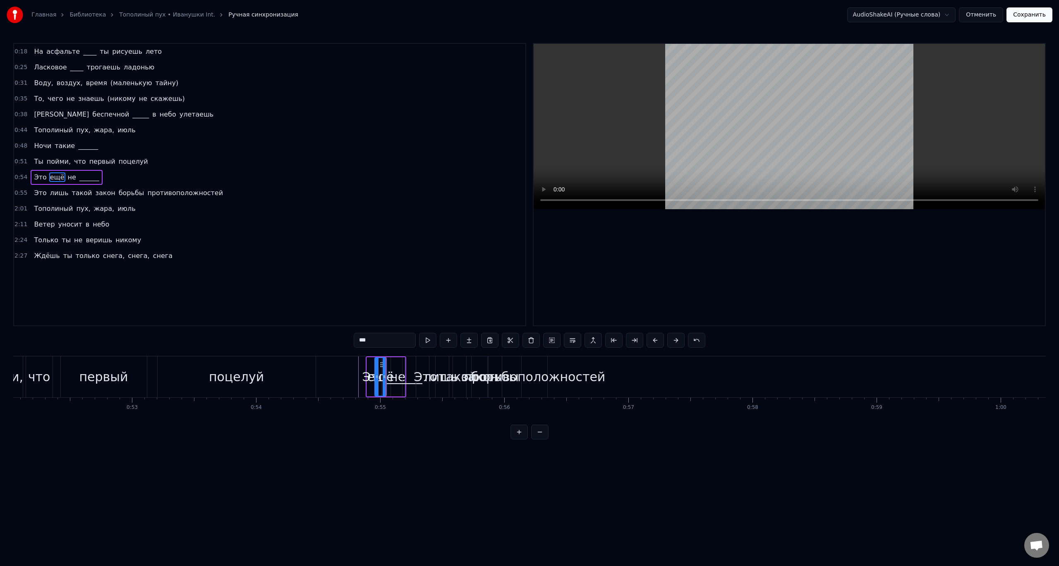
type input "**"
click at [403, 381] on div "______" at bounding box center [402, 377] width 37 height 19
click at [410, 369] on div "______" at bounding box center [403, 377] width 37 height 19
click at [418, 369] on div "Это" at bounding box center [426, 377] width 24 height 19
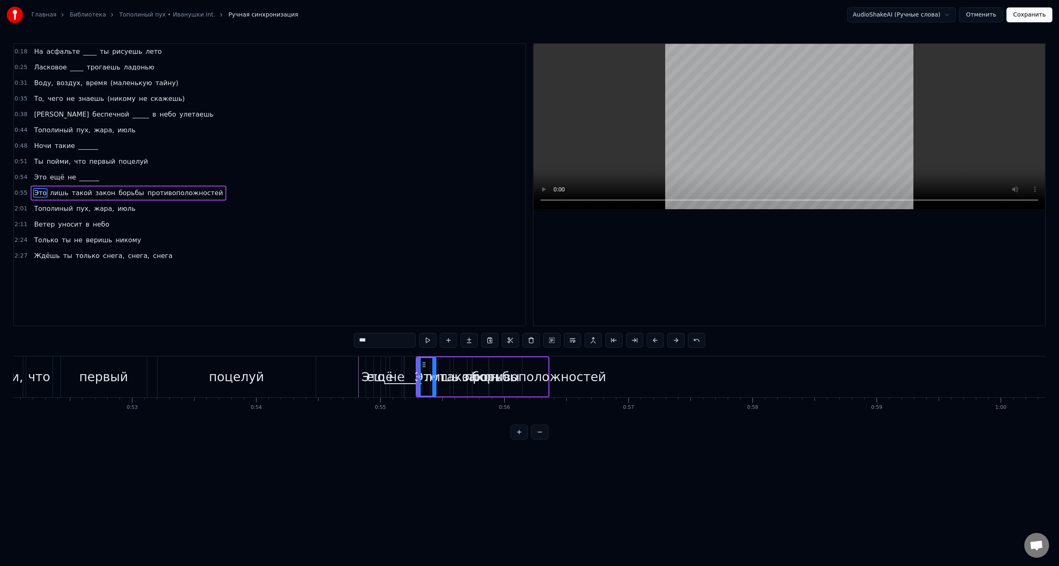
click at [424, 364] on icon at bounding box center [424, 365] width 7 height 7
click at [631, 338] on button at bounding box center [634, 340] width 17 height 15
click at [437, 382] on div "лишь" at bounding box center [441, 377] width 35 height 19
click at [634, 345] on button at bounding box center [634, 340] width 17 height 15
click at [456, 386] on div "такой" at bounding box center [459, 377] width 38 height 19
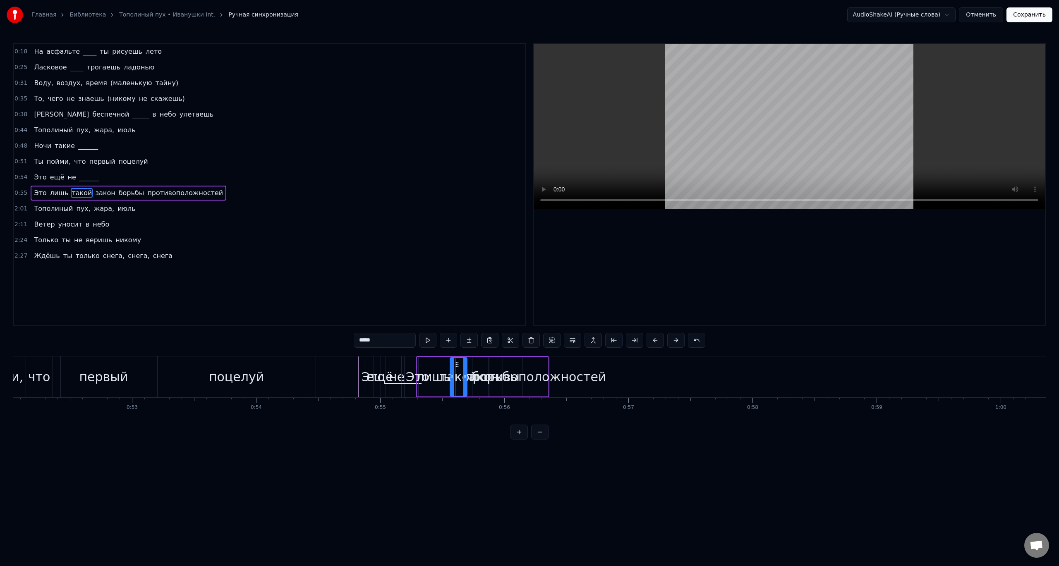
click at [427, 376] on div "лишь" at bounding box center [433, 377] width 35 height 19
click at [409, 379] on div "Это" at bounding box center [418, 377] width 24 height 19
click at [403, 382] on div "______" at bounding box center [402, 377] width 37 height 19
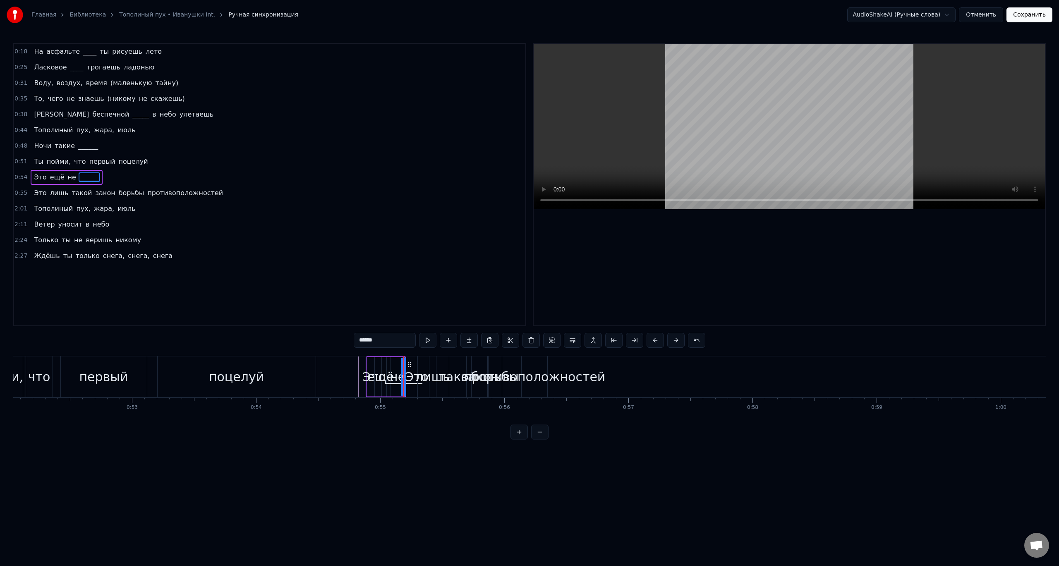
click at [415, 381] on div "Это" at bounding box center [417, 377] width 24 height 19
type input "***"
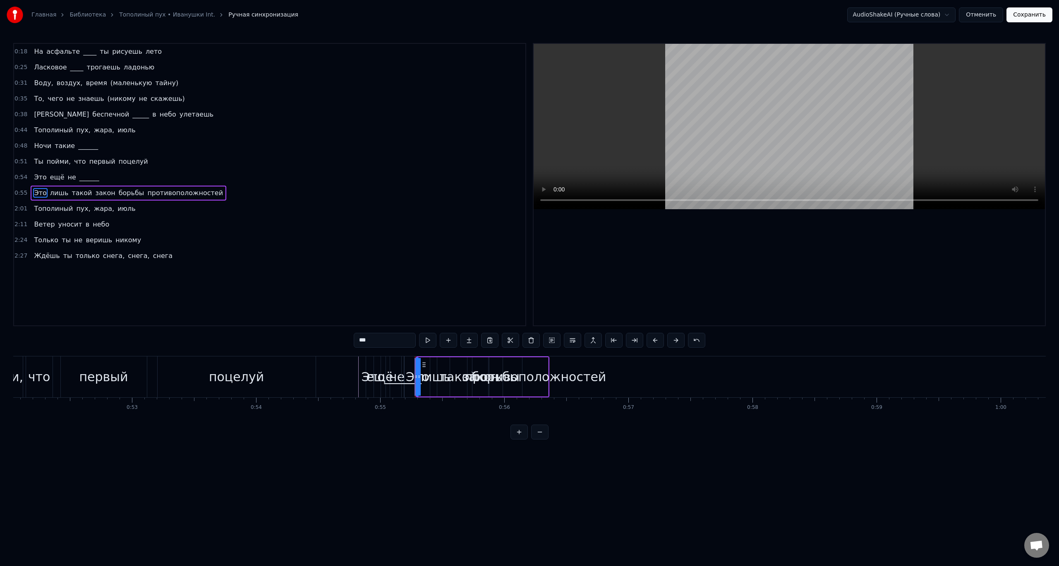
click at [408, 381] on div "Это" at bounding box center [418, 377] width 24 height 19
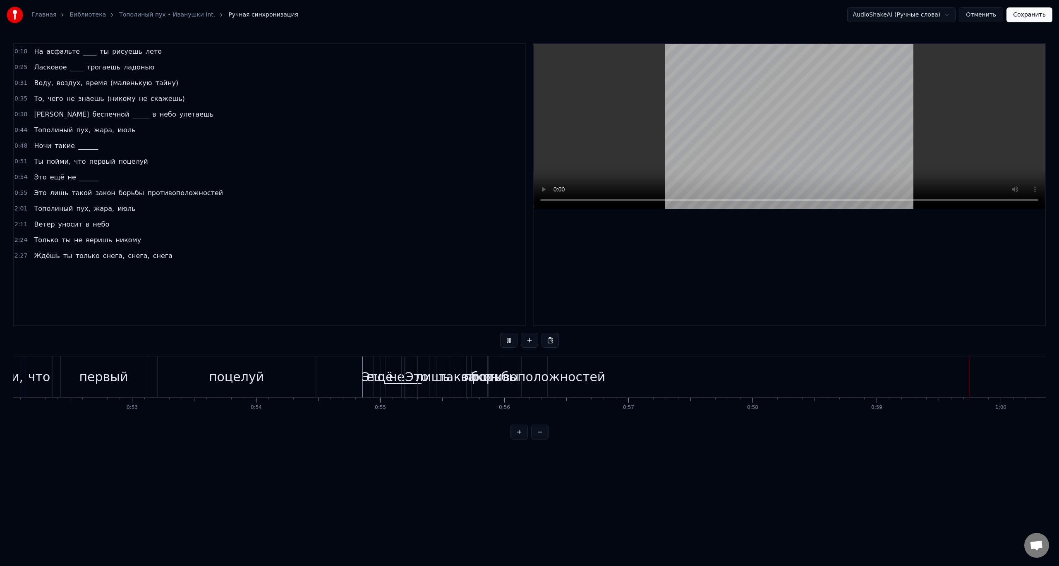
click at [772, 143] on video at bounding box center [789, 126] width 511 height 165
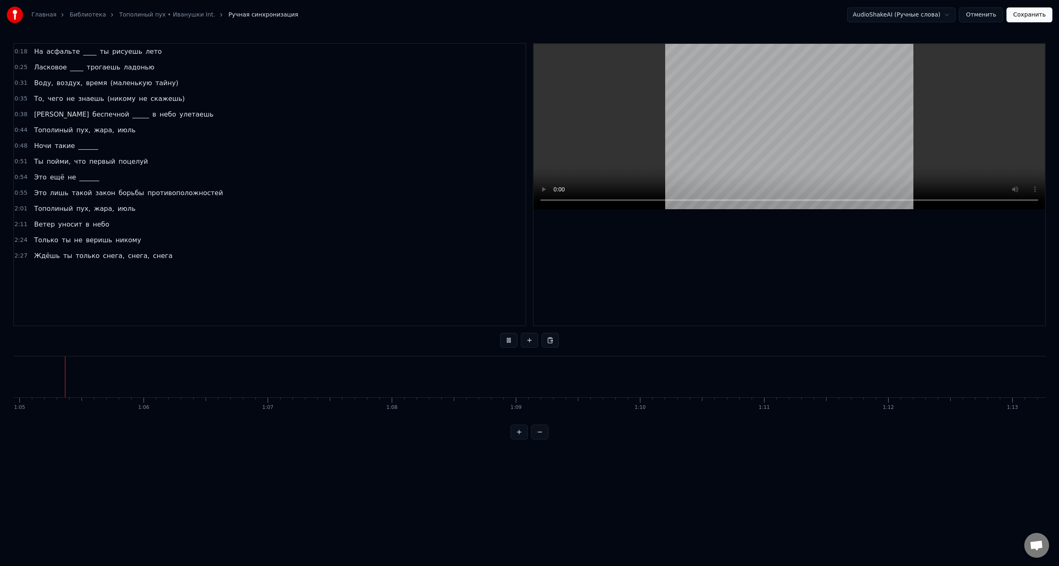
scroll to position [0, 8056]
drag, startPoint x: 317, startPoint y: 425, endPoint x: 345, endPoint y: 423, distance: 27.8
click at [345, 418] on div "На асфальте ____ ты рисуешь лето [PERSON_NAME] ____ трогаешь ладонью Воду, возд…" at bounding box center [529, 387] width 1033 height 62
drag, startPoint x: 921, startPoint y: 374, endPoint x: 730, endPoint y: 369, distance: 190.4
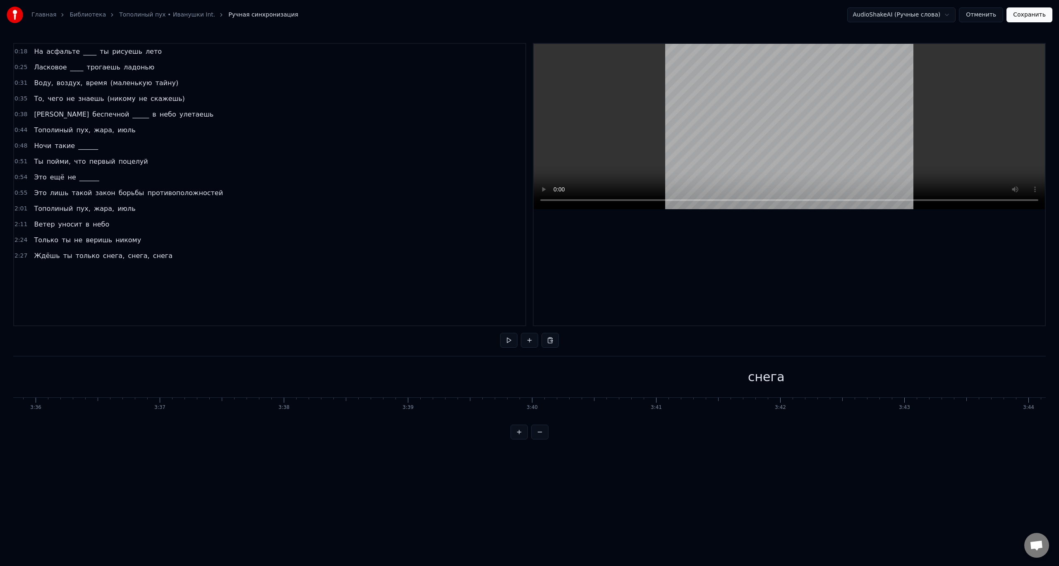
click at [730, 369] on div "снега" at bounding box center [766, 377] width 1767 height 41
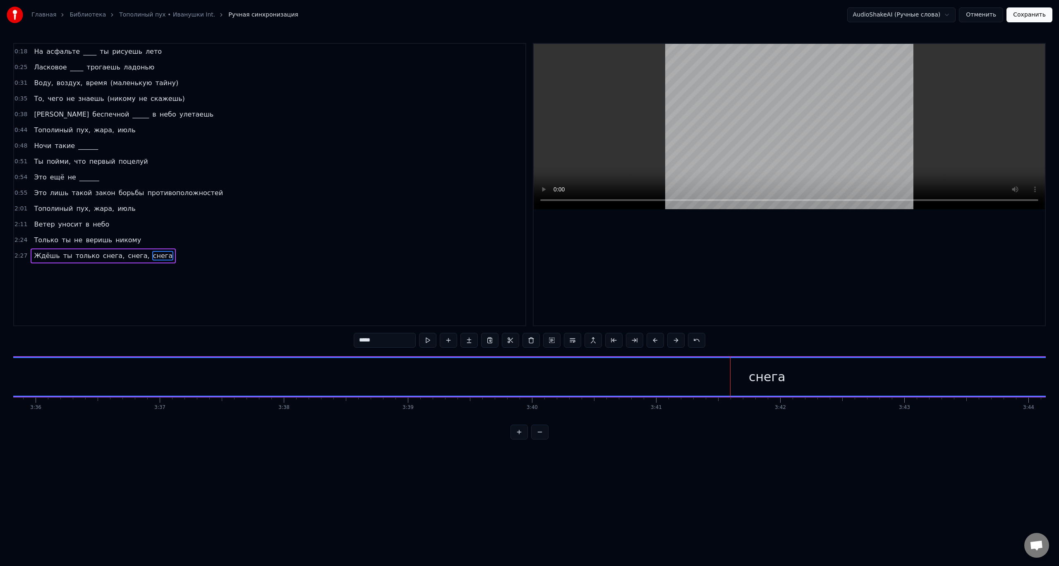
click at [784, 379] on div "снега" at bounding box center [767, 377] width 1766 height 38
click at [755, 380] on div "снега" at bounding box center [767, 377] width 37 height 19
click at [655, 382] on div "снега" at bounding box center [767, 377] width 1766 height 38
click at [670, 453] on html "Главная Библиотека Тополиный пух • Иванушки Int. Ручная синхронизация AudioShak…" at bounding box center [529, 226] width 1059 height 453
click at [693, 380] on div "снега" at bounding box center [767, 377] width 1766 height 38
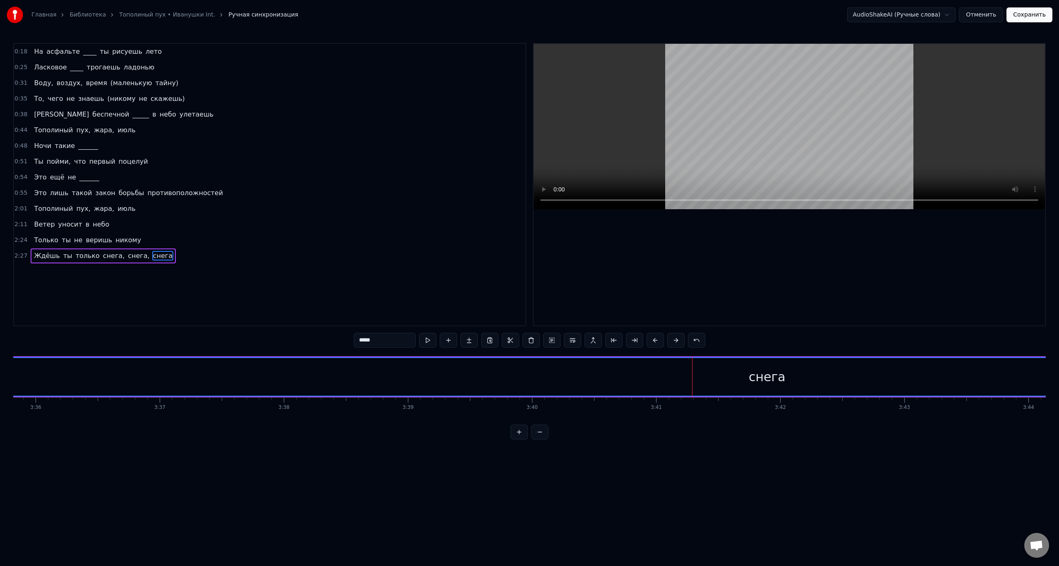
click at [541, 437] on button at bounding box center [539, 432] width 17 height 15
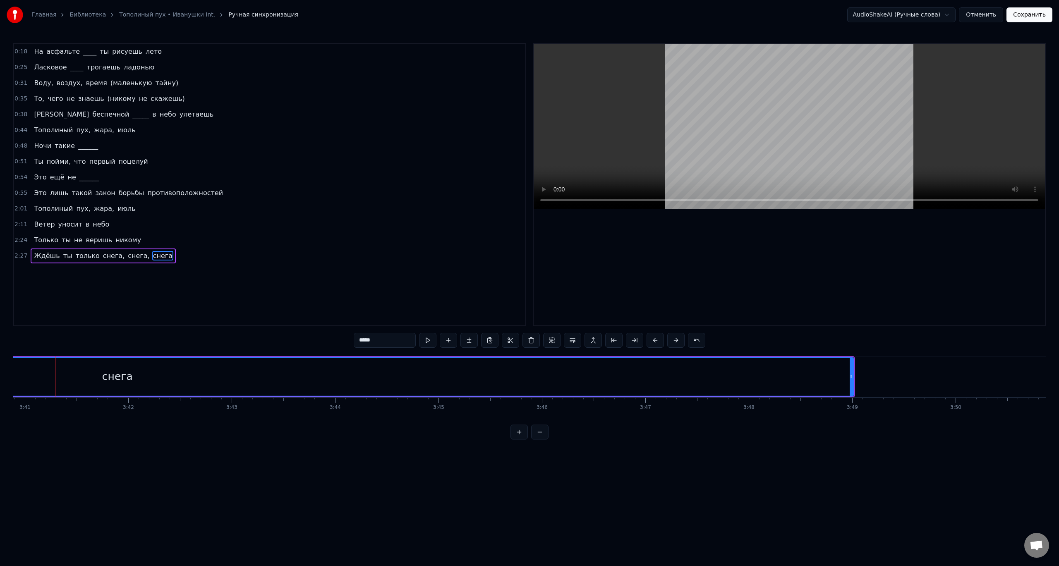
click at [541, 437] on button at bounding box center [539, 432] width 17 height 15
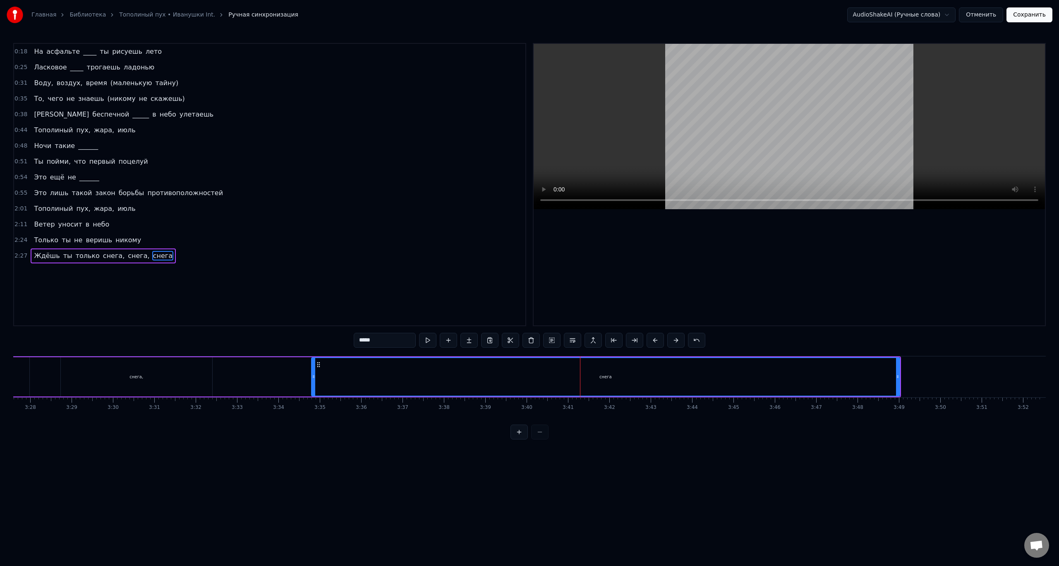
scroll to position [0, 8589]
click at [541, 437] on div at bounding box center [530, 432] width 38 height 15
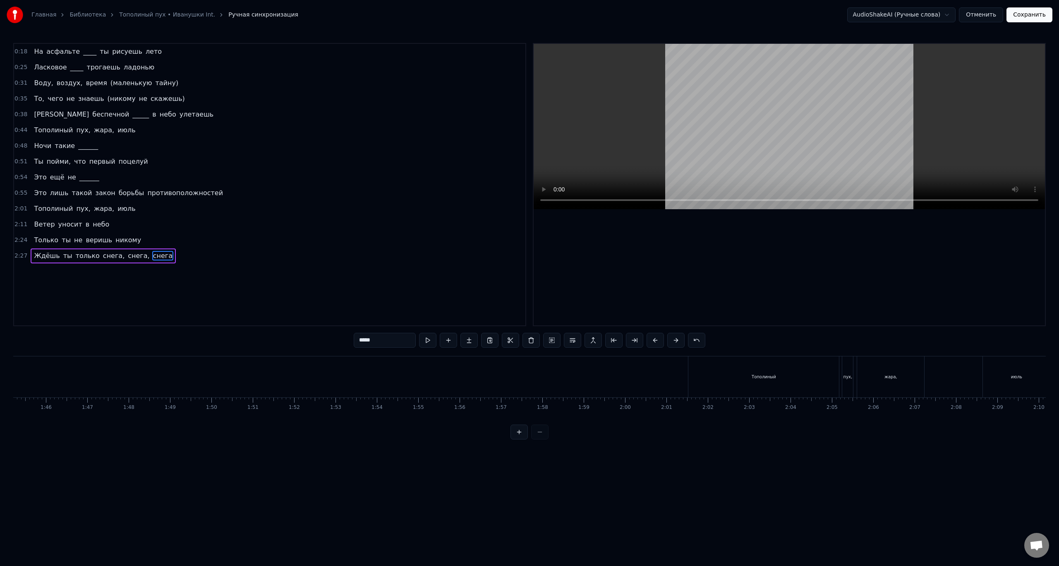
scroll to position [0, 4462]
click at [627, 366] on div "Тополиный" at bounding box center [654, 377] width 151 height 41
type input "*********"
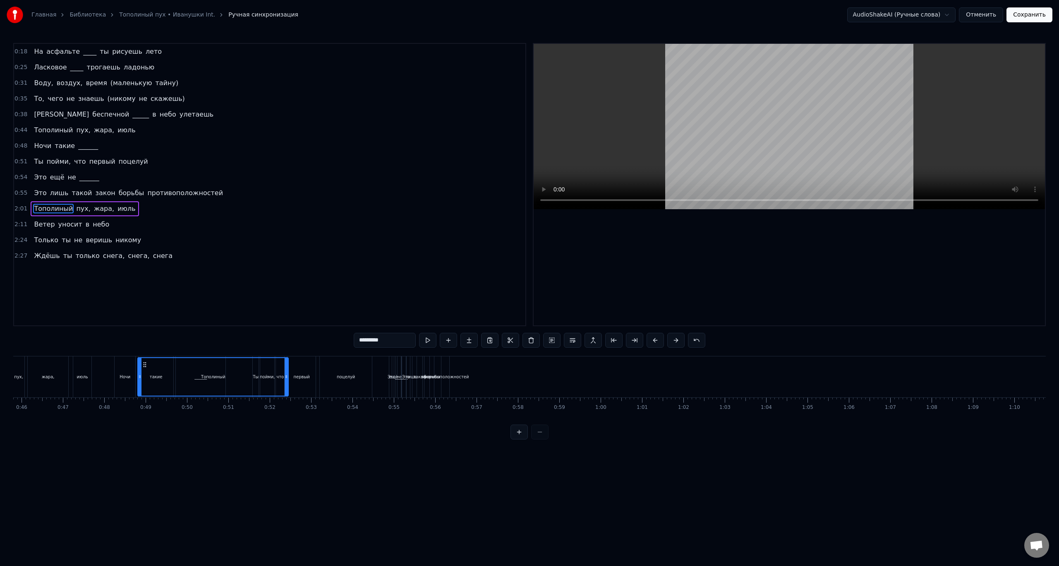
scroll to position [0, 1881]
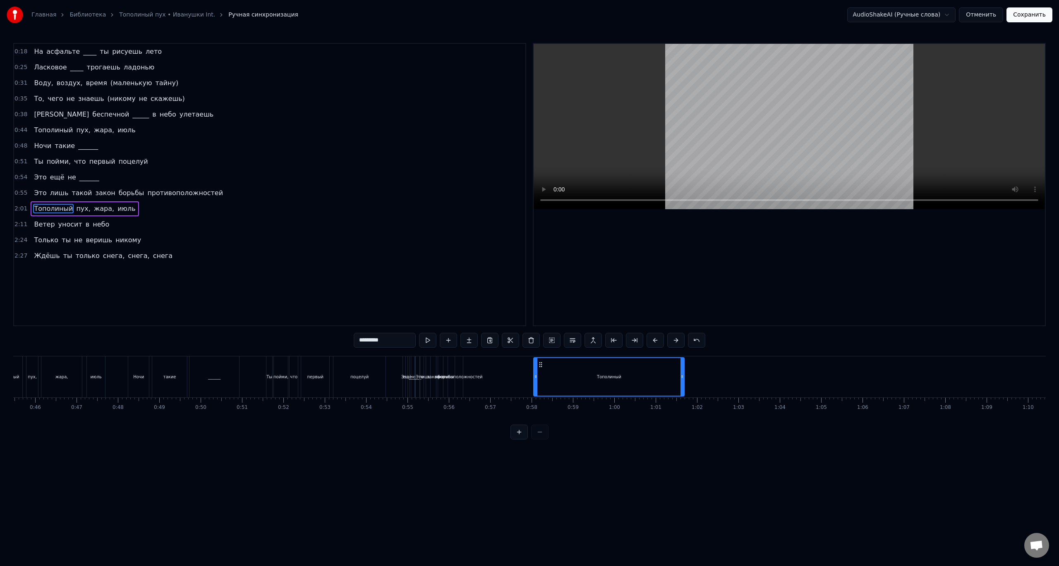
drag, startPoint x: 585, startPoint y: 366, endPoint x: 539, endPoint y: 391, distance: 52.4
click at [539, 391] on div "Тополиный" at bounding box center [609, 377] width 150 height 38
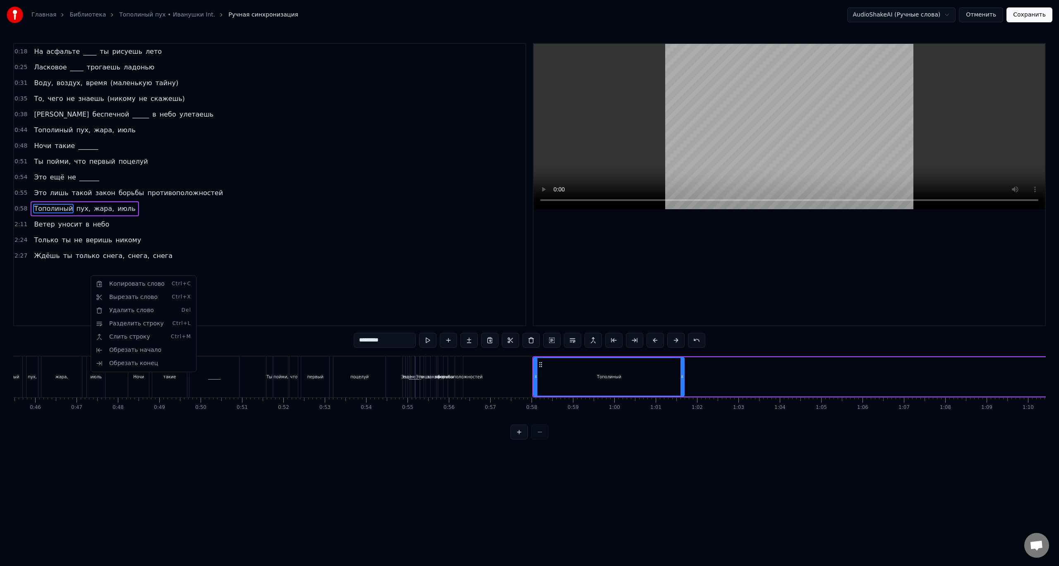
click at [309, 285] on html "Главная Библиотека Тополиный пух • Иванушки Int. Ручная синхронизация AudioShak…" at bounding box center [529, 226] width 1059 height 453
drag, startPoint x: 248, startPoint y: 284, endPoint x: 43, endPoint y: 132, distance: 254.6
click at [43, 132] on div "0:18 На асфальте ____ ты рисуешь лето 0:25 Ласковое ____ трогаешь ладонью 0:31 …" at bounding box center [269, 184] width 513 height 283
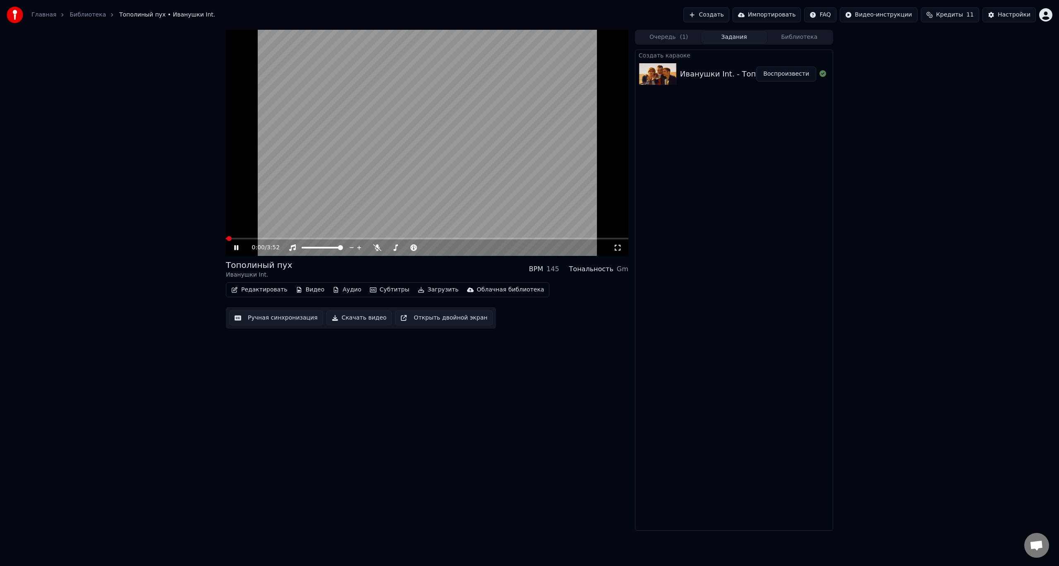
click at [251, 291] on button "Редактировать" at bounding box center [259, 290] width 63 height 12
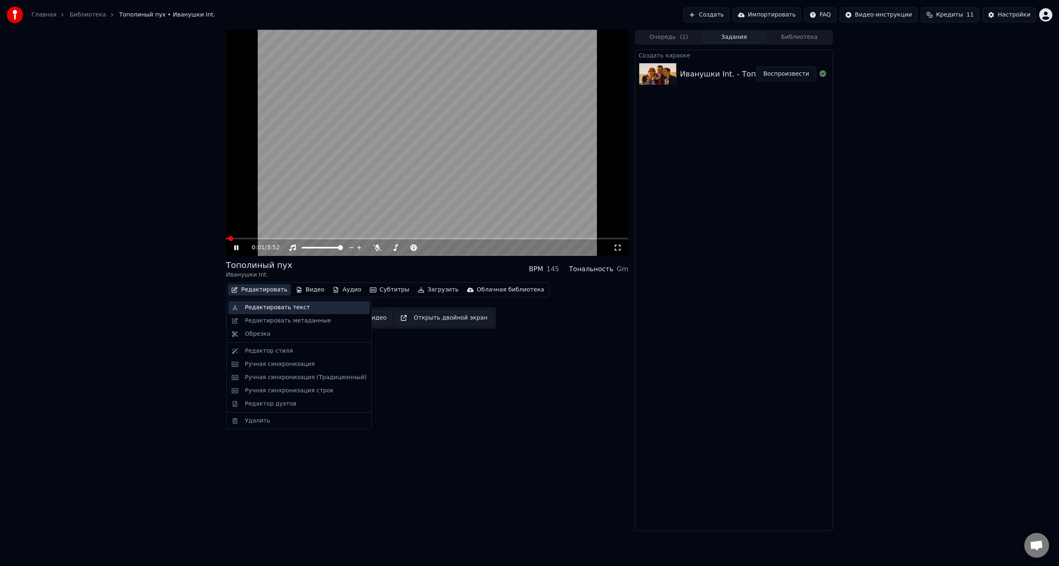
click at [254, 307] on div "Редактировать текст" at bounding box center [277, 308] width 65 height 8
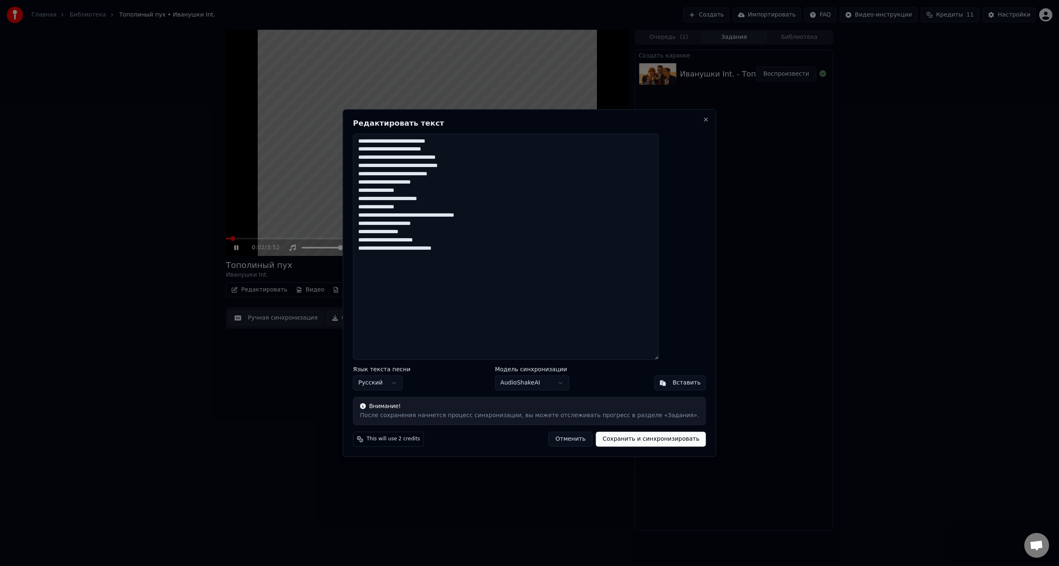
drag, startPoint x: 501, startPoint y: 270, endPoint x: 304, endPoint y: 120, distance: 248.0
click at [305, 120] on body "Главная Библиотека Тополиный пух • Иванушки Int. Создать Импортировать FAQ Виде…" at bounding box center [529, 283] width 1059 height 566
click at [460, 272] on textarea "**********" at bounding box center [506, 247] width 306 height 227
click at [479, 258] on textarea "**********" at bounding box center [506, 247] width 306 height 227
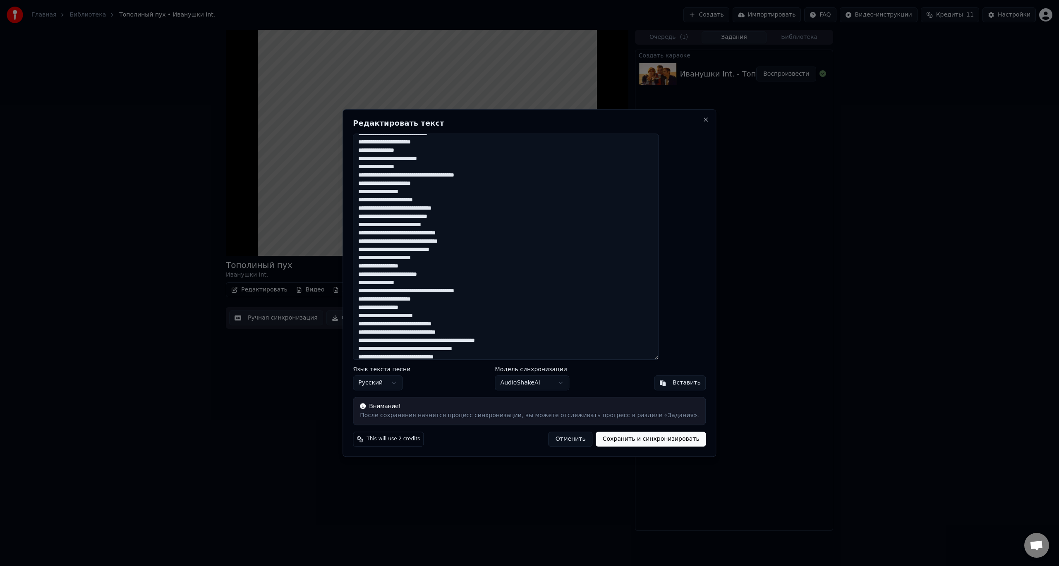
scroll to position [50, 0]
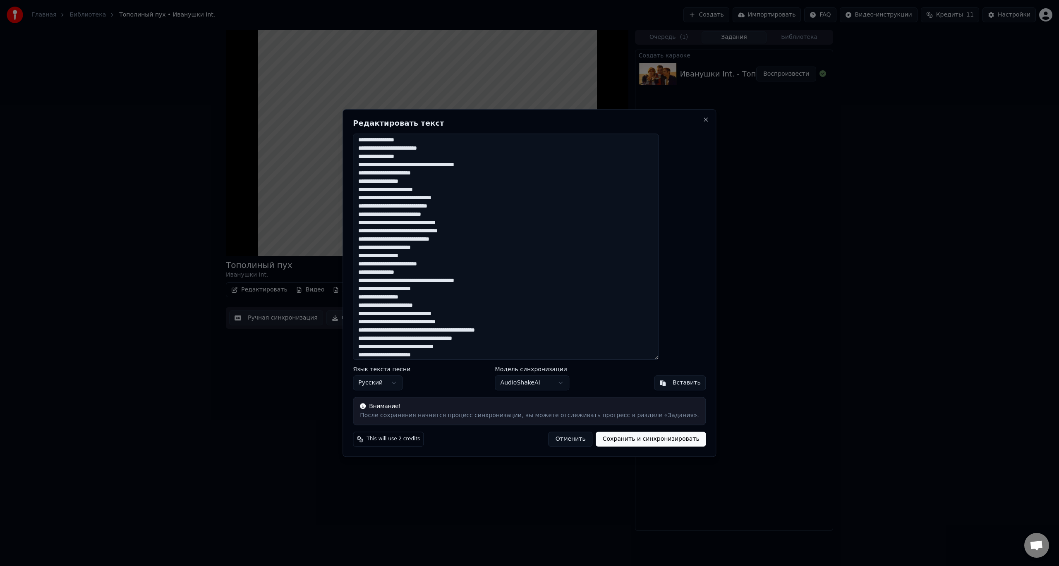
drag, startPoint x: 383, startPoint y: 258, endPoint x: 481, endPoint y: 314, distance: 113.3
click at [481, 314] on textarea at bounding box center [506, 247] width 306 height 227
type textarea "**********"
click at [609, 442] on button "Сохранить и синхронизировать" at bounding box center [651, 439] width 110 height 15
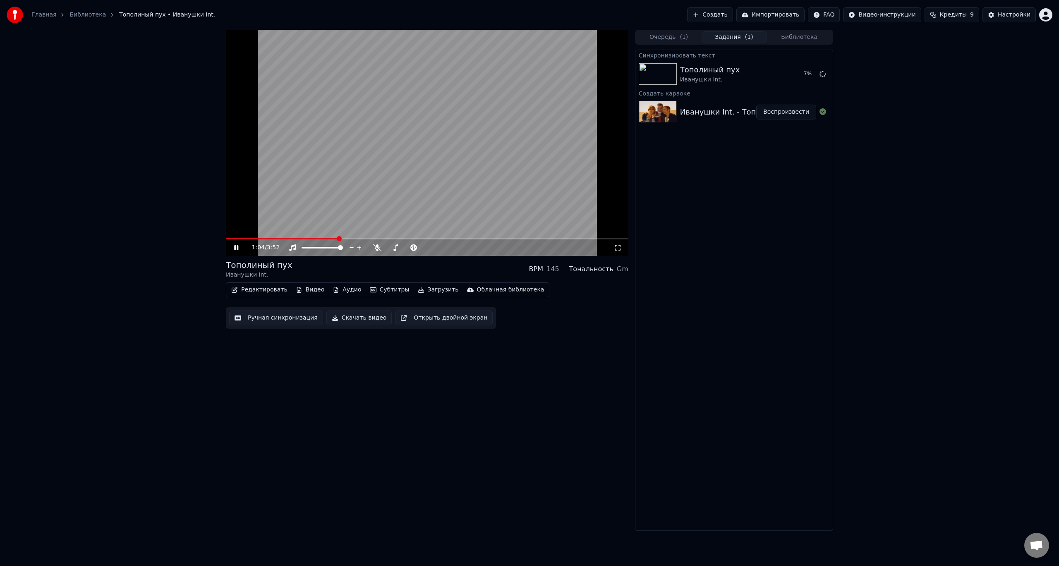
click at [235, 249] on icon at bounding box center [236, 247] width 4 height 5
click at [791, 76] on button "Воспроизвести" at bounding box center [786, 74] width 60 height 15
click at [251, 237] on video at bounding box center [427, 143] width 403 height 226
click at [233, 247] on icon at bounding box center [242, 248] width 19 height 7
click at [261, 239] on span at bounding box center [427, 239] width 403 height 2
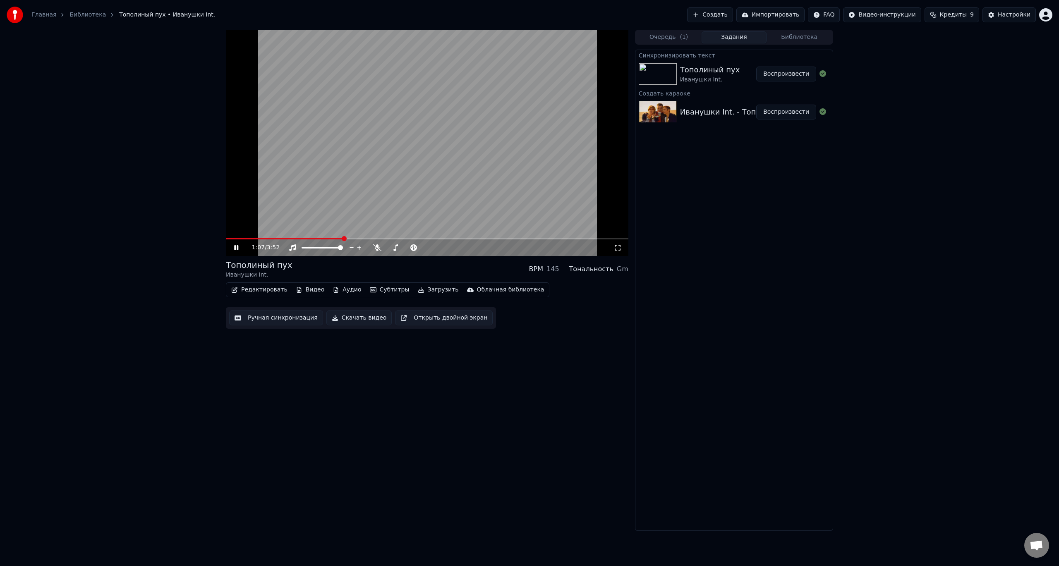
click at [236, 251] on icon at bounding box center [242, 248] width 19 height 7
click at [343, 321] on button "Скачать видео" at bounding box center [359, 318] width 66 height 15
click at [791, 79] on button "Показать" at bounding box center [795, 74] width 43 height 15
click at [92, 16] on link "Библиотека" at bounding box center [88, 15] width 36 height 8
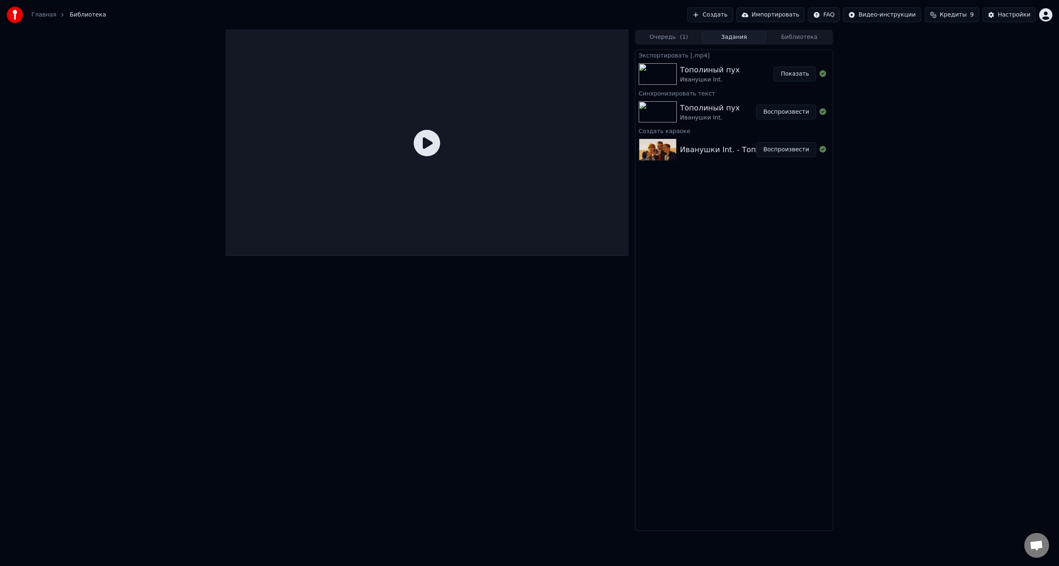
click at [43, 17] on link "Главная" at bounding box center [43, 15] width 25 height 8
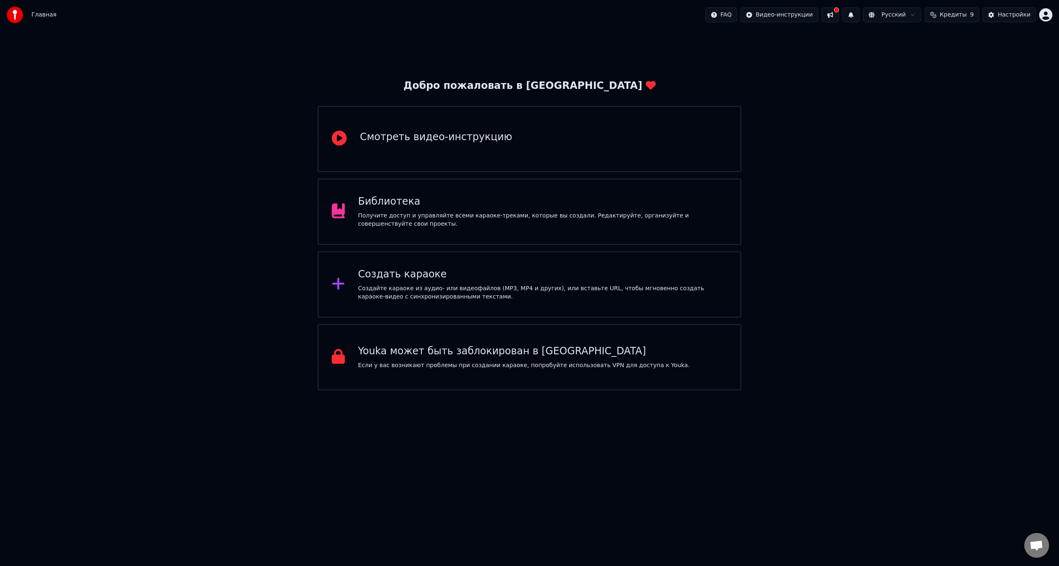
click at [448, 278] on div "Создать караоке" at bounding box center [542, 274] width 369 height 13
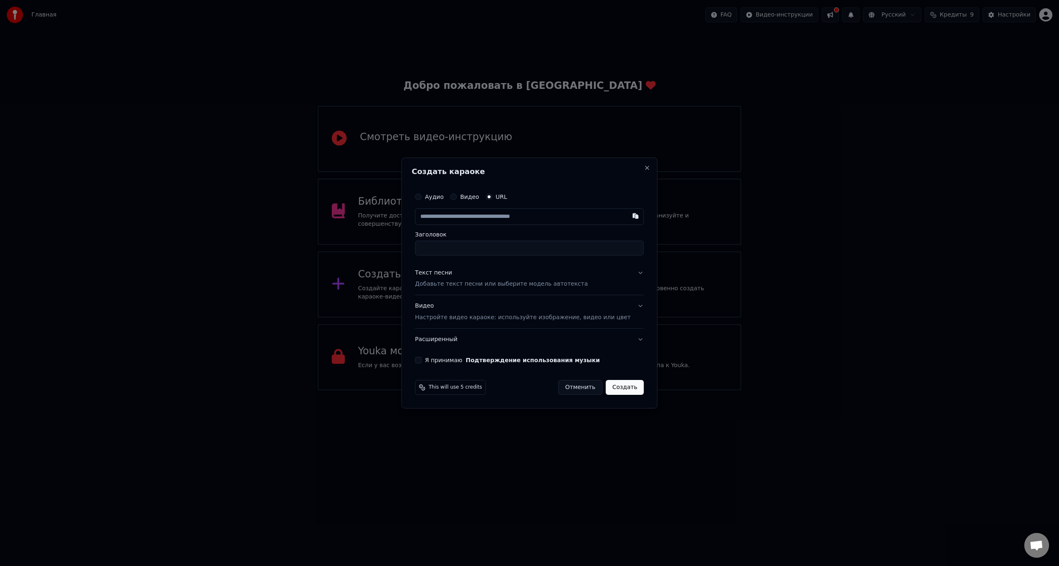
click at [461, 212] on input "text" at bounding box center [529, 217] width 229 height 17
type input "**********"
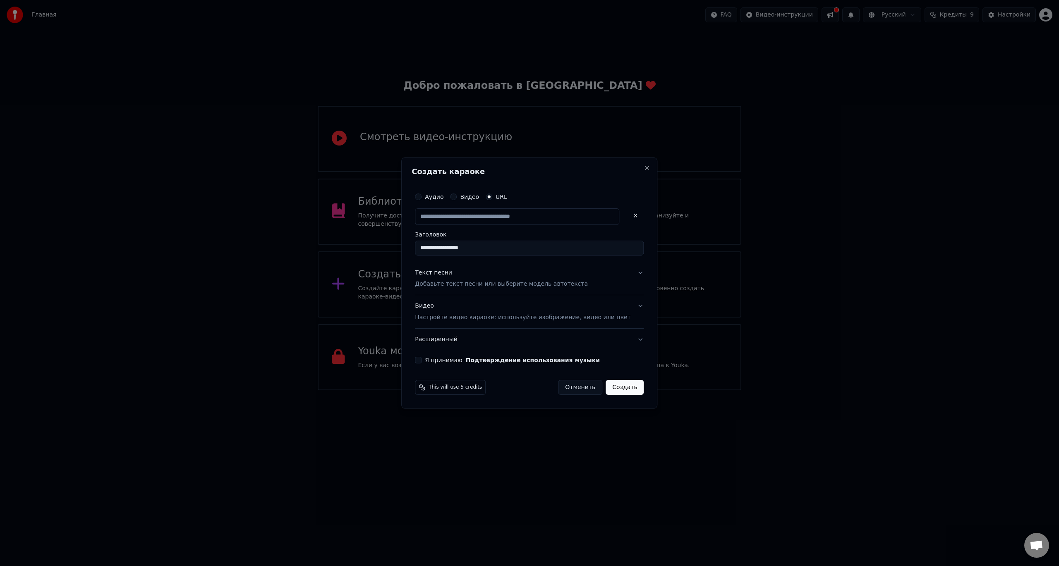
click at [468, 283] on p "Добавьте текст песни или выберите модель автотекста" at bounding box center [501, 285] width 173 height 8
type input "**********"
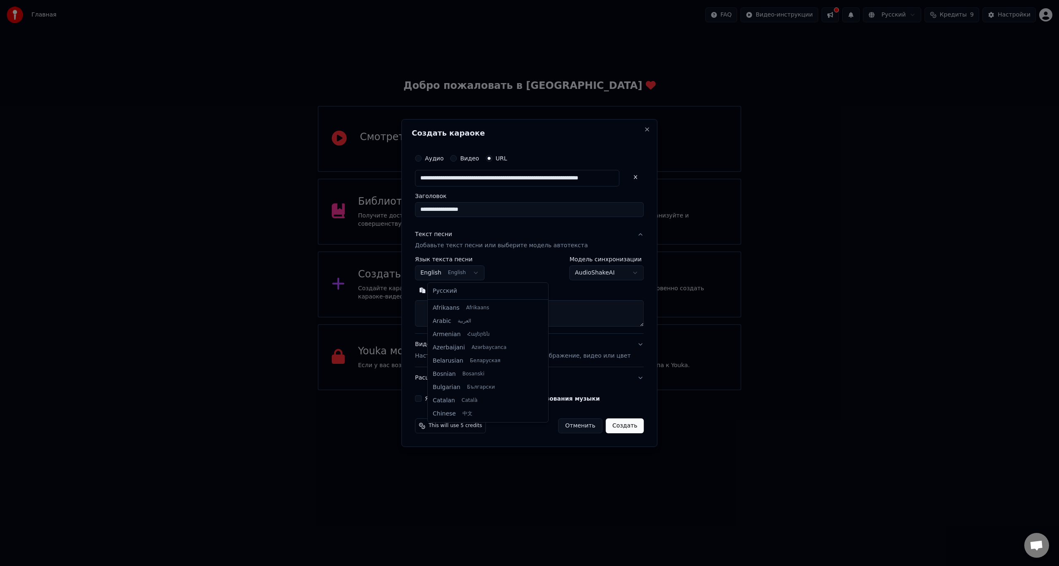
click at [480, 276] on body "Главная FAQ Видео-инструкции Русский Кредиты 9 Настройки Добро пожаловать в You…" at bounding box center [529, 195] width 1059 height 391
select select "**"
click at [457, 320] on textarea at bounding box center [529, 314] width 229 height 26
paste textarea "**********"
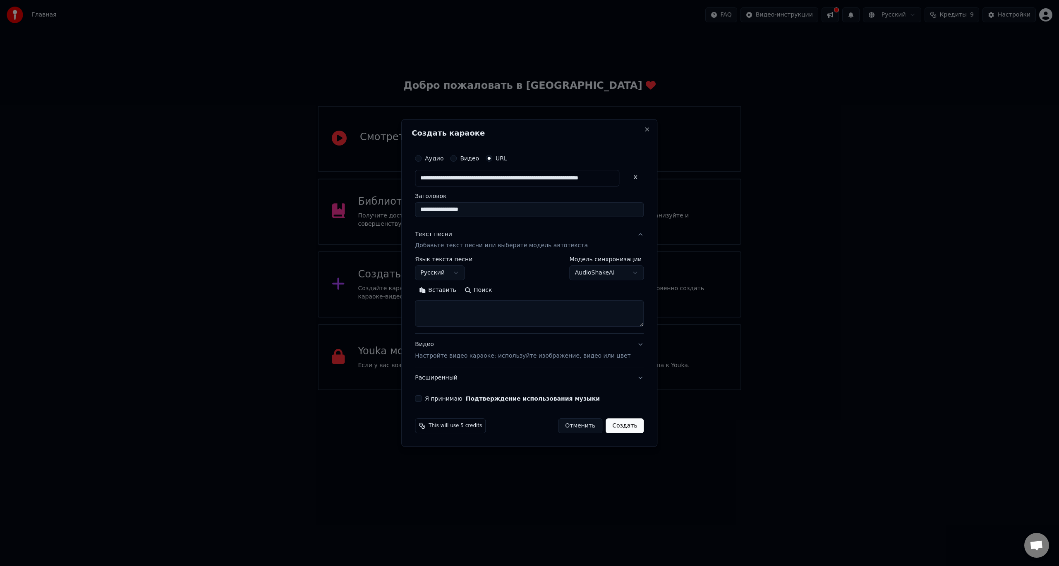
type textarea "**********"
drag, startPoint x: 559, startPoint y: 324, endPoint x: 342, endPoint y: 252, distance: 229.2
click at [342, 252] on body "Главная FAQ Видео-инструкции Русский Кредиты 9 Настройки Добро пожаловать в You…" at bounding box center [529, 195] width 1059 height 391
click at [479, 306] on textarea at bounding box center [517, 314] width 204 height 26
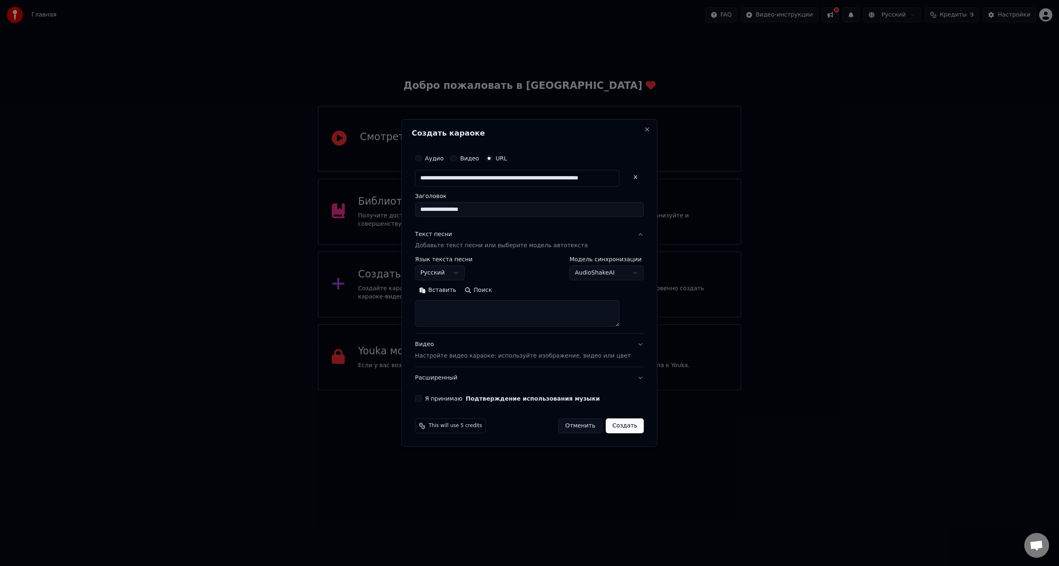
paste textarea "**********"
type textarea "**********"
click at [439, 398] on label "Я принимаю Подтверждение использования музыки" at bounding box center [512, 399] width 175 height 6
click at [422, 398] on button "Я принимаю Подтверждение использования музыки" at bounding box center [418, 399] width 7 height 7
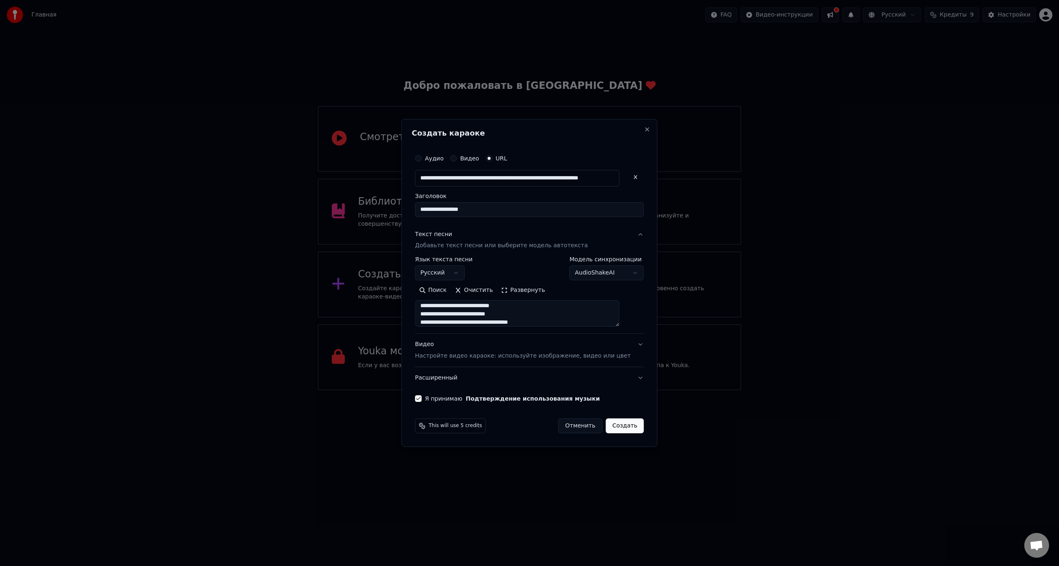
click at [449, 353] on p "Настройте видео караоке: используйте изображение, видео или цвет" at bounding box center [523, 356] width 216 height 8
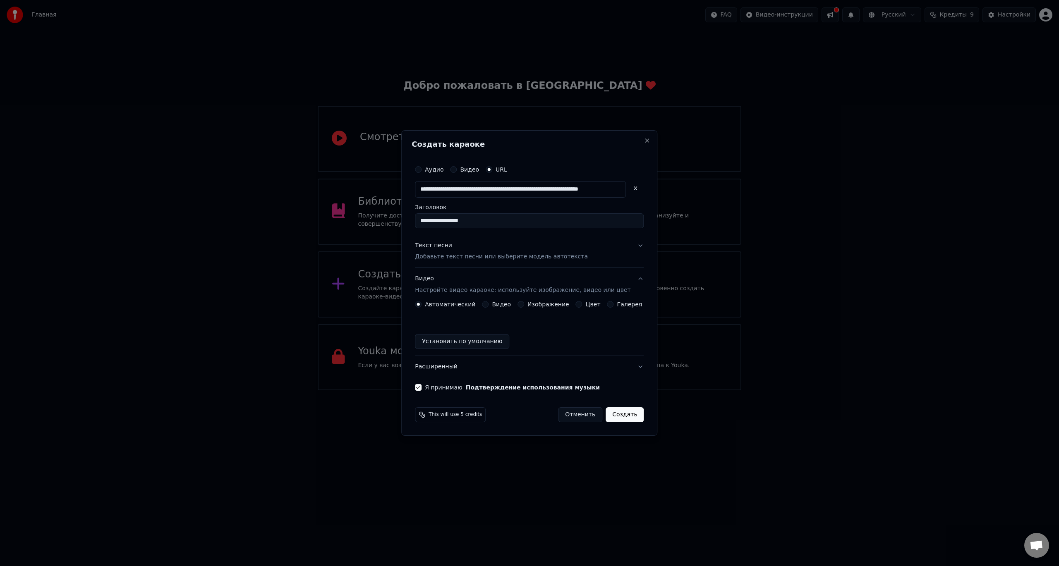
click at [615, 416] on button "Создать" at bounding box center [625, 415] width 38 height 15
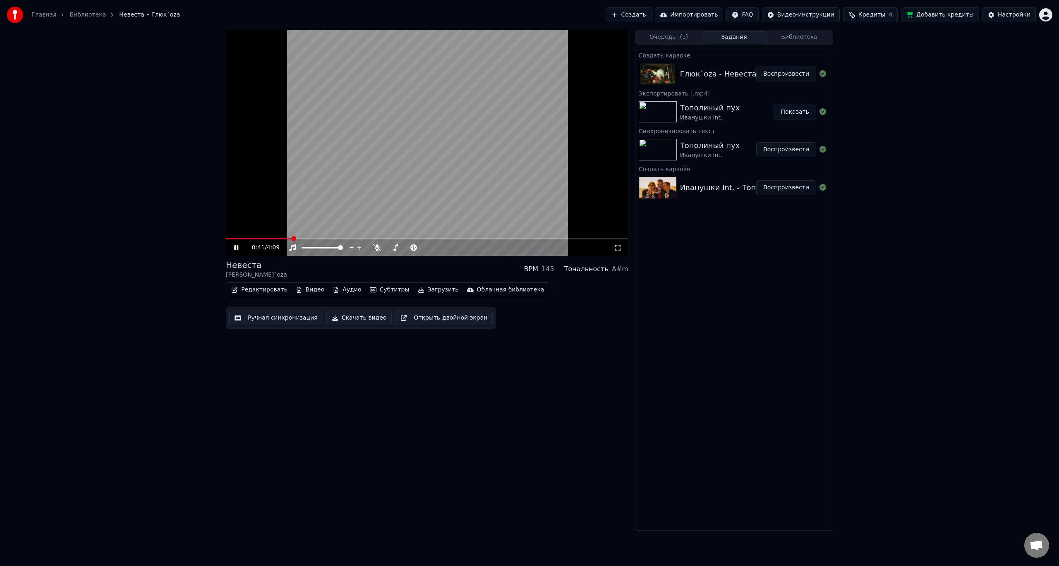
click at [291, 238] on span at bounding box center [259, 239] width 66 height 2
click at [254, 238] on span at bounding box center [293, 239] width 135 height 2
click at [302, 240] on div "0:17 / 4:09" at bounding box center [427, 248] width 403 height 17
click at [297, 236] on video at bounding box center [427, 143] width 403 height 226
click at [291, 237] on video at bounding box center [427, 143] width 403 height 226
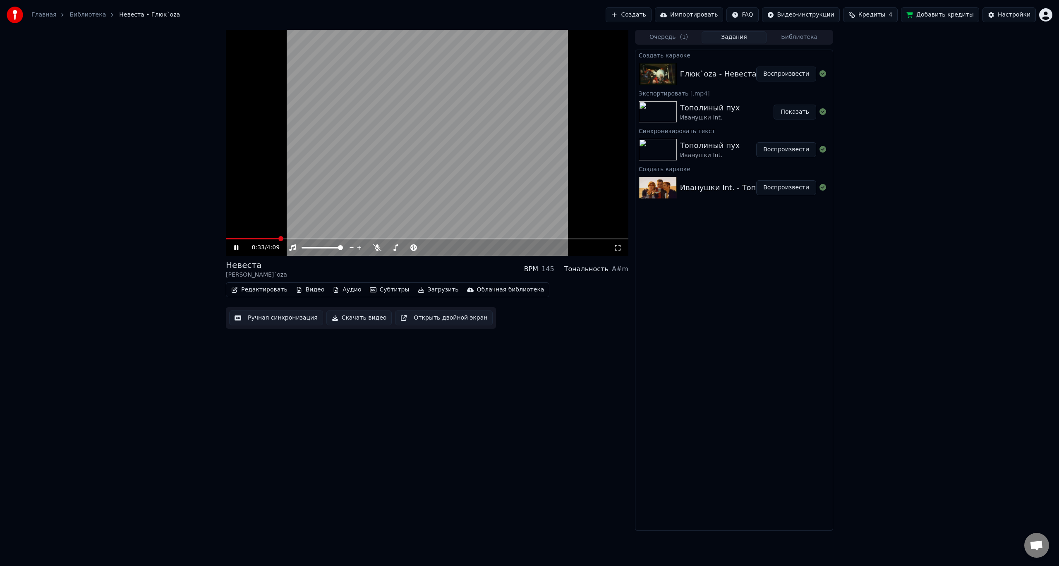
click at [279, 240] on span at bounding box center [427, 239] width 403 height 2
click at [246, 239] on span at bounding box center [256, 239] width 61 height 2
click at [264, 238] on span at bounding box center [427, 239] width 403 height 2
click at [292, 239] on div "0:25 / 4:09" at bounding box center [427, 143] width 403 height 226
click at [291, 240] on span at bounding box center [427, 239] width 403 height 2
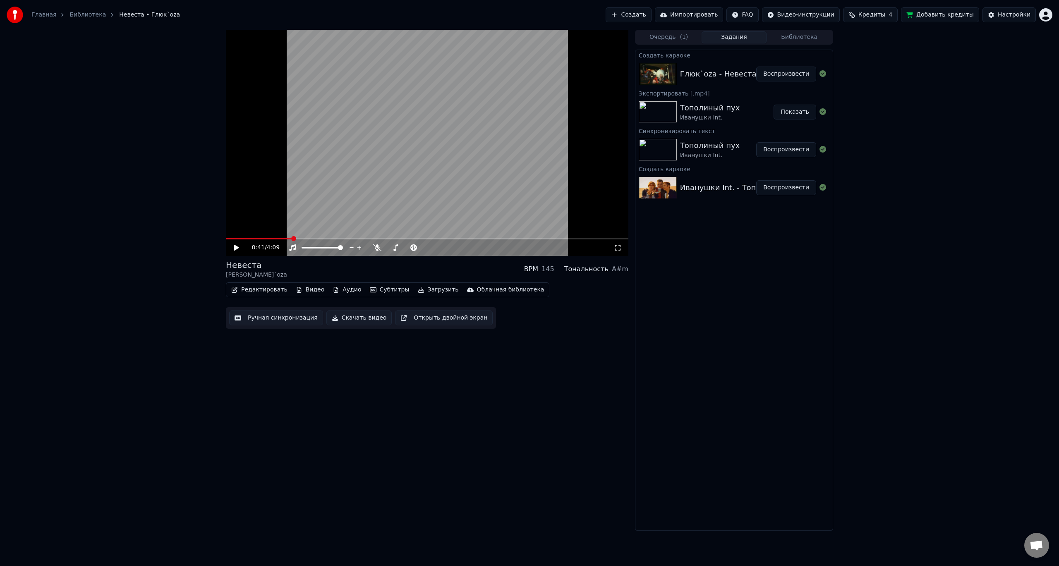
click at [323, 192] on video at bounding box center [427, 143] width 403 height 226
click at [432, 189] on video at bounding box center [427, 143] width 403 height 226
click at [297, 237] on video at bounding box center [427, 143] width 403 height 226
click at [297, 238] on span at bounding box center [261, 239] width 71 height 2
click at [292, 237] on video at bounding box center [427, 143] width 403 height 226
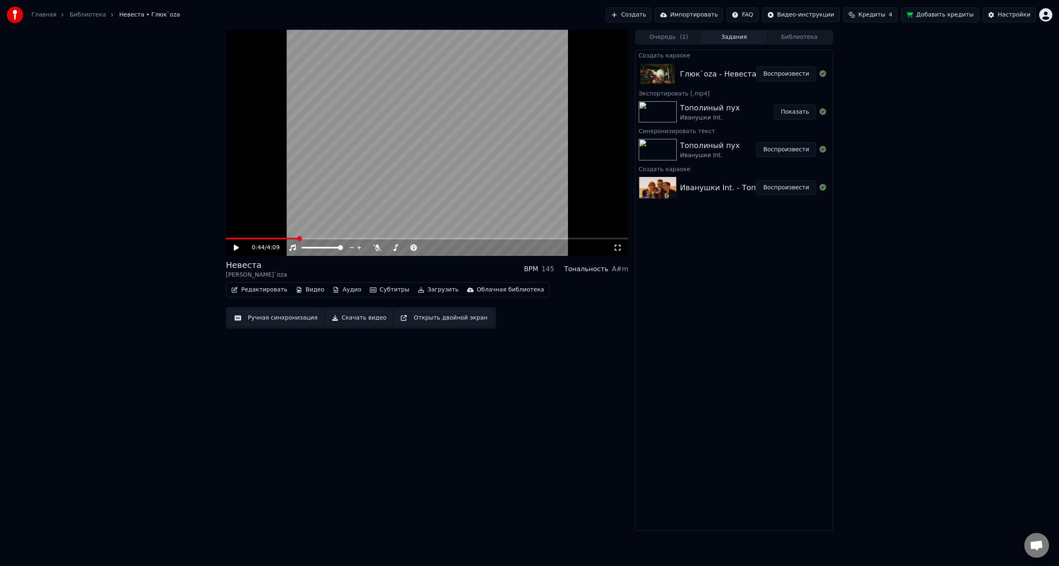
click at [240, 247] on icon at bounding box center [242, 248] width 19 height 7
click at [235, 248] on icon at bounding box center [236, 247] width 4 height 5
click at [353, 319] on button "Скачать видео" at bounding box center [359, 318] width 66 height 15
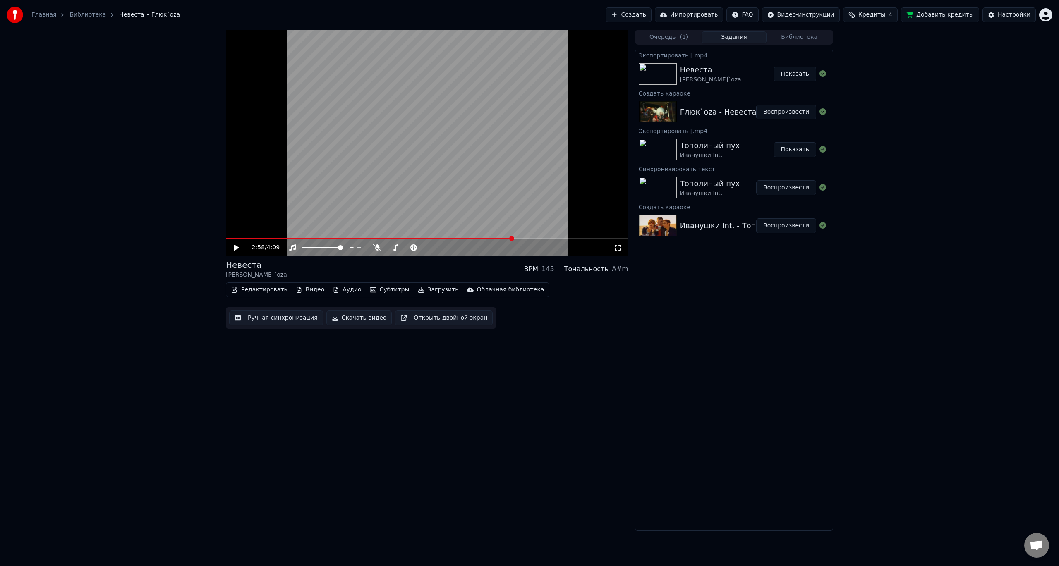
click at [38, 13] on link "Главная" at bounding box center [43, 15] width 25 height 8
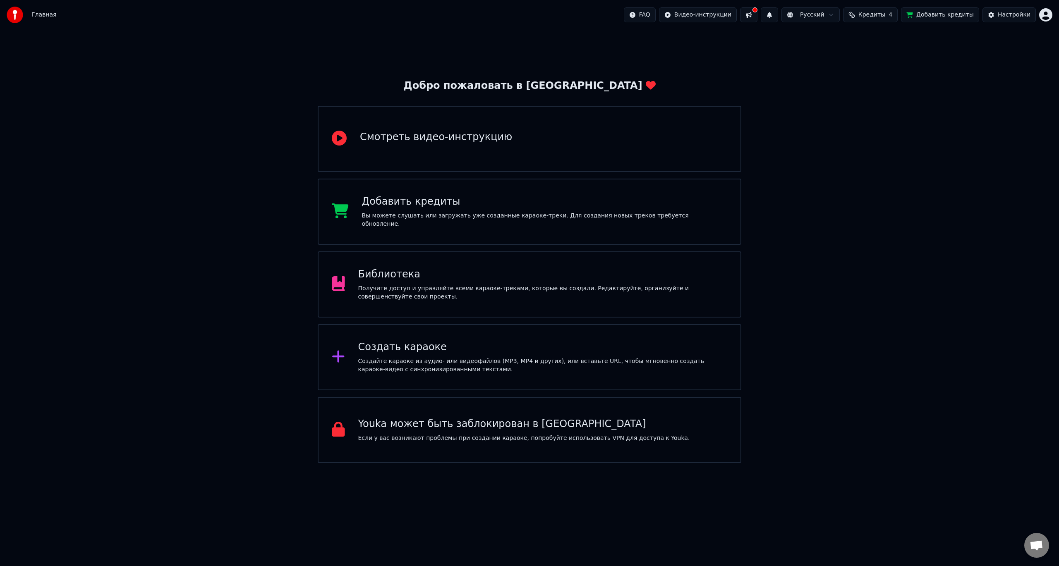
click at [449, 229] on div "Добавить кредиты Вы можете слушать или загружать уже созданные караоке-треки. Д…" at bounding box center [530, 212] width 424 height 66
click at [421, 360] on div "Создайте караоке из аудио- или видеофайлов (MP3, MP4 и других), или вставьте UR…" at bounding box center [542, 365] width 369 height 17
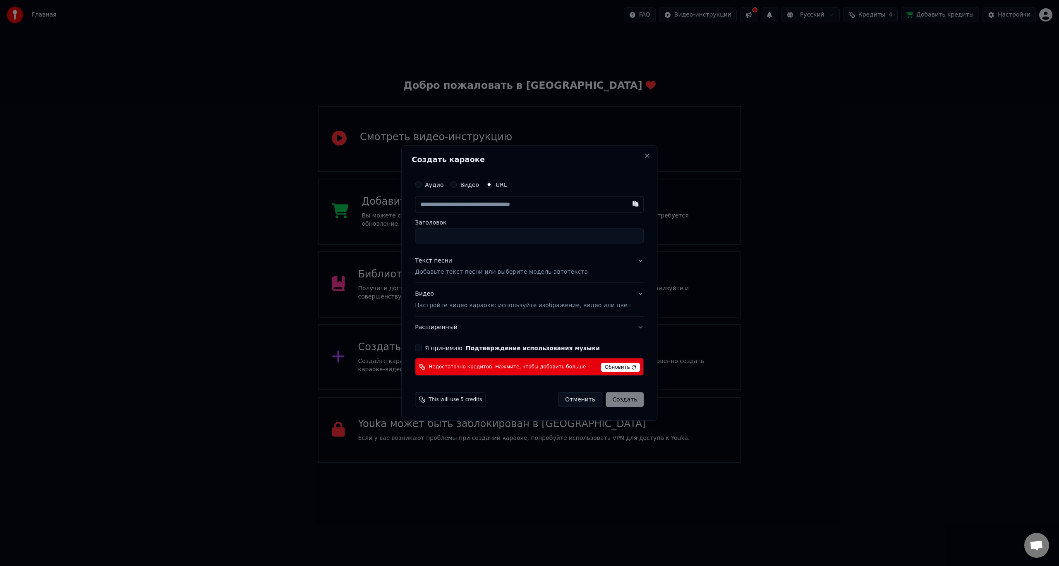
click at [466, 202] on input "text" at bounding box center [529, 204] width 229 height 17
type input "**********"
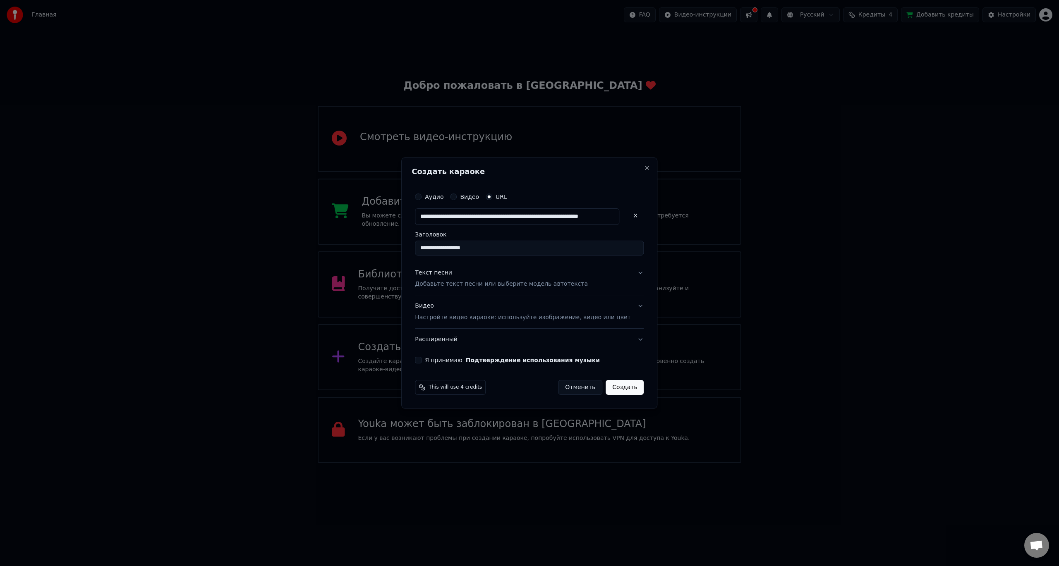
type input "**********"
click at [448, 271] on div "Текст песни" at bounding box center [433, 273] width 37 height 8
type input "**********"
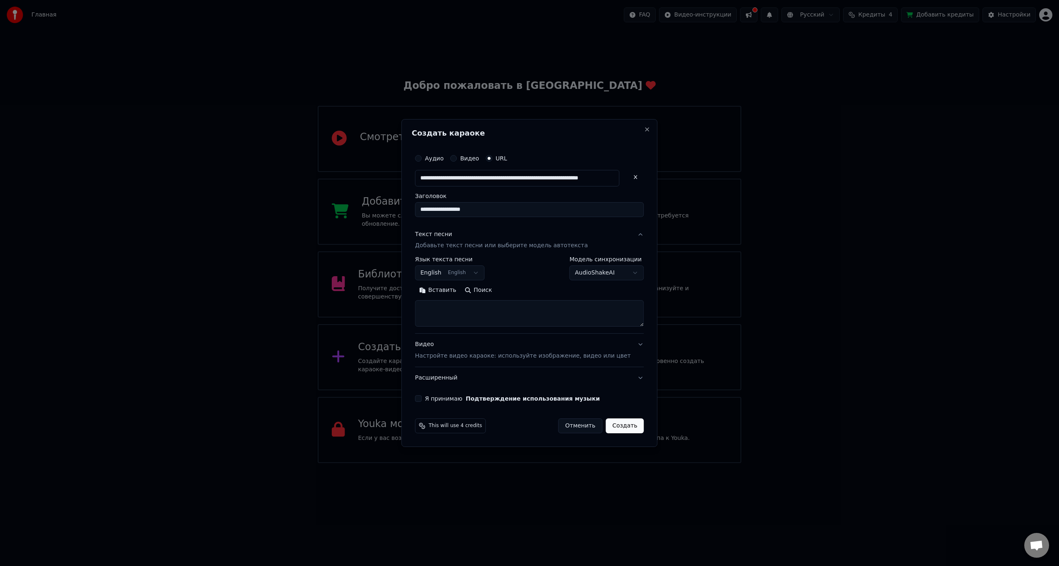
click at [466, 275] on body "Главная FAQ Видео-инструкции Русский Кредиты 4 Добавить кредиты Настройки Добро…" at bounding box center [529, 231] width 1059 height 463
select select "**"
click at [467, 318] on textarea at bounding box center [529, 314] width 229 height 26
paste textarea "**********"
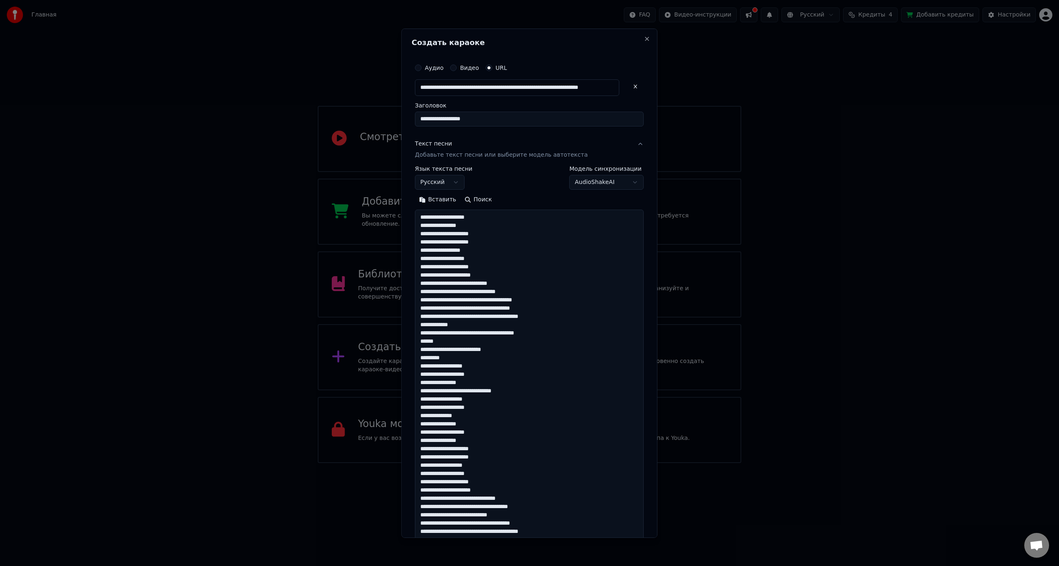
scroll to position [722, 0]
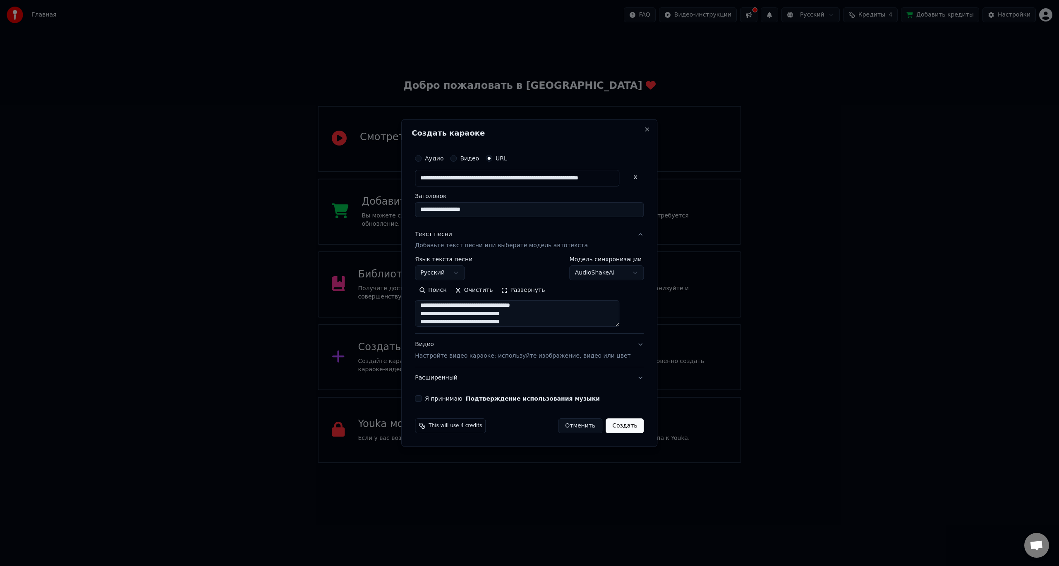
type textarea "**********"
click at [441, 399] on label "Я принимаю Подтверждение использования музыки" at bounding box center [512, 399] width 175 height 6
click at [422, 399] on button "Я принимаю Подтверждение использования музыки" at bounding box center [418, 399] width 7 height 7
click at [446, 357] on p "Настройте видео караоке: используйте изображение, видео или цвет" at bounding box center [523, 356] width 216 height 8
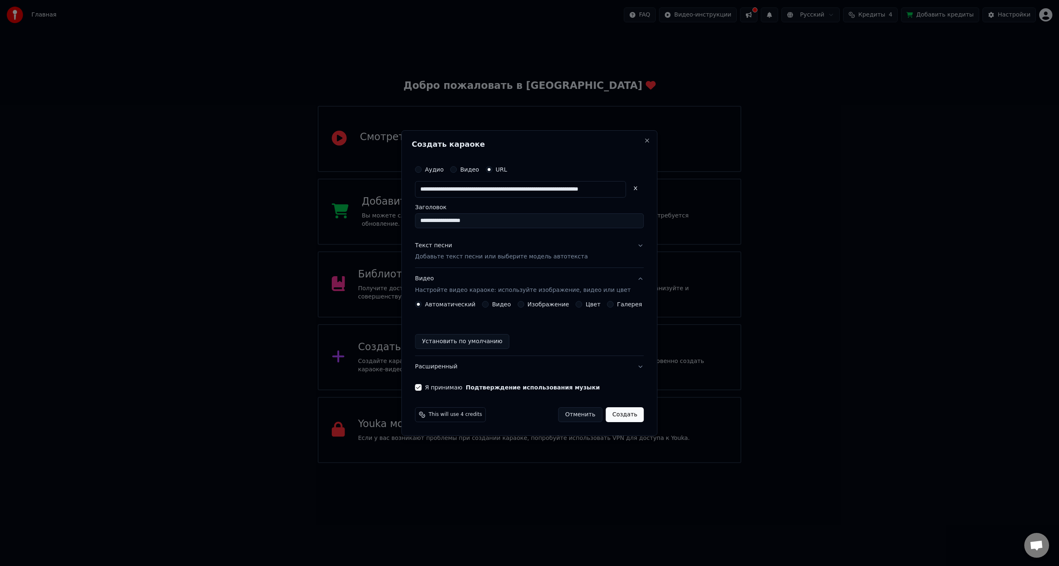
click at [621, 417] on button "Создать" at bounding box center [625, 415] width 38 height 15
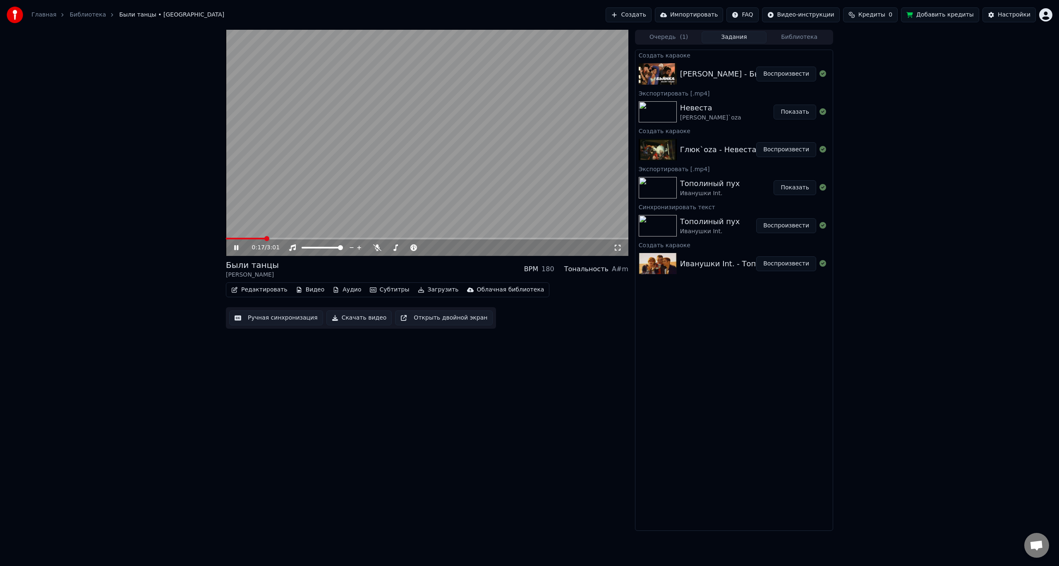
click at [423, 160] on video at bounding box center [427, 143] width 403 height 226
click at [470, 158] on video at bounding box center [427, 143] width 403 height 226
click at [286, 237] on video at bounding box center [427, 143] width 403 height 226
click at [289, 239] on span at bounding box center [427, 239] width 403 height 2
click at [277, 238] on span at bounding box center [251, 239] width 51 height 2
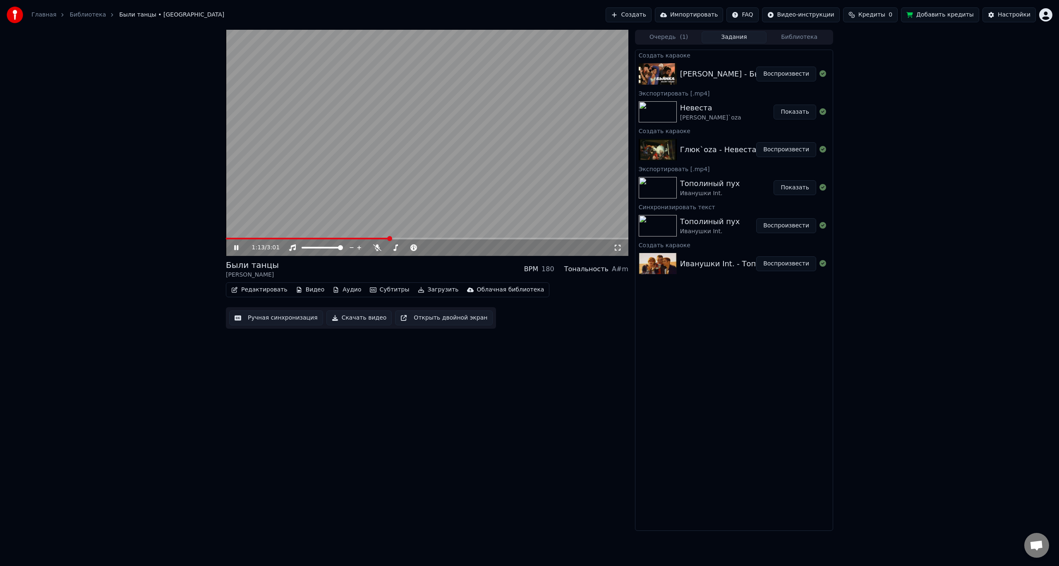
click at [234, 248] on icon at bounding box center [242, 248] width 19 height 7
click at [45, 16] on link "Главная" at bounding box center [43, 15] width 25 height 8
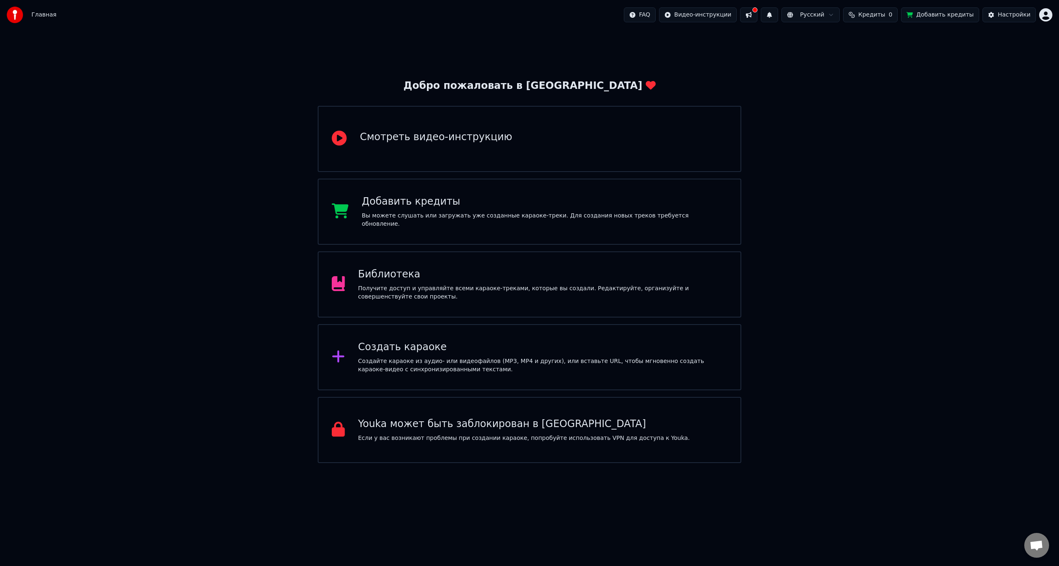
click at [468, 354] on div "Создать караоке Создайте караоке из аудио- или видеофайлов (MP3, MP4 и других),…" at bounding box center [542, 357] width 369 height 33
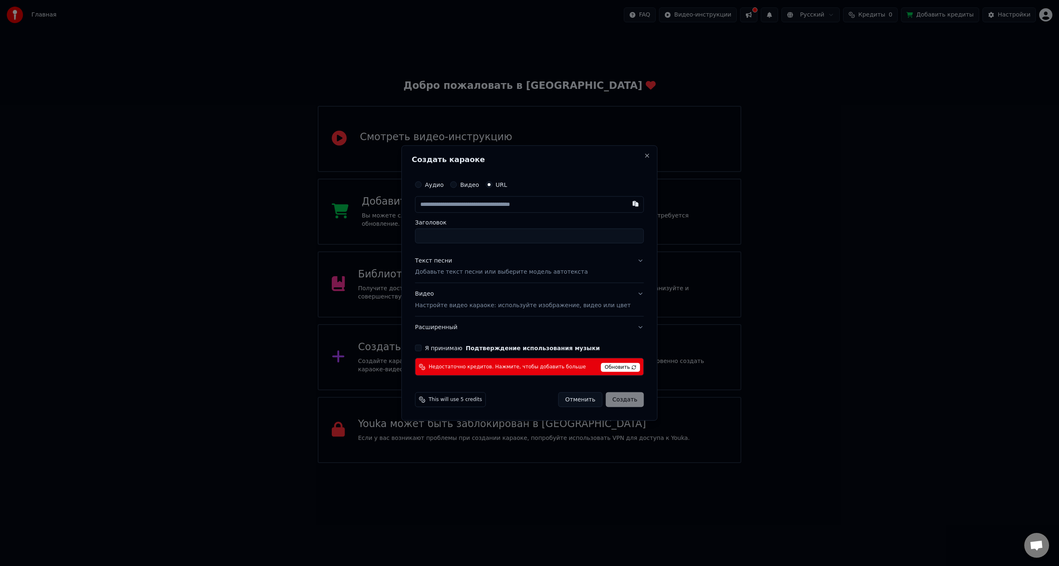
type input "**********"
click at [458, 273] on p "Добавьте текст песни или выберите модель автотекста" at bounding box center [501, 272] width 173 height 8
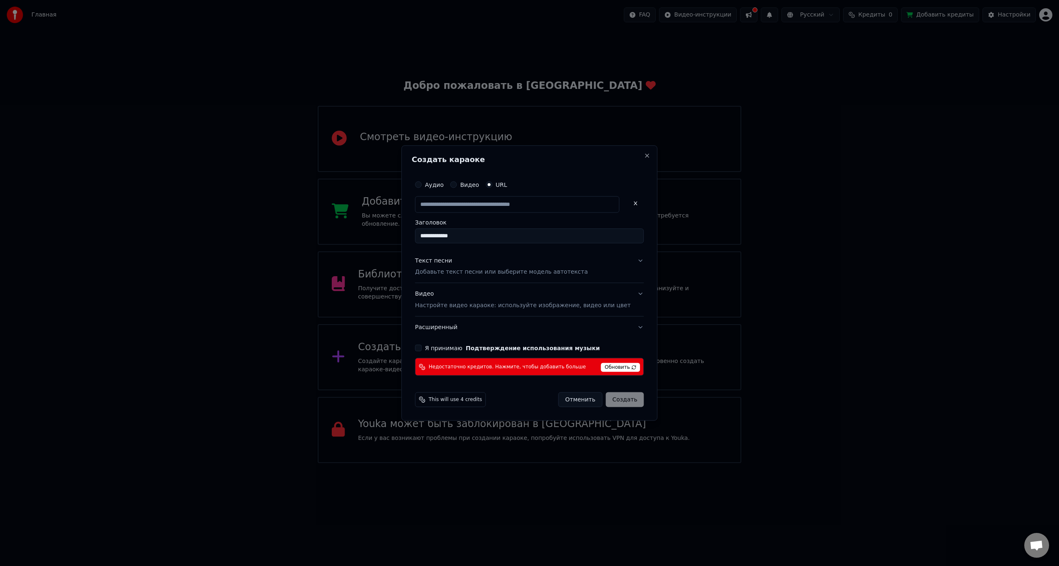
scroll to position [0, 0]
type input "**********"
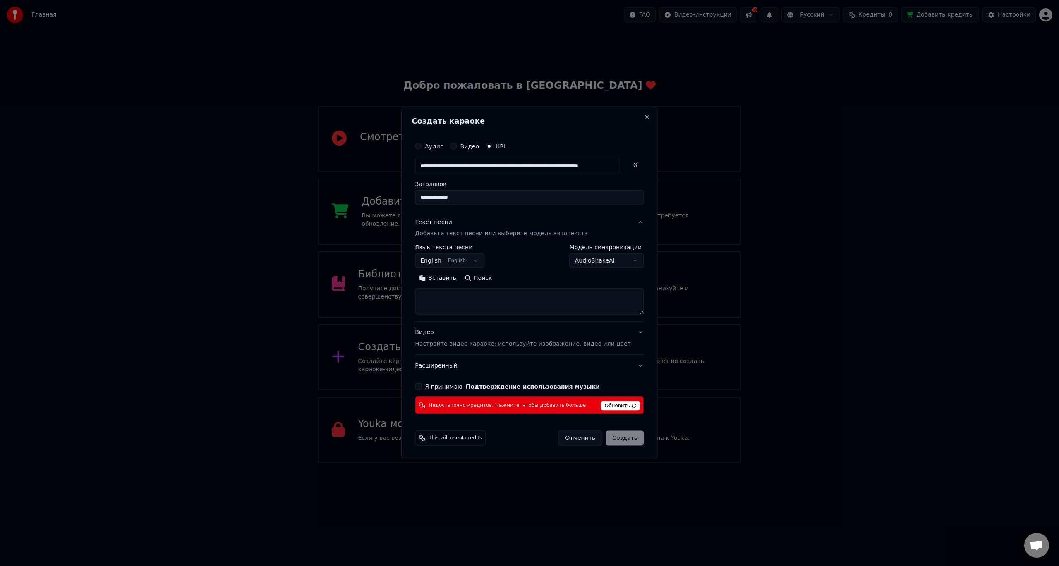
click at [478, 262] on body "Главная FAQ Видео-инструкции Русский Кредиты 0 Добавить кредиты Настройки Добро…" at bounding box center [529, 231] width 1059 height 463
select select "**"
click at [461, 305] on textarea at bounding box center [529, 301] width 229 height 26
paste textarea "**********"
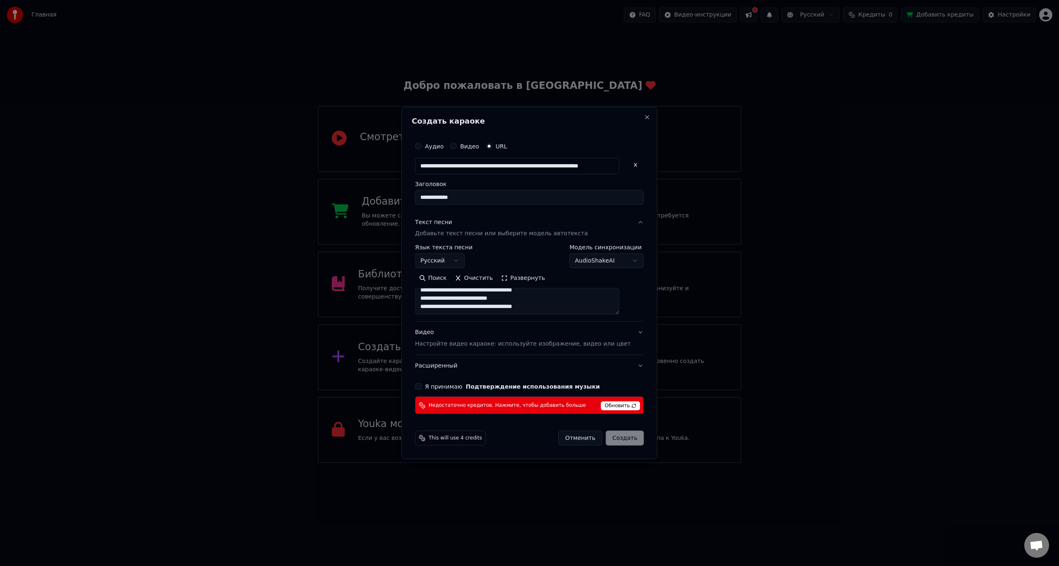
scroll to position [22, 0]
click at [460, 308] on textarea "**********" at bounding box center [517, 301] width 204 height 26
type textarea "**********"
click at [422, 386] on button "Я принимаю Подтверждение использования музыки" at bounding box center [418, 387] width 7 height 7
click at [606, 406] on span "Обновить" at bounding box center [620, 406] width 39 height 9
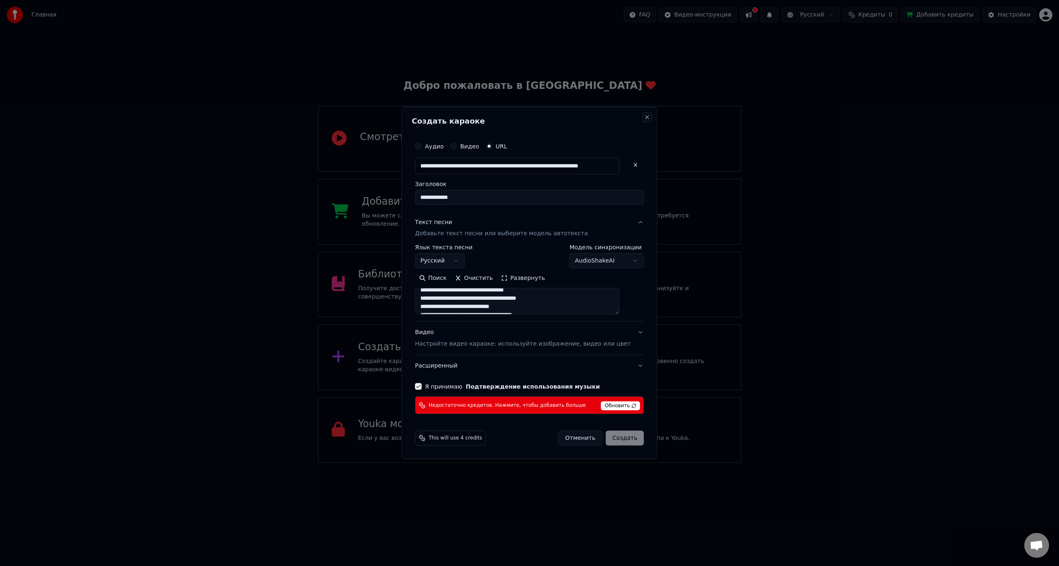
click at [644, 118] on button "Close" at bounding box center [647, 117] width 7 height 7
select select
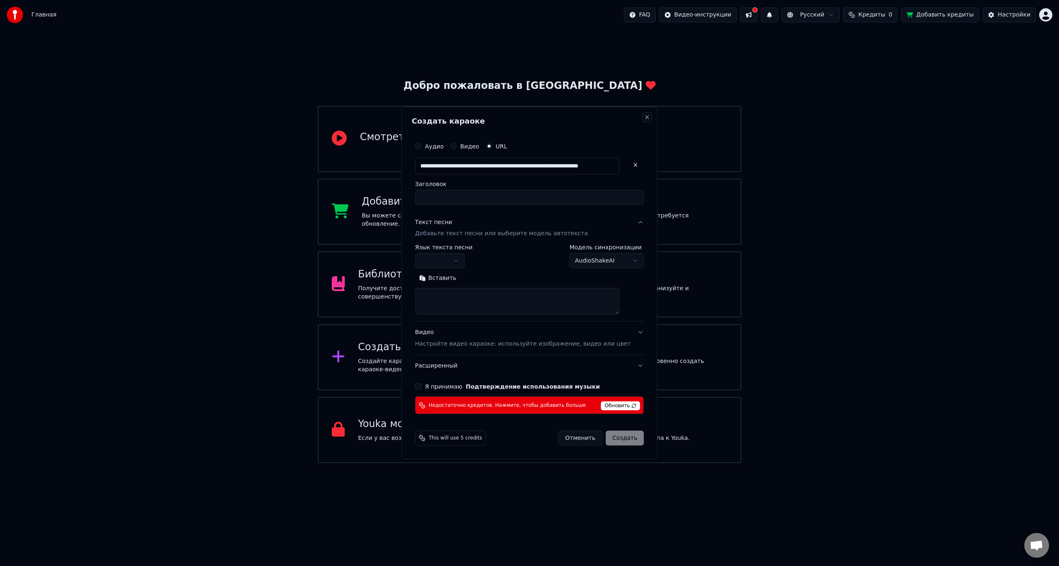
scroll to position [0, 0]
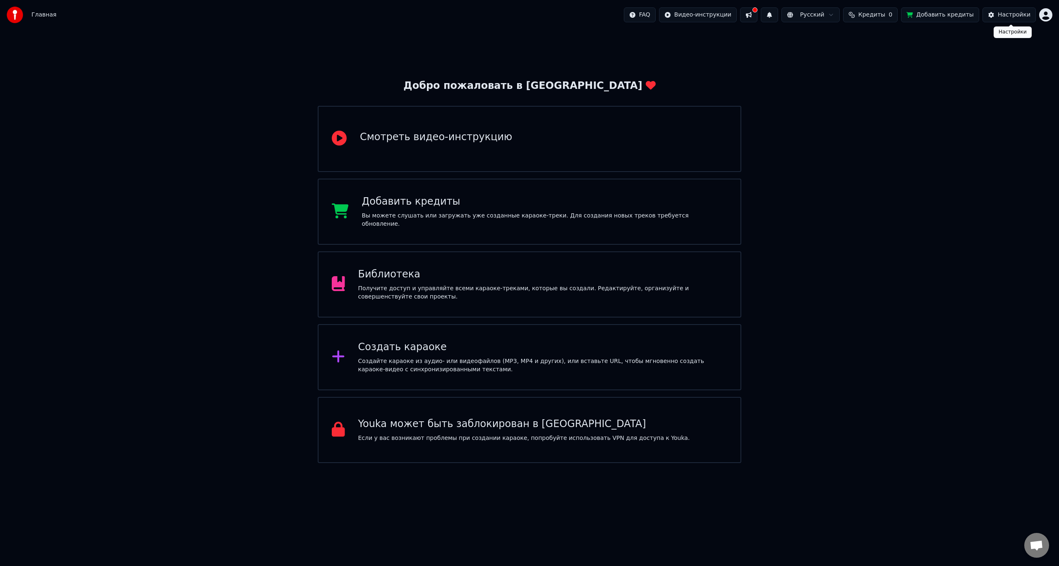
click at [1044, 16] on html "Главная FAQ Видео-инструкции Русский Кредиты 0 Добавить кредиты Настройки Добро…" at bounding box center [529, 231] width 1059 height 463
click at [1000, 89] on div "Выйти" at bounding box center [1009, 95] width 95 height 13
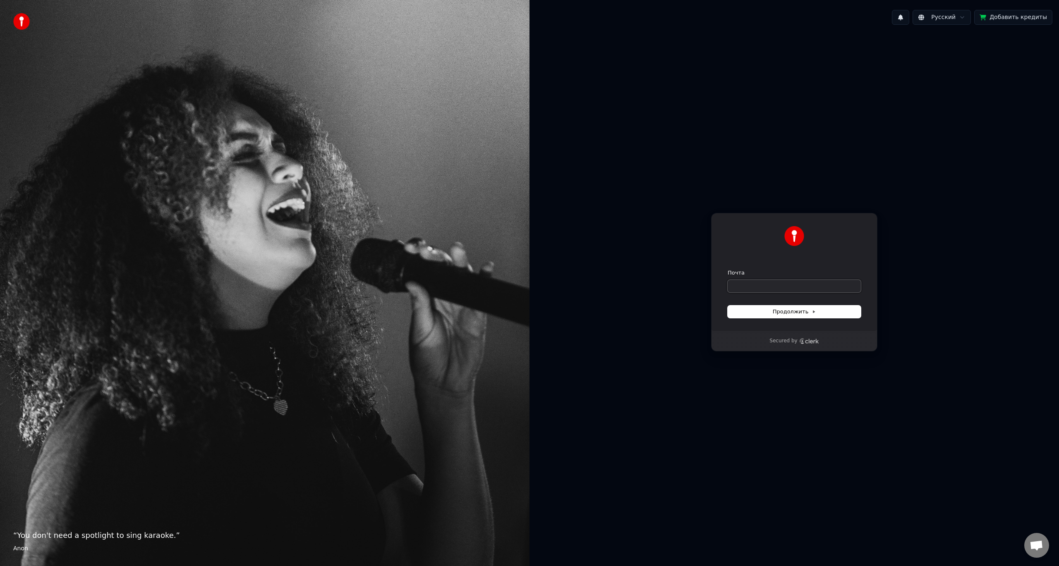
click at [741, 289] on input "Почта" at bounding box center [794, 286] width 133 height 12
paste input "**********"
click at [784, 317] on button "Продолжить" at bounding box center [794, 312] width 133 height 12
type input "**********"
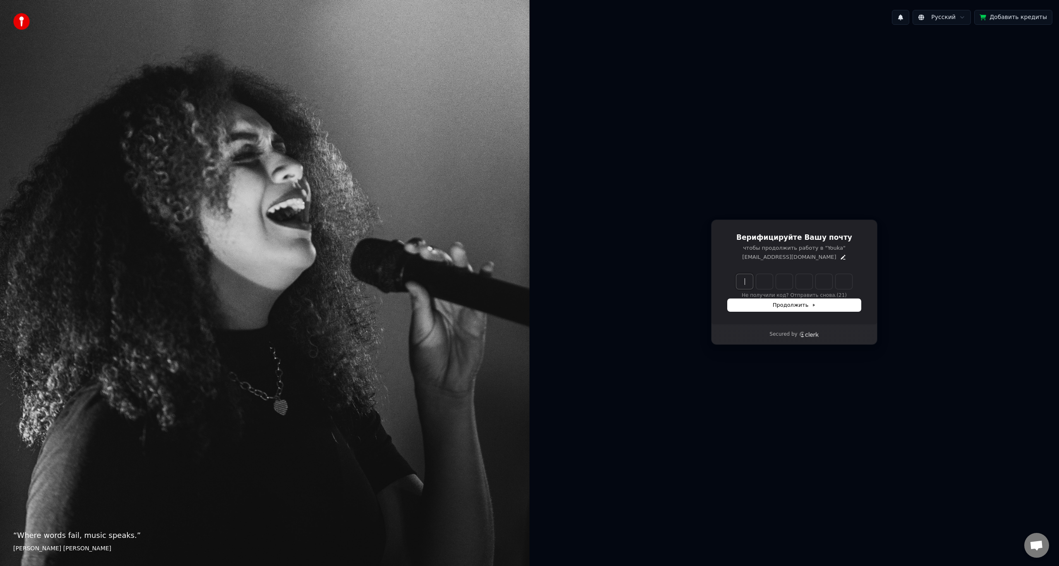
click at [748, 284] on input "Enter verification code" at bounding box center [802, 281] width 132 height 15
type input "******"
